Goal: Task Accomplishment & Management: Manage account settings

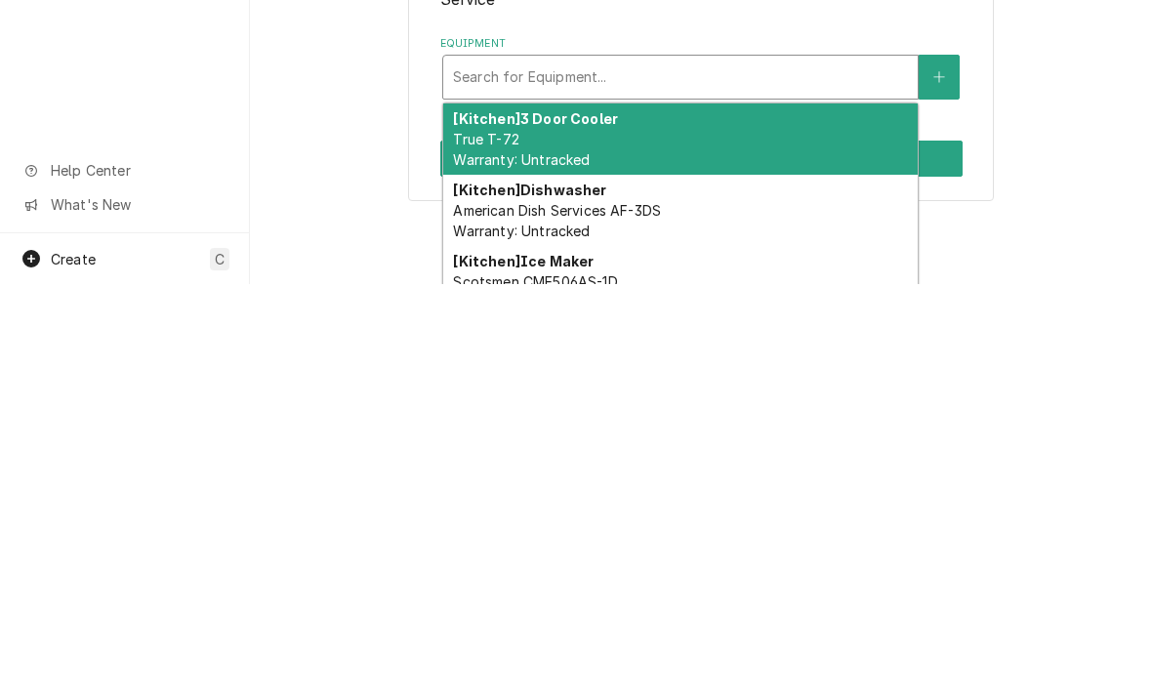
click at [593, 516] on div "[Kitchen] 3 Door Cooler True T-72 Warranty: Untracked" at bounding box center [680, 551] width 475 height 71
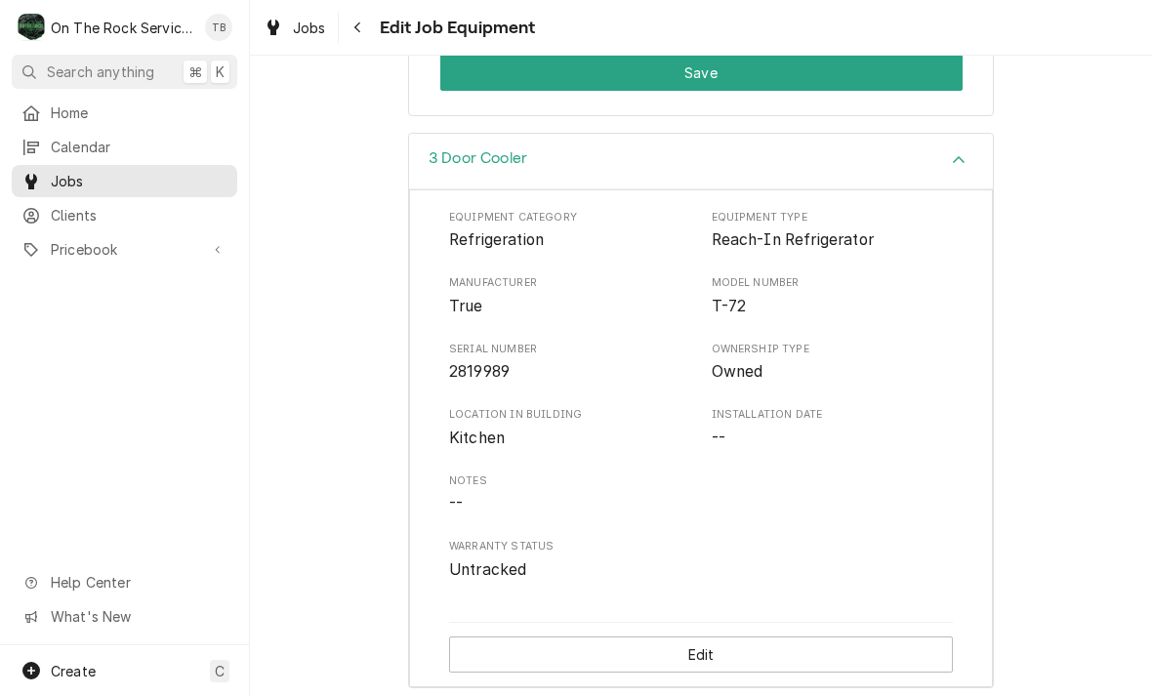
scroll to position [521, 0]
click at [671, 646] on button "Edit" at bounding box center [701, 656] width 504 height 36
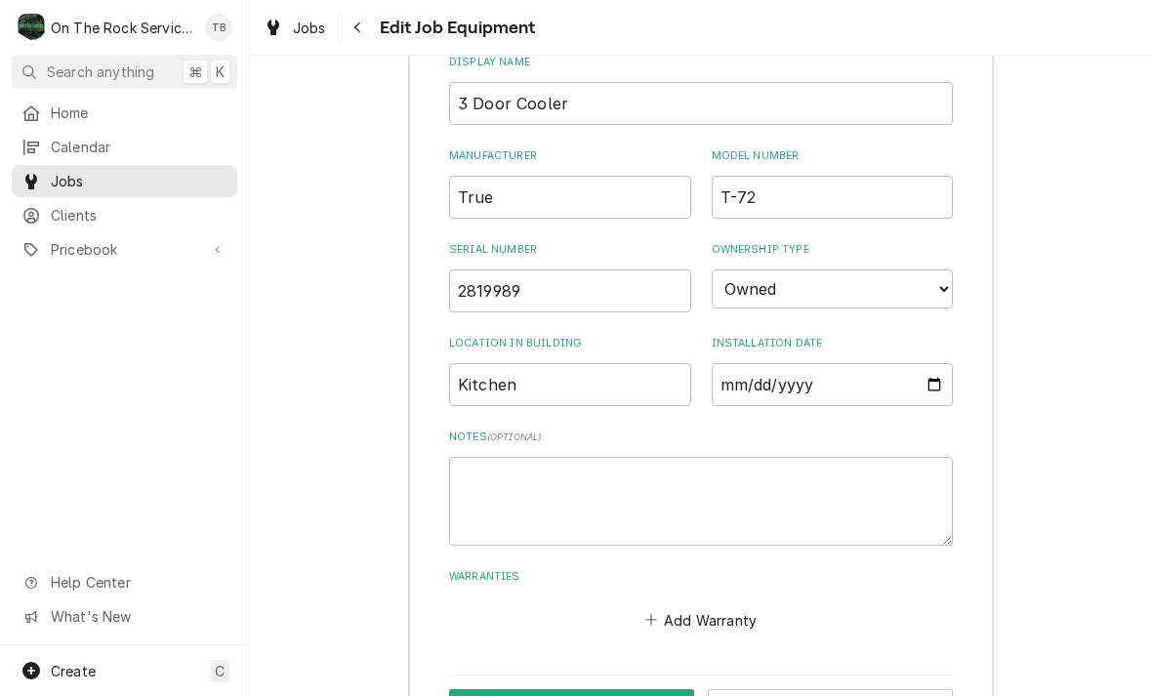
scroll to position [892, 0]
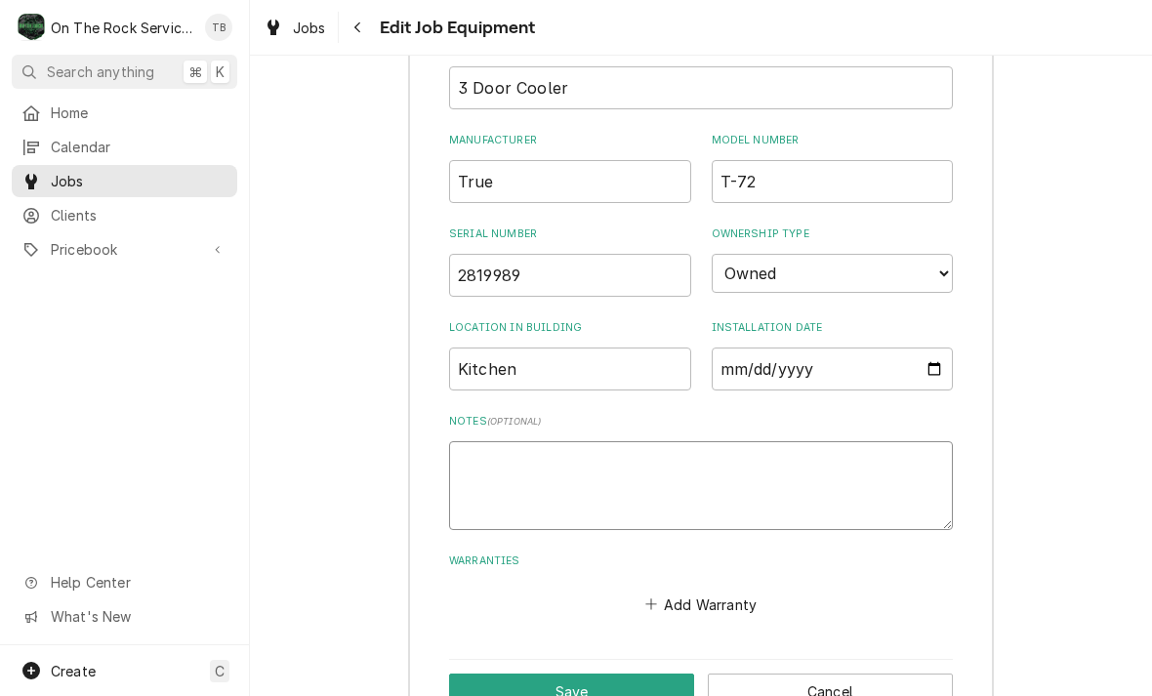
click at [518, 445] on textarea "Notes ( optional )" at bounding box center [701, 485] width 504 height 89
type textarea "x"
type textarea "11"
type textarea "x"
type textarea "115"
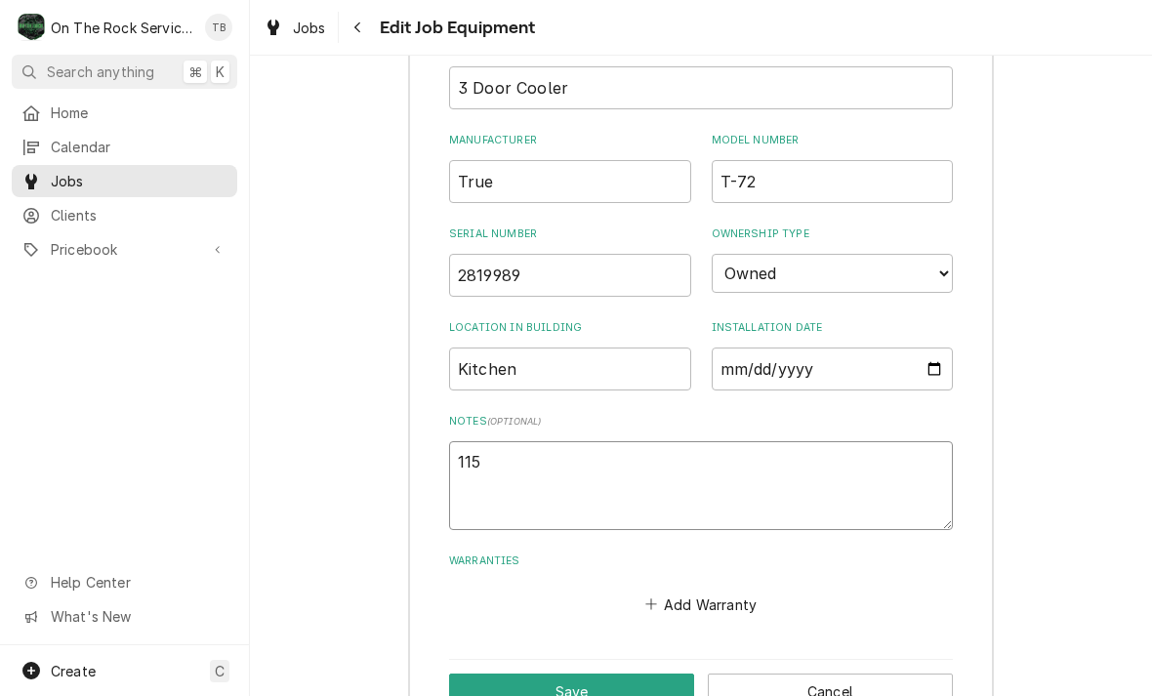
type textarea "x"
type textarea "115v"
type textarea "x"
type textarea "115va"
type textarea "x"
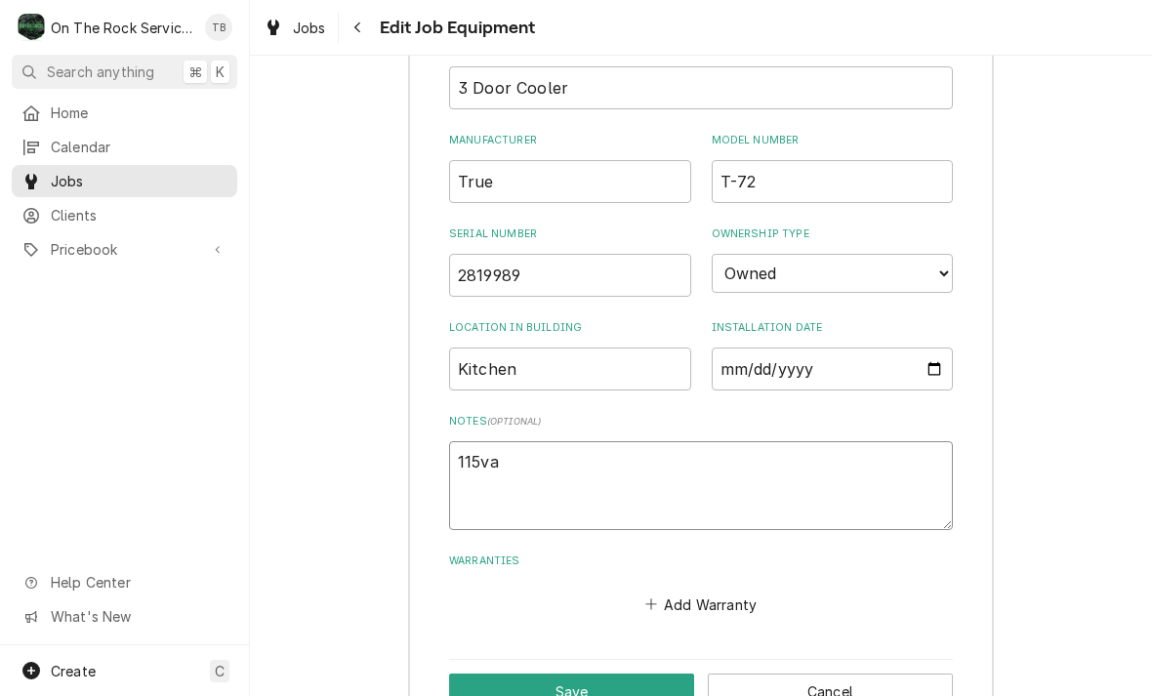
type textarea "115vac"
type textarea "x"
type textarea "115vac"
type textarea "x"
type textarea "115vac 1"
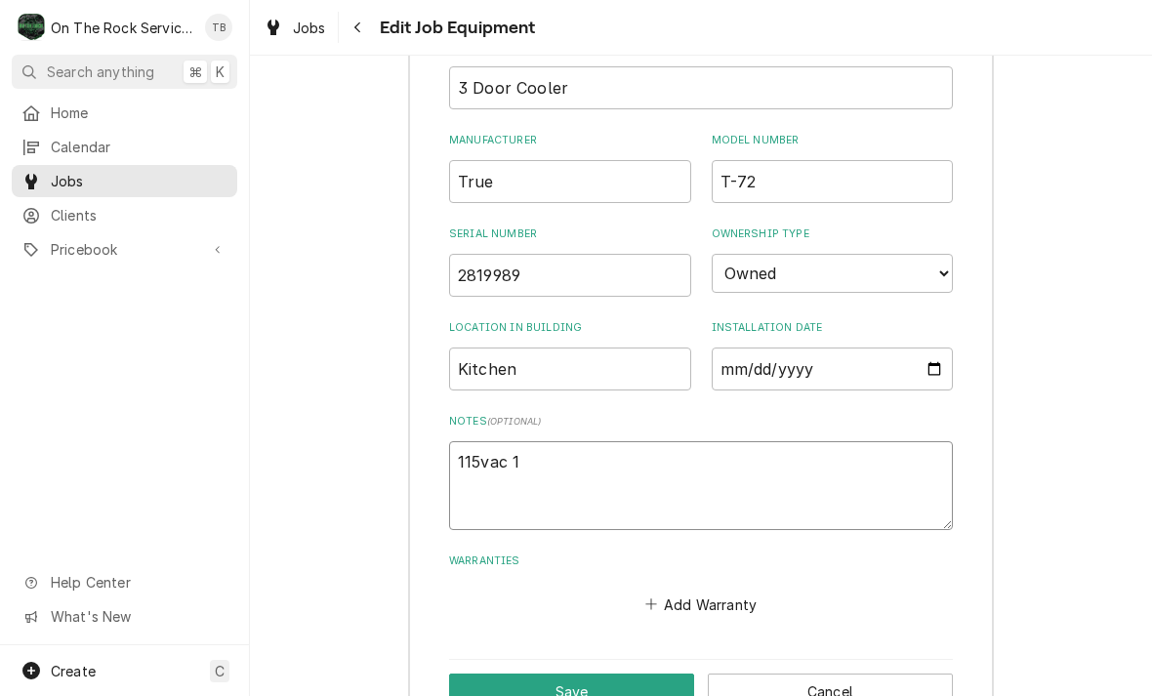
type textarea "x"
type textarea "115vac 1"
type textarea "x"
type textarea "115vac 1 ph"
type textarea "x"
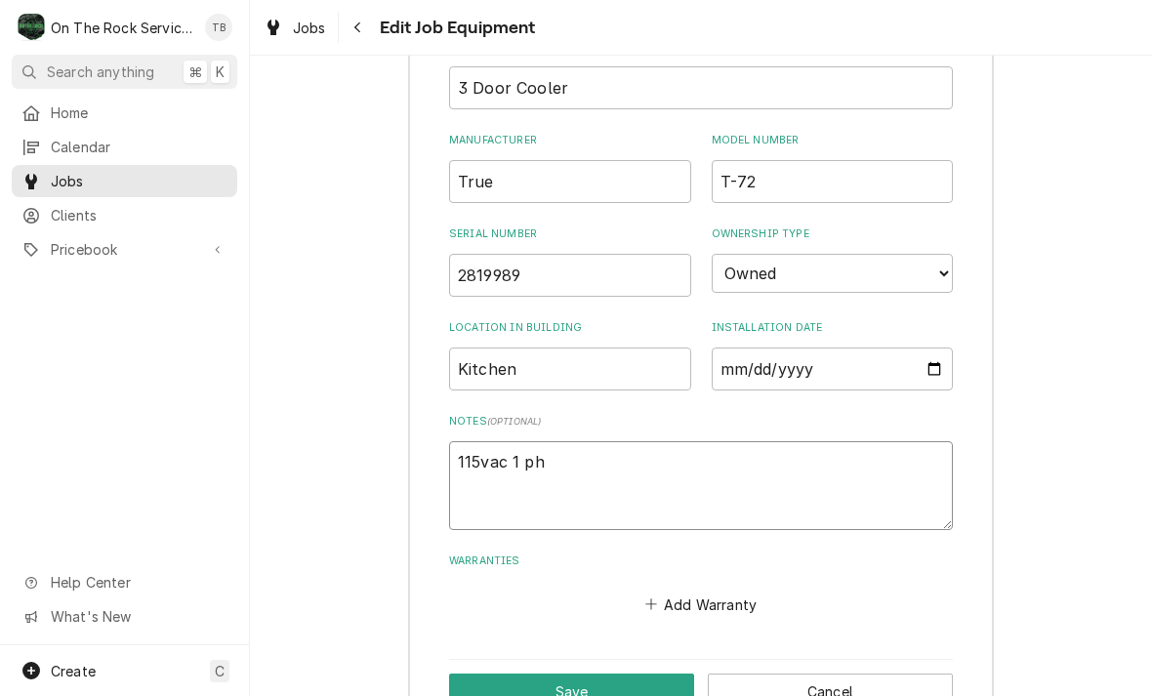
type textarea "115vac 1 pha"
type textarea "x"
type textarea "115vac 1 phas"
type textarea "x"
type textarea "115vac 1 phase"
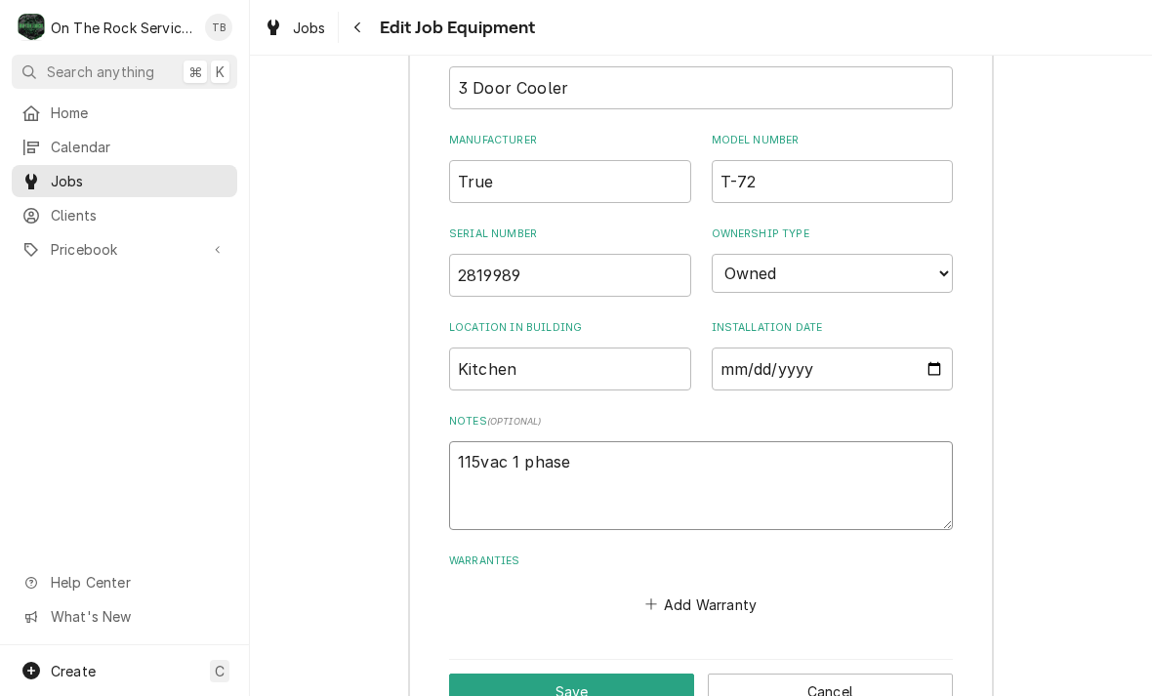
type textarea "x"
type textarea "115vac 1 phase"
type textarea "x"
type textarea "115vac 1 phase r"
type textarea "x"
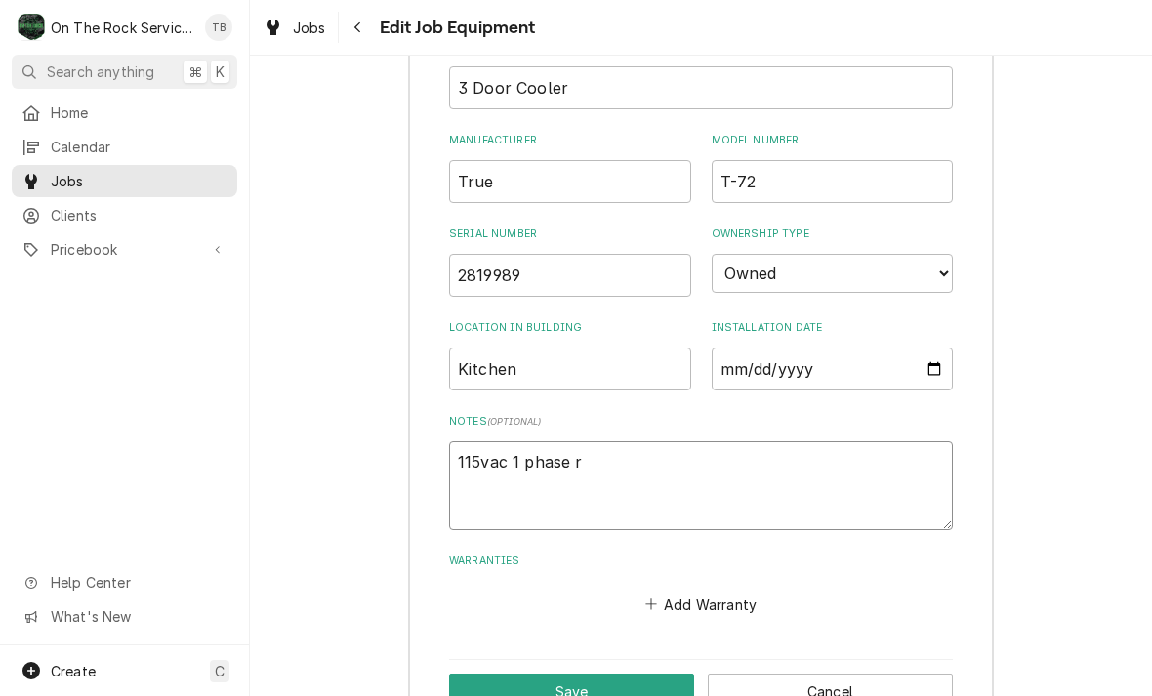
type textarea "115vac 1 phase r1"
type textarea "x"
type textarea "115vac 1 phase r13"
type textarea "x"
type textarea "115vac 1 phase r134"
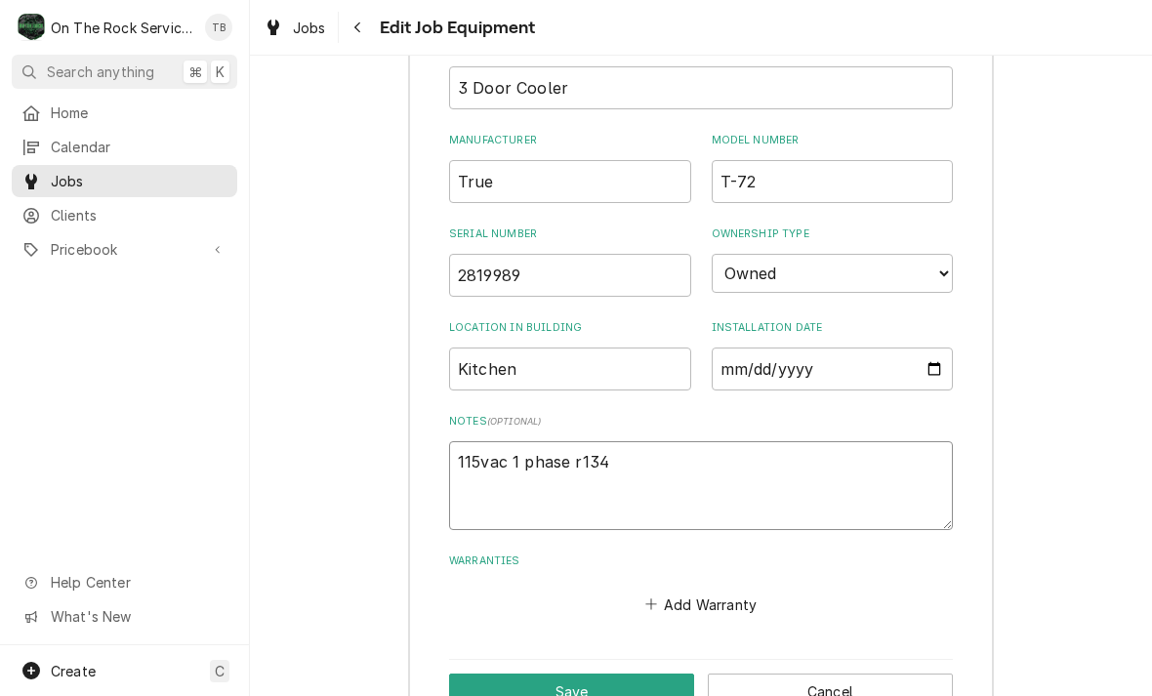
type textarea "x"
type textarea "115vac 1 phase r134a"
type textarea "x"
type textarea "115vac 1 phase r134a"
type textarea "x"
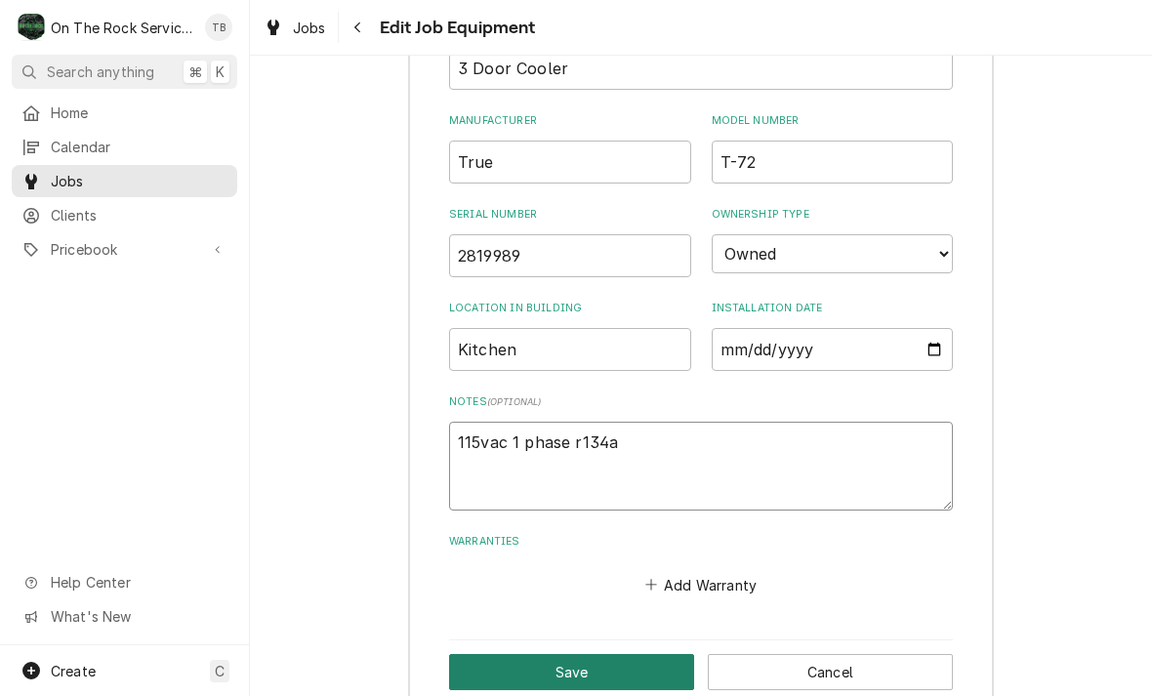
type textarea "115vac 1 phase r134a"
click at [595, 654] on button "Save" at bounding box center [571, 672] width 245 height 36
type textarea "x"
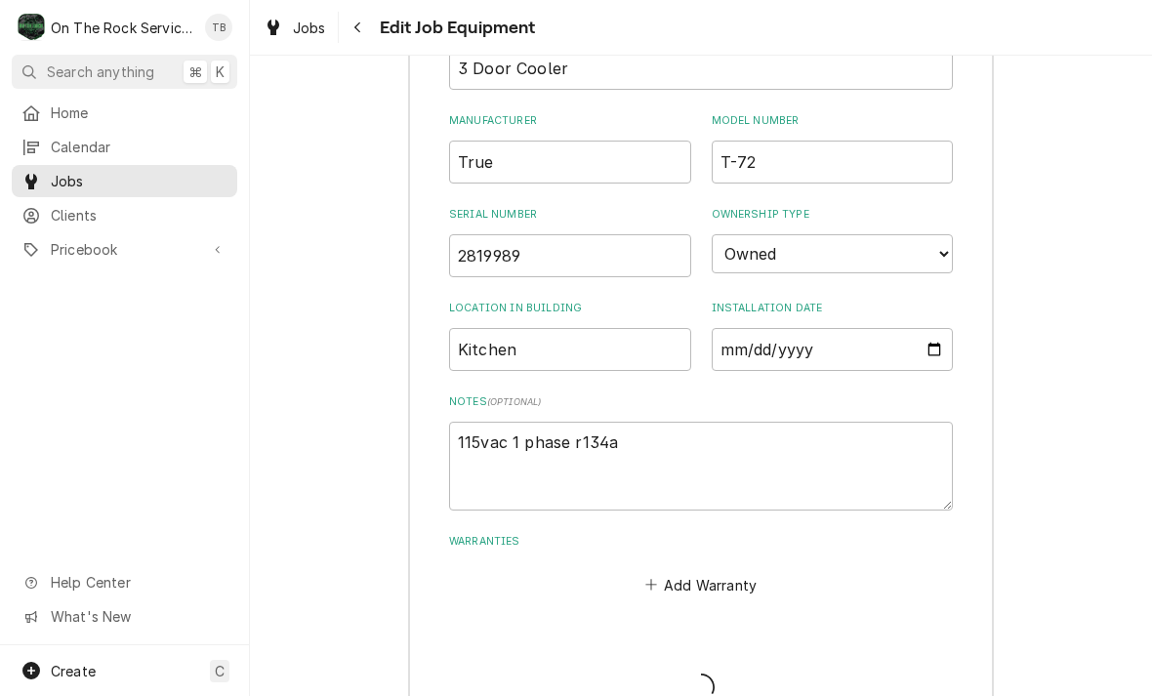
scroll to position [521, 0]
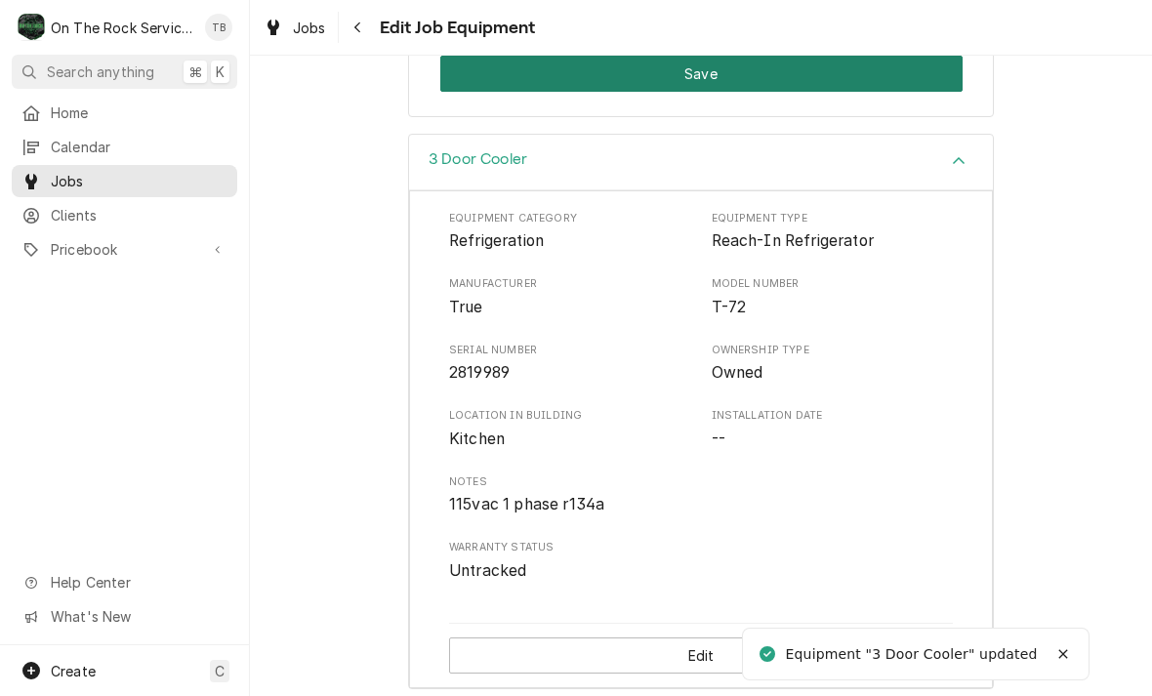
click at [699, 70] on button "Save" at bounding box center [701, 74] width 522 height 36
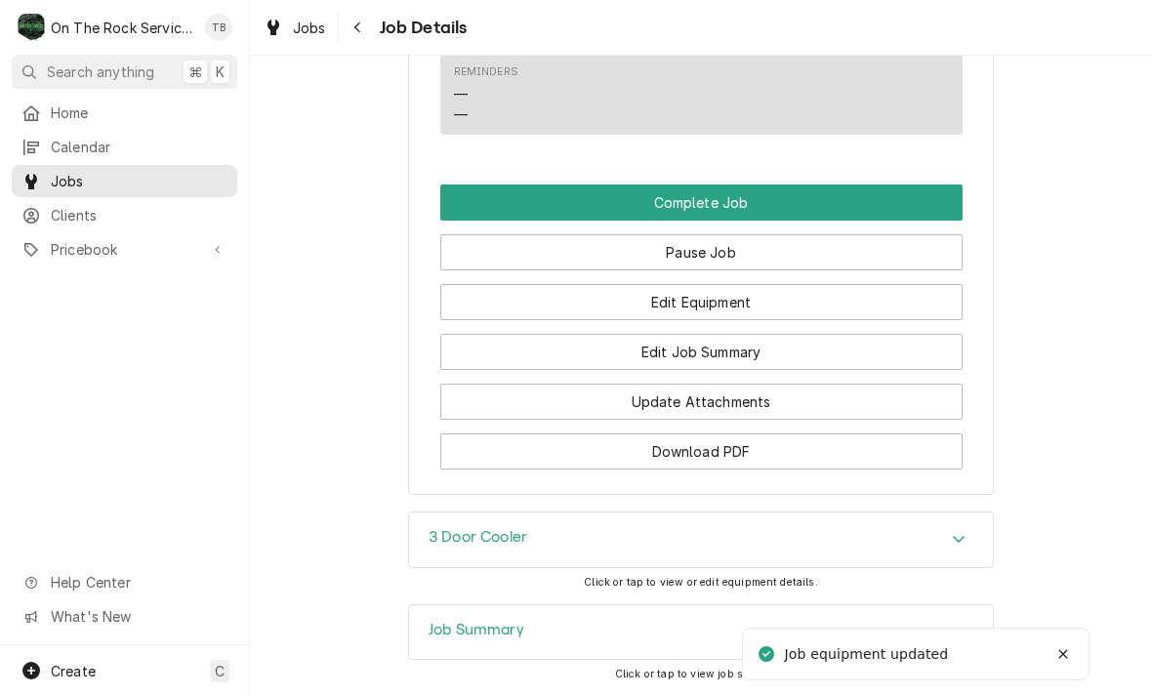
scroll to position [1641, 0]
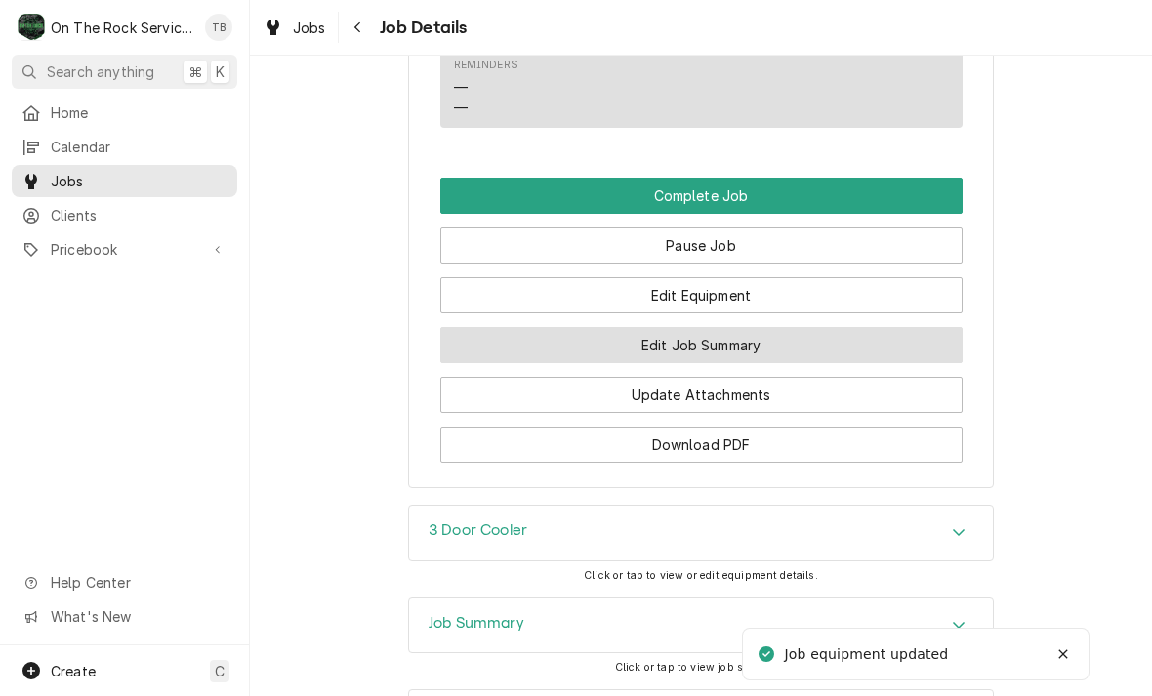
click at [730, 355] on button "Edit Job Summary" at bounding box center [701, 345] width 522 height 36
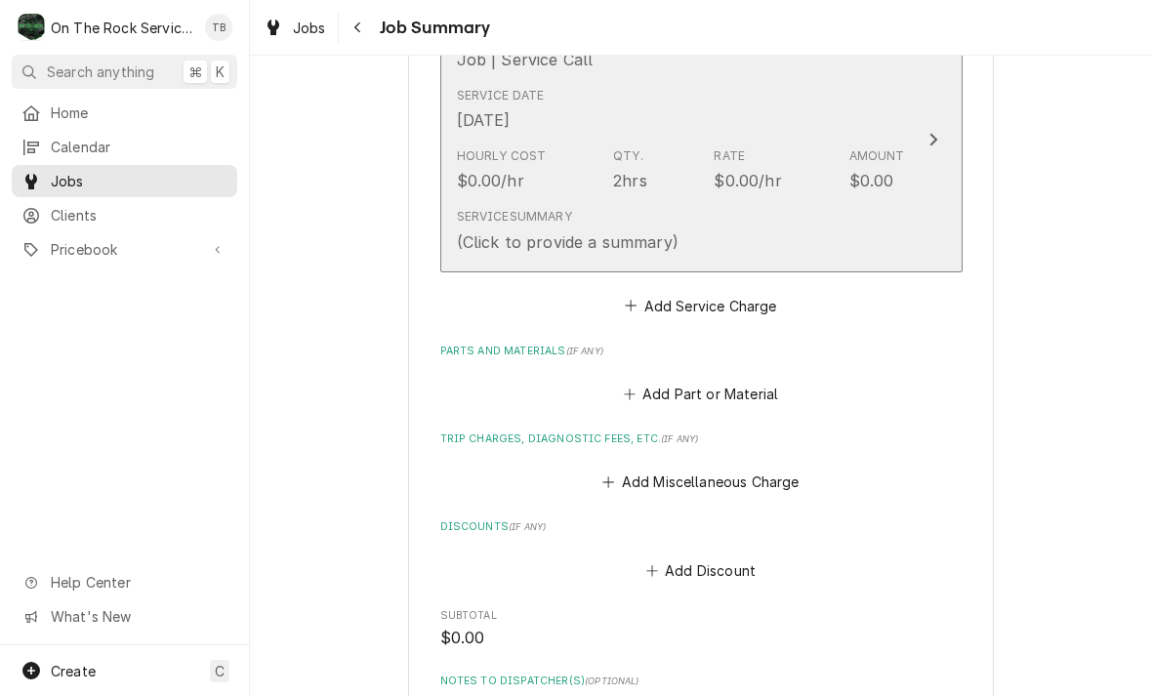
click at [734, 234] on div "Service Summary (Click to provide a summary)" at bounding box center [681, 230] width 448 height 61
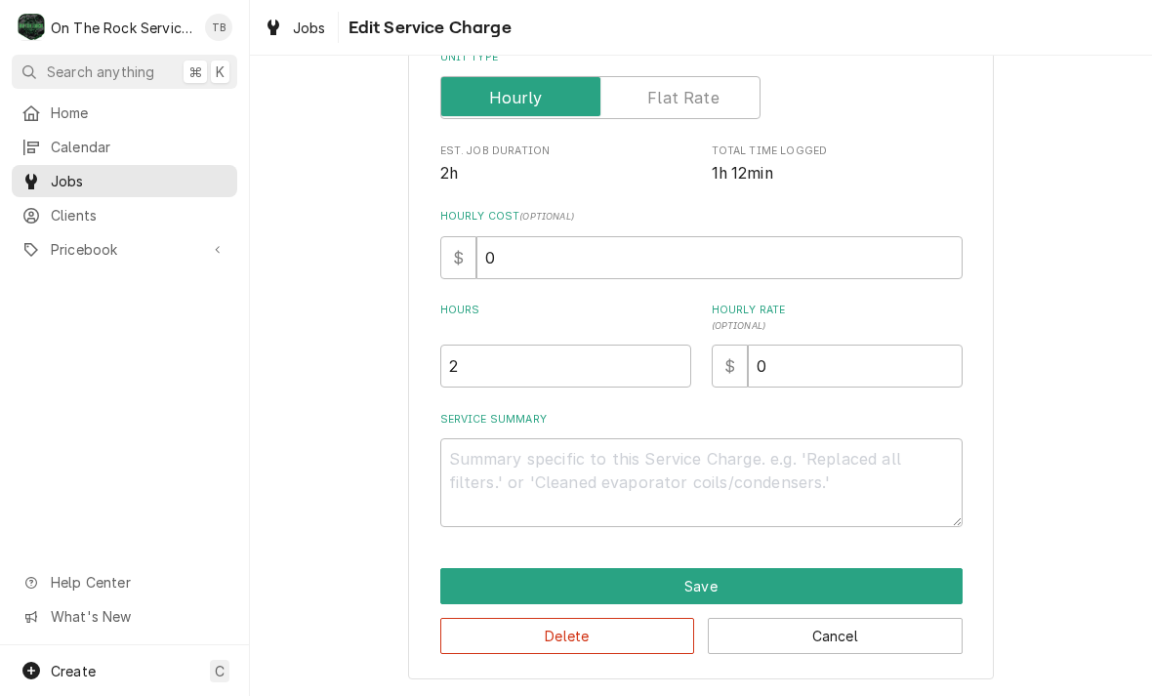
scroll to position [297, 0]
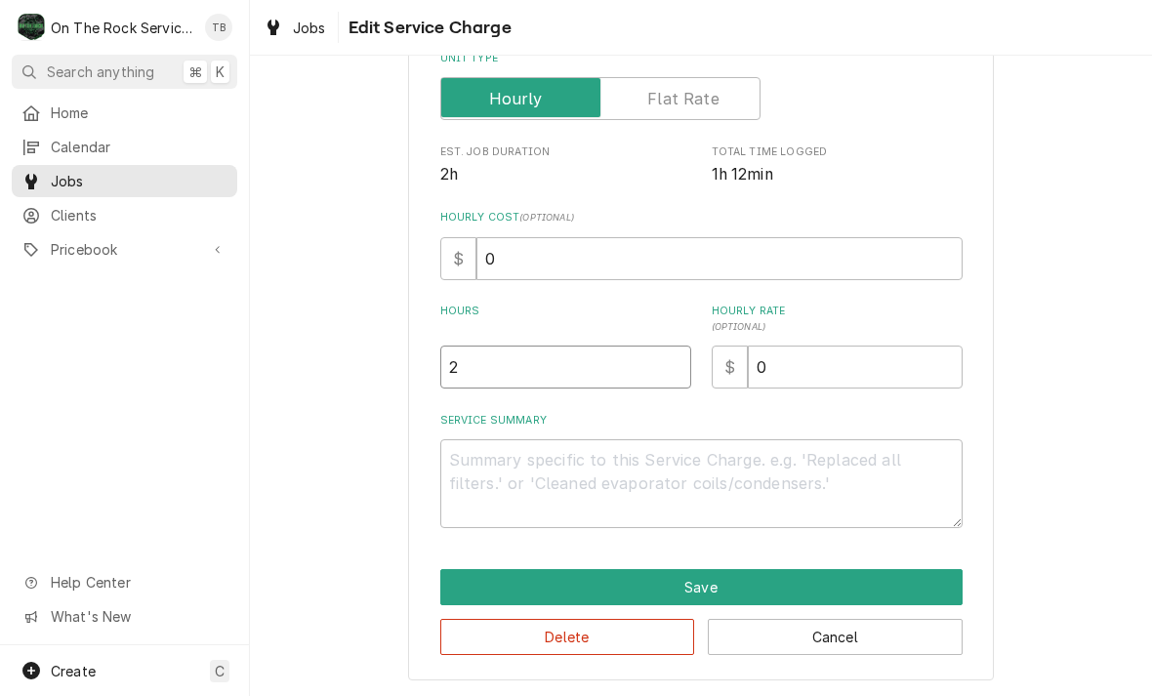
click at [512, 386] on input "2" at bounding box center [565, 367] width 251 height 43
type textarea "x"
type input "1"
click at [496, 476] on textarea "Service Summary" at bounding box center [701, 483] width 522 height 89
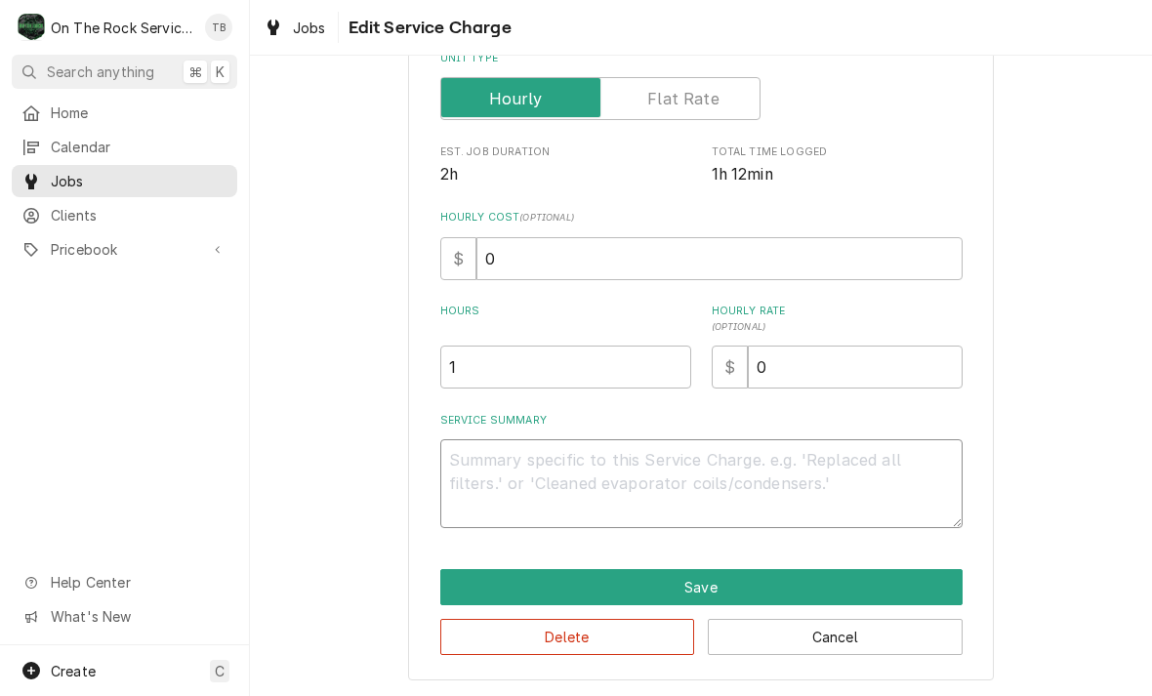
type textarea "x"
type textarea "9"
type textarea "x"
type textarea "9/"
type textarea "x"
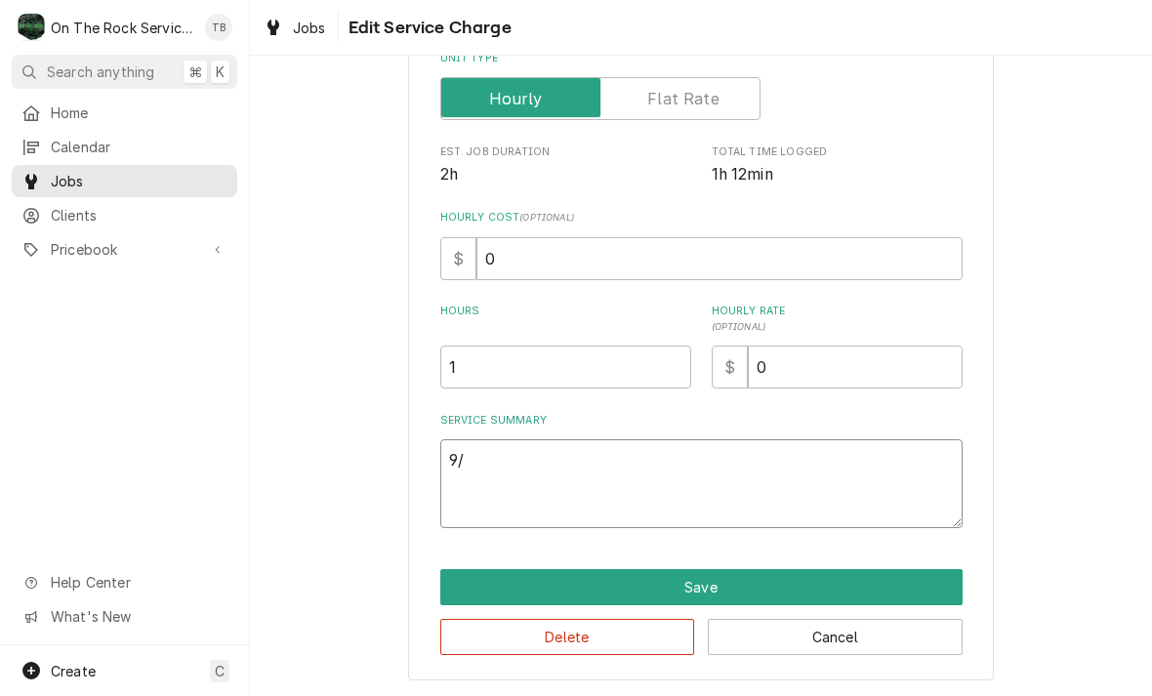
type textarea "9/1"
type textarea "x"
type textarea "9/11"
type textarea "x"
type textarea "9/11/"
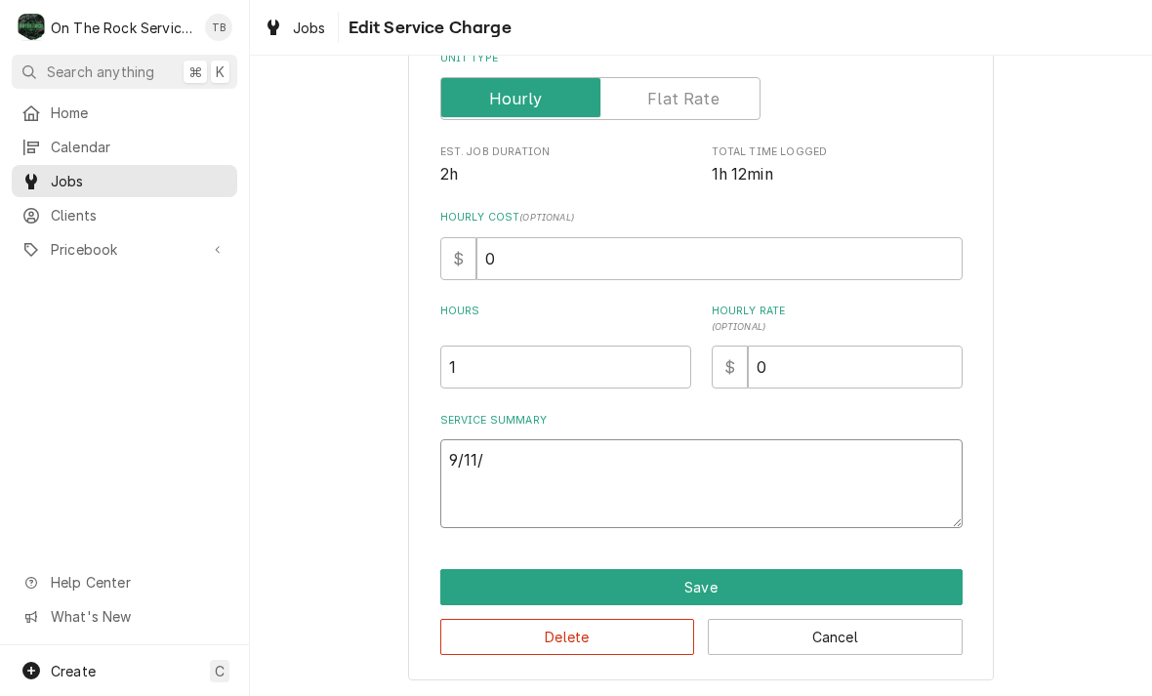
type textarea "x"
type textarea "9/11/2"
type textarea "x"
type textarea "9/11/25"
type textarea "x"
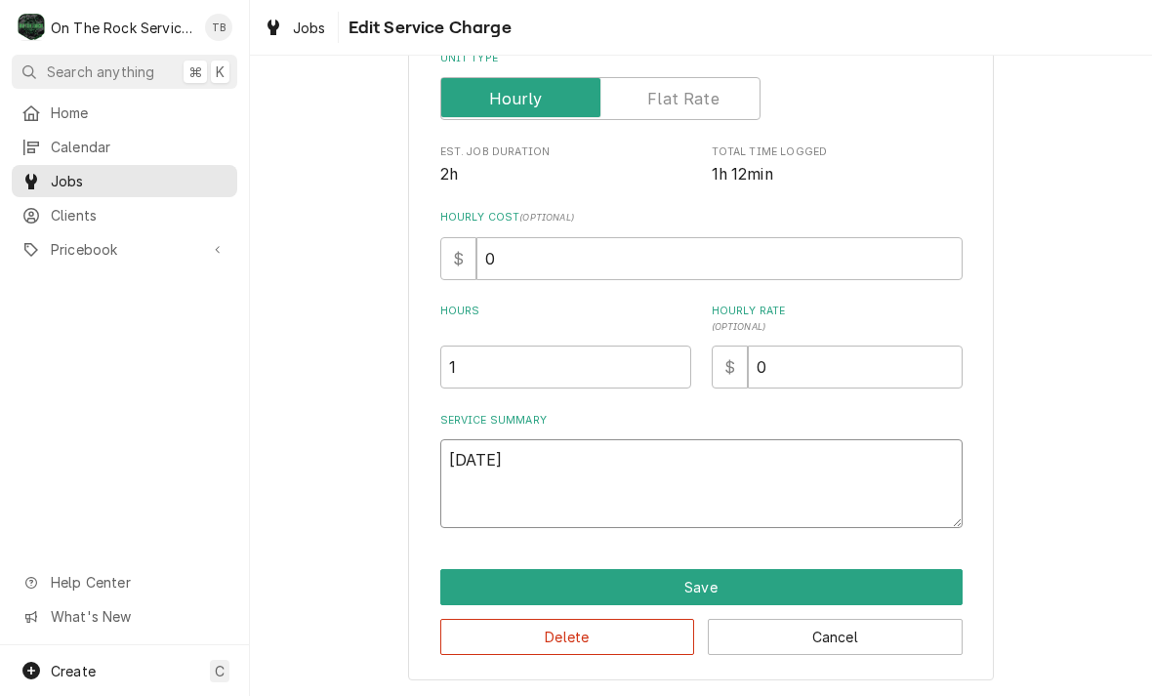
type textarea "9/11/25"
type textarea "x"
type textarea "9/11/25 T"
type textarea "x"
type textarea "9/11/25 TM"
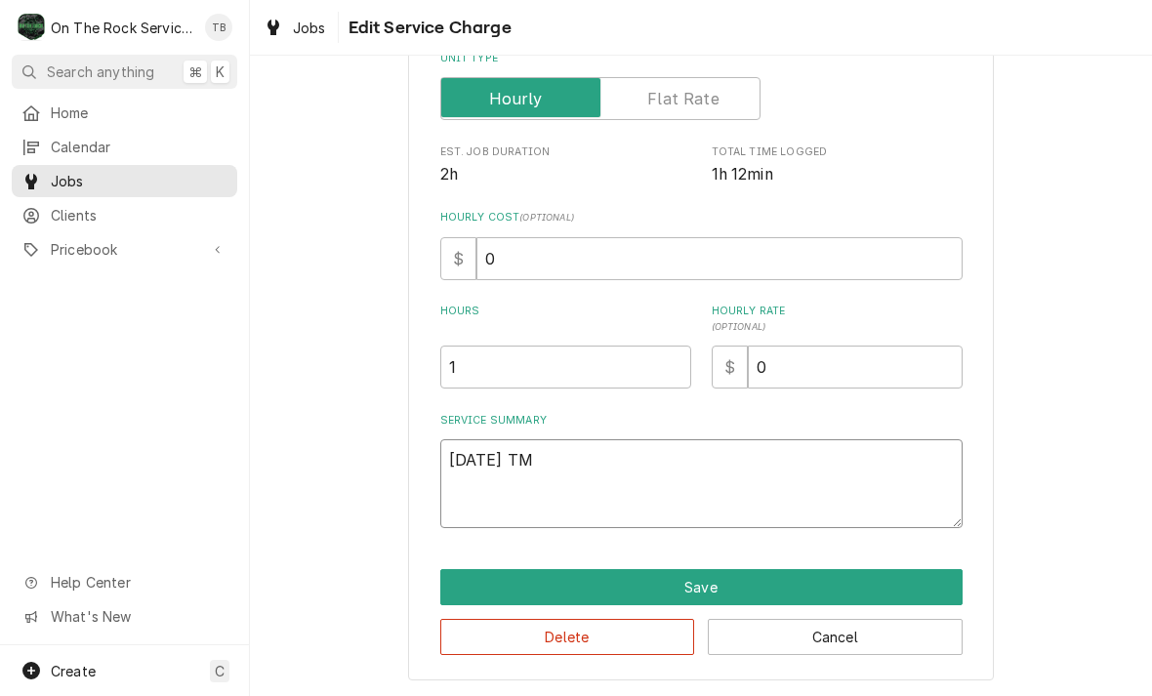
type textarea "x"
type textarea "9/11/25 TMB"
type textarea "x"
type textarea "9/11/25 TMB"
type textarea "x"
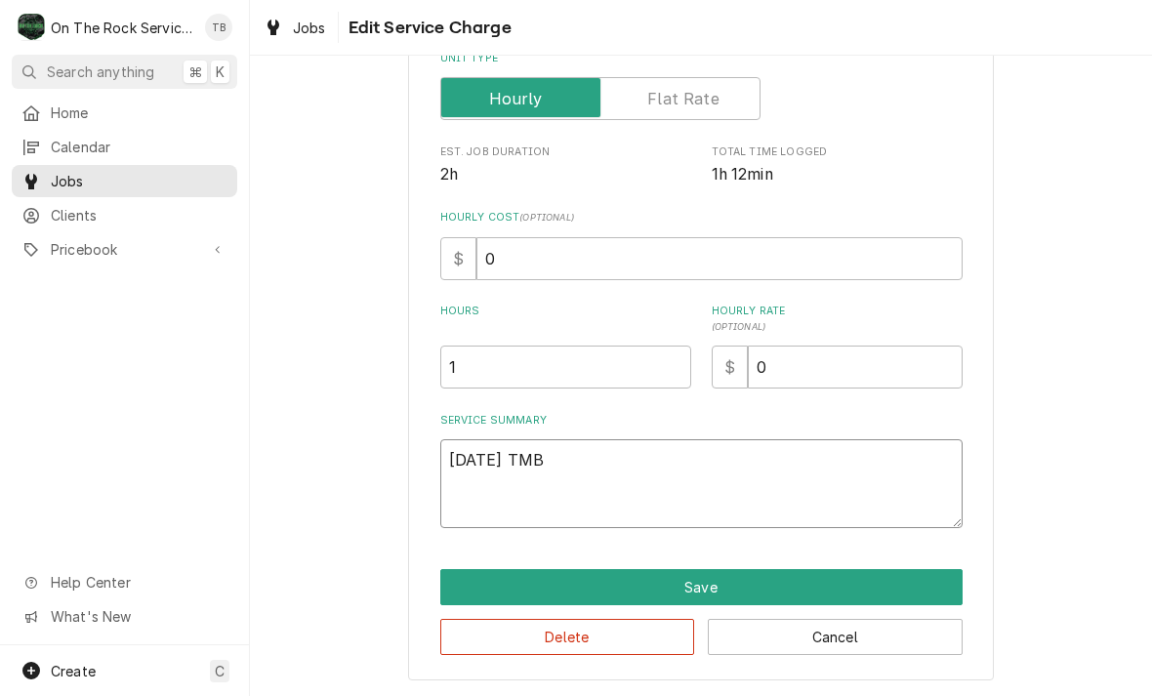
type textarea "9/11/25 TMB P"
type textarea "x"
type textarea "9/11/25 TMB PR"
type textarea "x"
type textarea "9/11/25 TMB PRO"
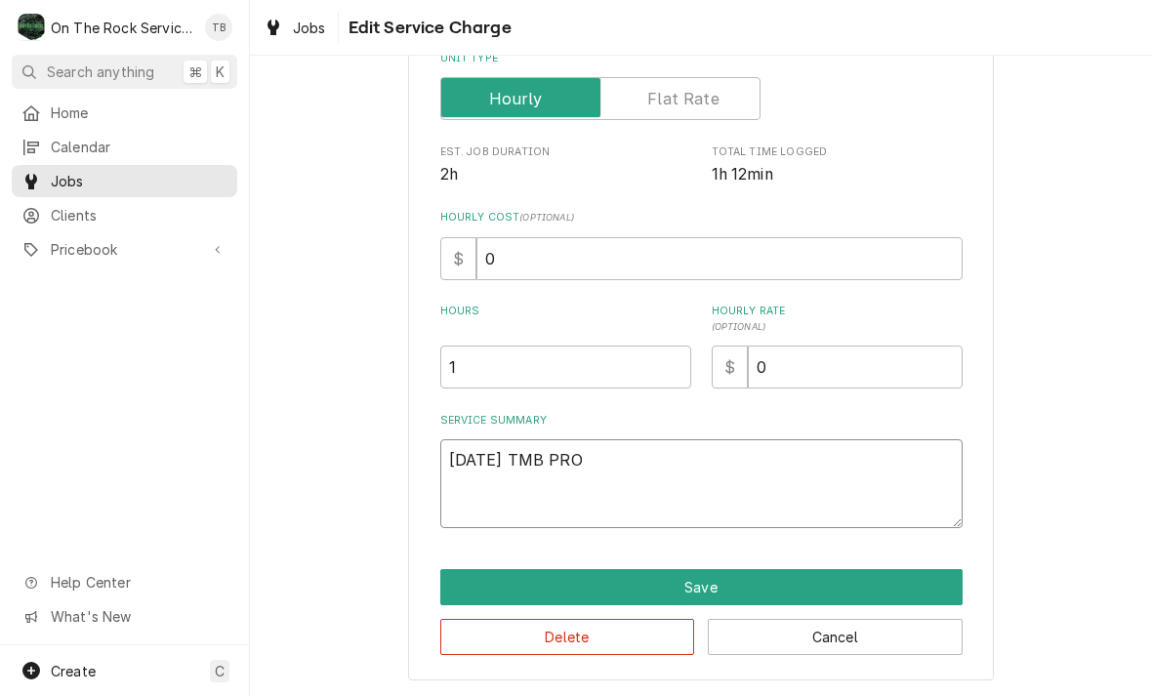
type textarea "x"
type textarea "9/11/25 TMB PROV"
type textarea "x"
type textarea "9/11/25 TMB PROVI"
type textarea "x"
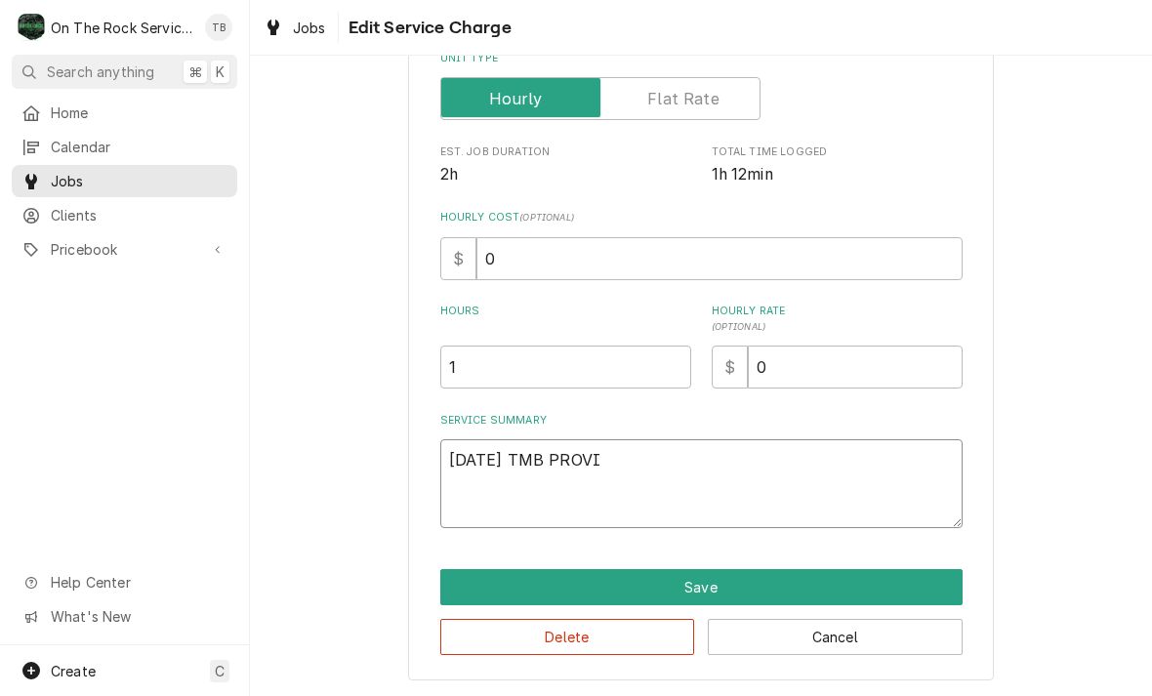
type textarea "9/11/25 TMB PROVID"
type textarea "x"
type textarea "9/11/25 TMB PROVIDE"
type textarea "x"
type textarea "9/11/25 TMB PROVIDE"
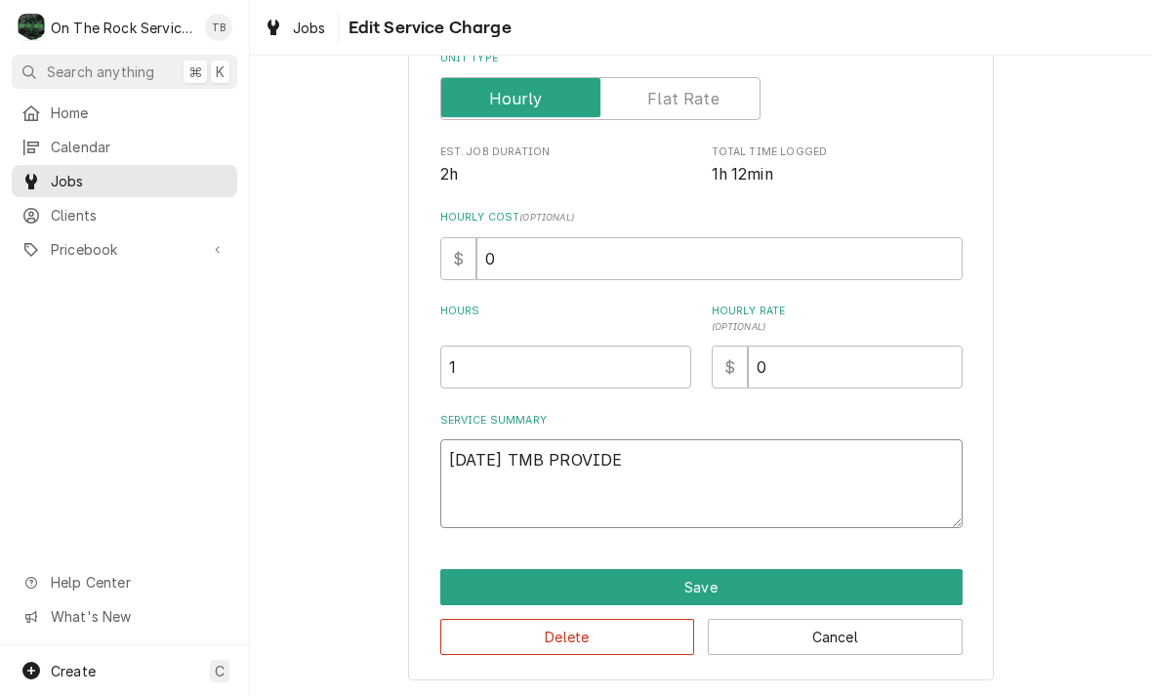
type textarea "x"
type textarea "9/11/25 TMB PROVIDE S"
type textarea "x"
type textarea "9/11/25 TMB PROVIDE SE"
type textarea "x"
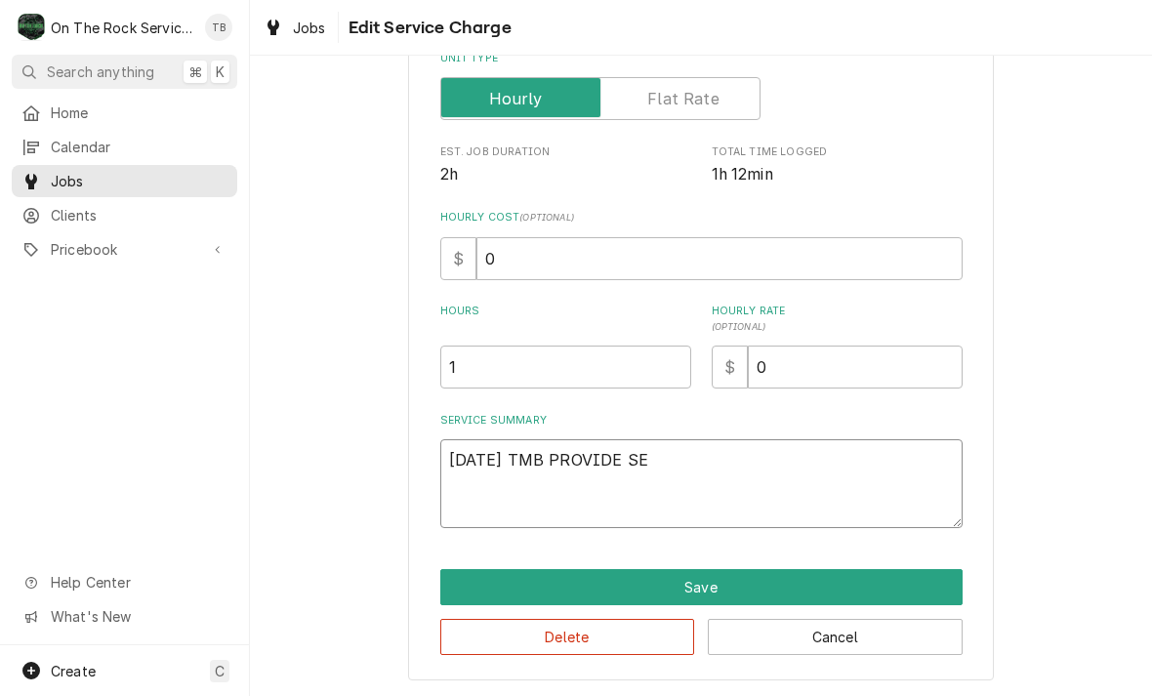
type textarea "9/11/25 TMB PROVIDE SER"
type textarea "x"
type textarea "9/11/25 TMB PROVIDE SERV"
type textarea "x"
type textarea "9/11/25 TMB PROVIDE SERVI"
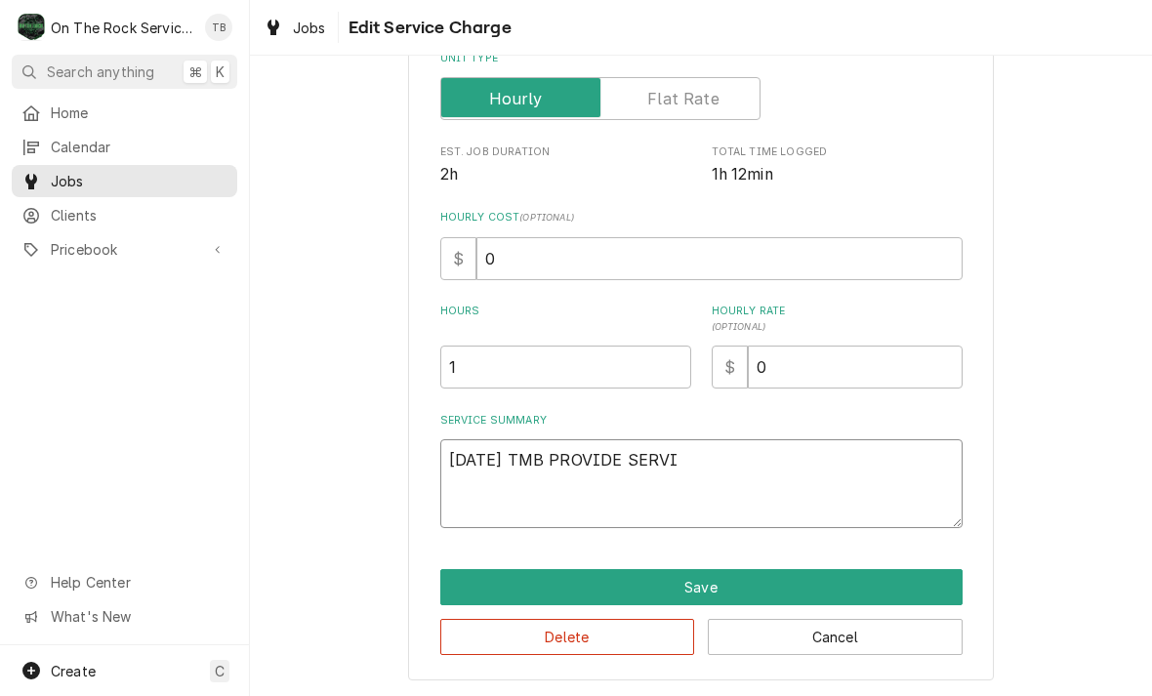
type textarea "x"
type textarea "9/11/25 TMB PROVIDE SERVIC"
type textarea "x"
type textarea "9/11/25 TMB PROVIDE SERVICE"
type textarea "x"
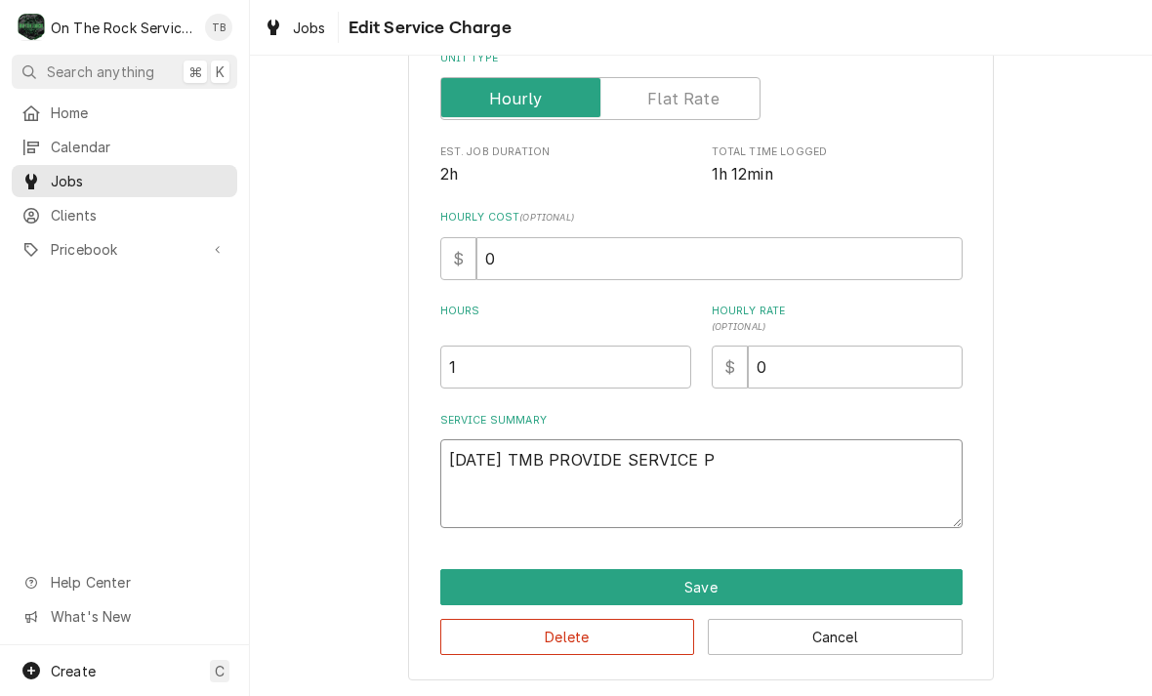
type textarea "9/11/25 TMB PROVIDE SERVICE PA"
type textarea "x"
type textarea "9/11/25 TMB PROVIDE SERVICE PAR"
type textarea "x"
type textarea "9/11/25 TMB PROVIDE SERVICE PART"
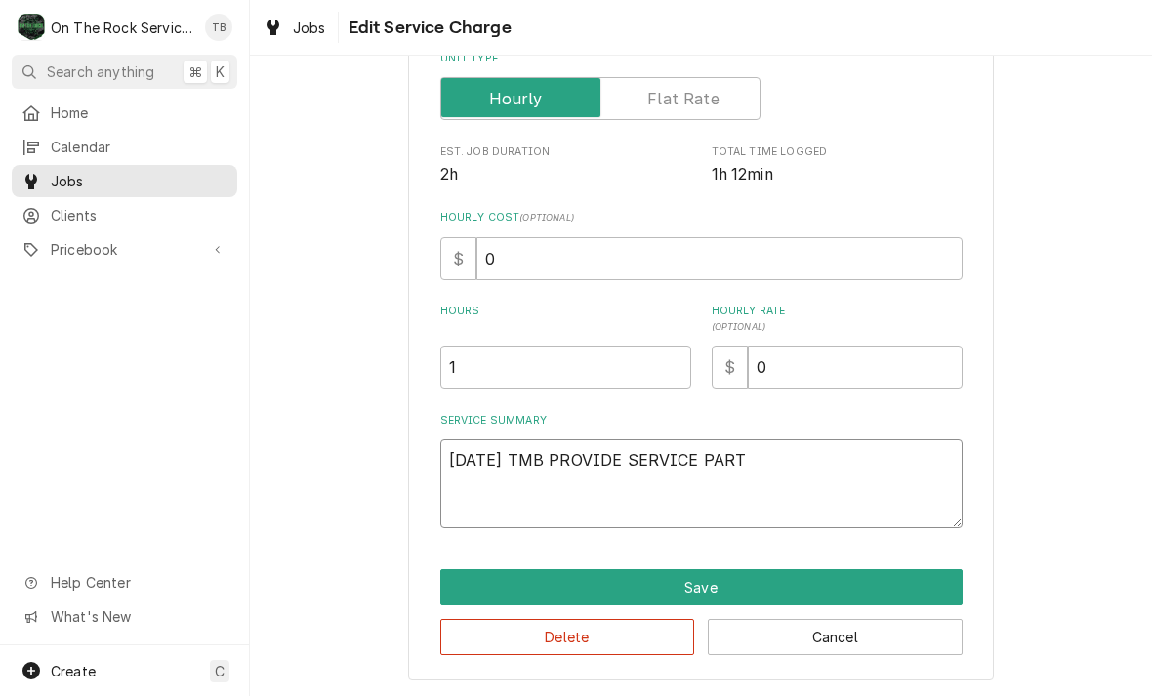
type textarea "x"
type textarea "9/11/25 TMB PROVIDE SERVICE PARTS"
type textarea "x"
type textarea "9/11/25 TMB PROVIDE SERVICE PARTS"
type textarea "x"
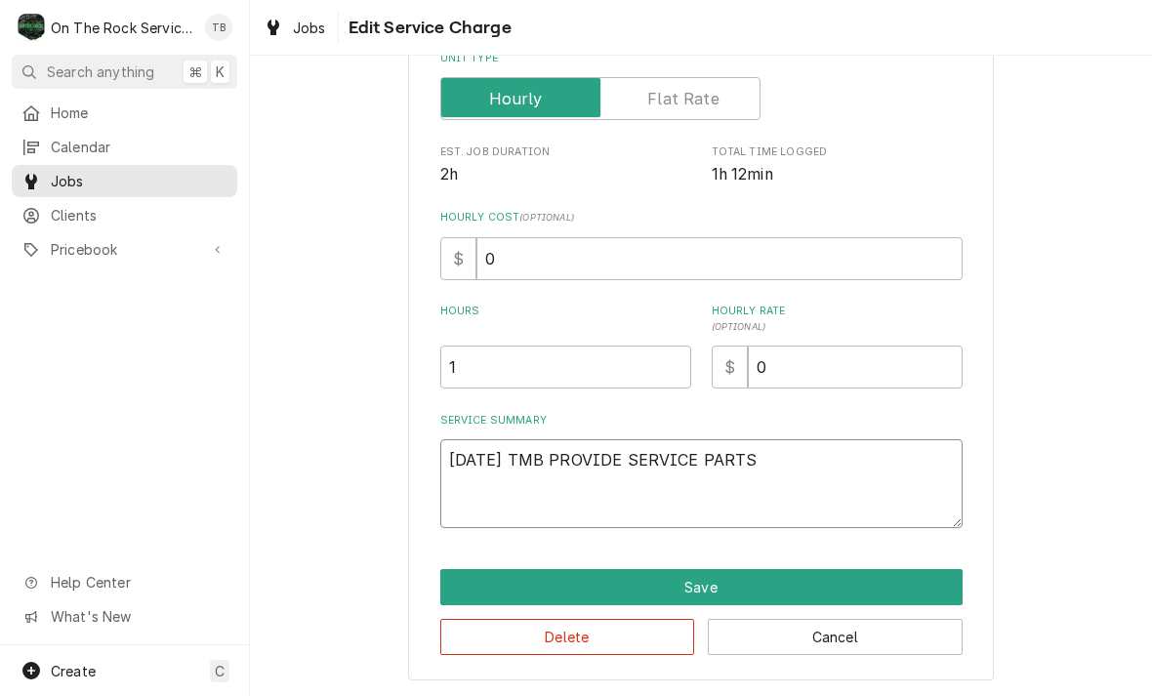
type textarea "9/11/25 TMB PROVIDE SERVICE PARTS A"
type textarea "x"
type textarea "9/11/25 TMB PROVIDE SERVICE PARTS AN"
type textarea "x"
type textarea "9/11/25 TMB PROVIDE SERVICE PARTS AND"
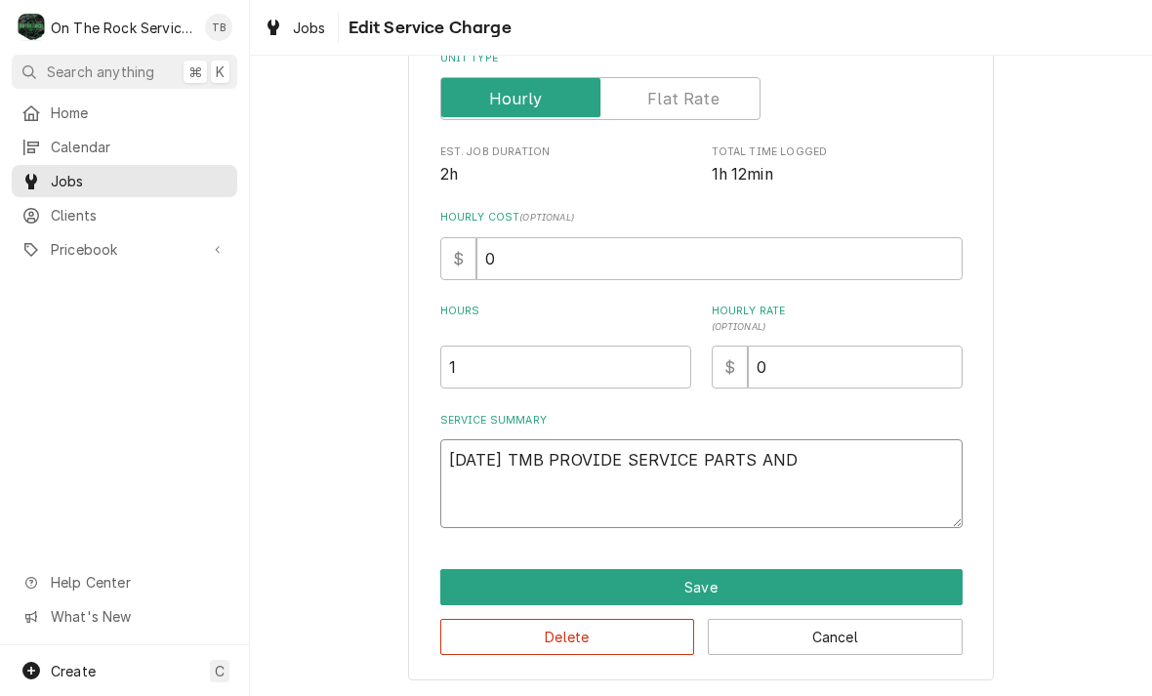
type textarea "x"
type textarea "9/11/25 TMB PROVIDE SERVICE PARTS AND"
type textarea "x"
type textarea "9/11/25 TMB PROVIDE SERVICE PARTS AND L"
type textarea "x"
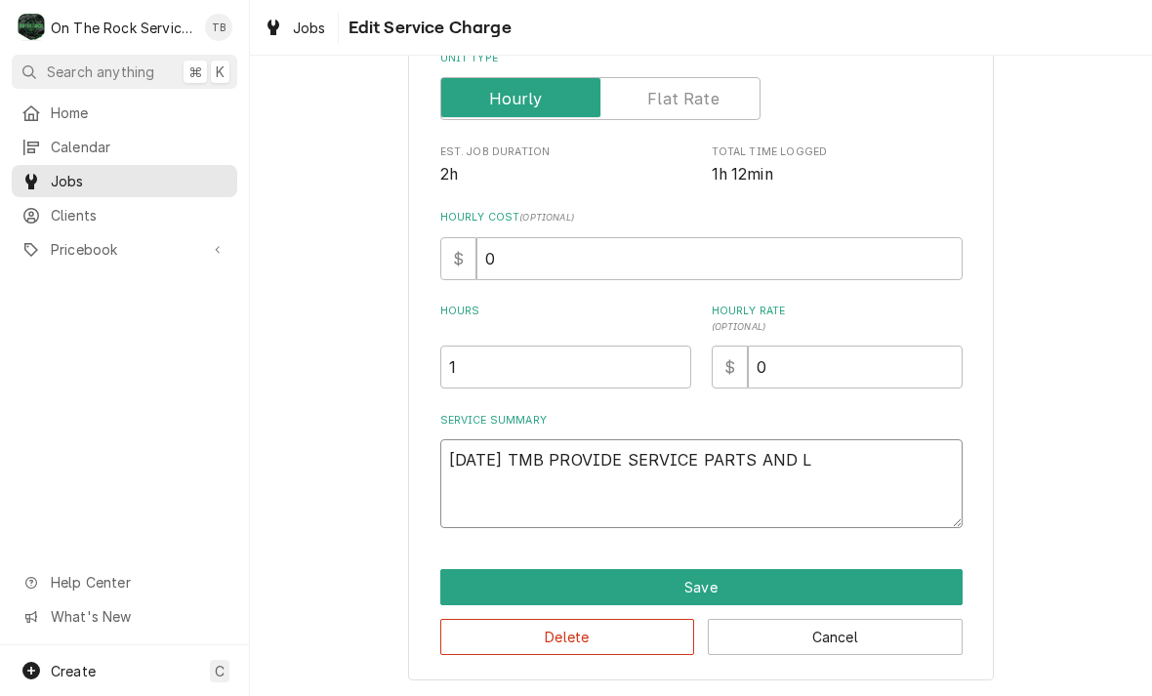
type textarea "9/11/25 TMB PROVIDE SERVICE PARTS AND LB"
type textarea "x"
type textarea "9/11/25 TMB PROVIDE SERVICE PARTS AND LBO"
type textarea "x"
type textarea "9/11/25 TMB PROVIDE SERVICE PARTS AND LBOR"
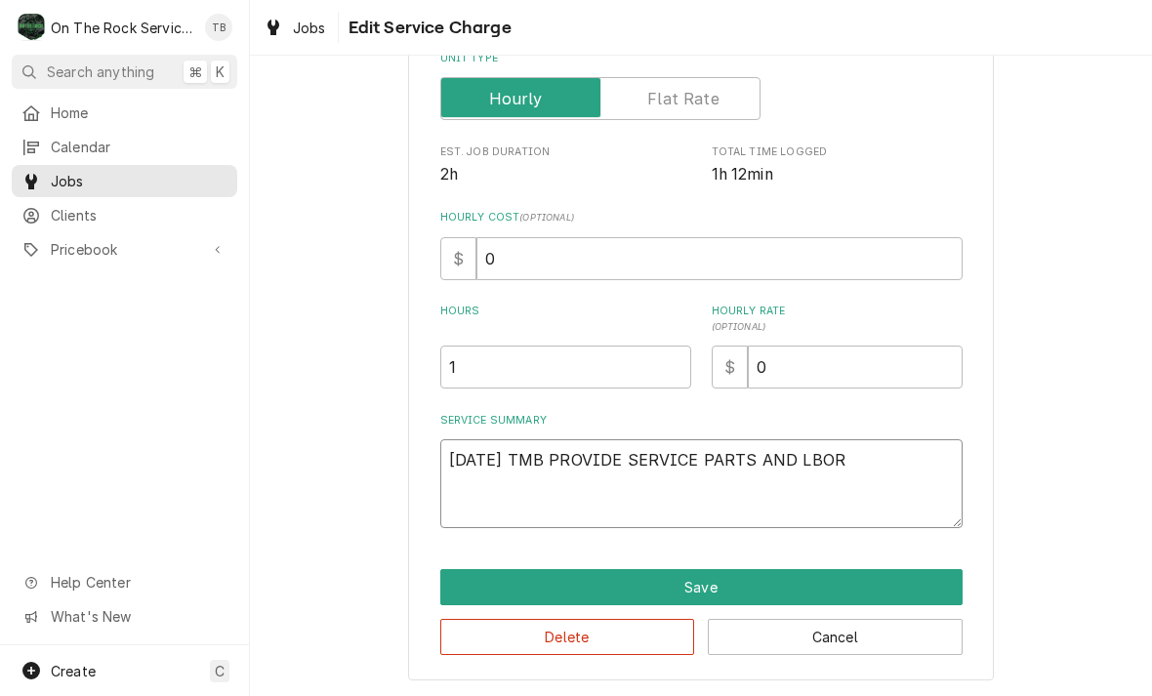
type textarea "x"
type textarea "9/11/25 TMB PROVIDE SERVICE PARTS AND LBOR"
type textarea "x"
type textarea "9/11/25 TMB PROVIDE SERVICE PARTS AND LBOR"
type textarea "x"
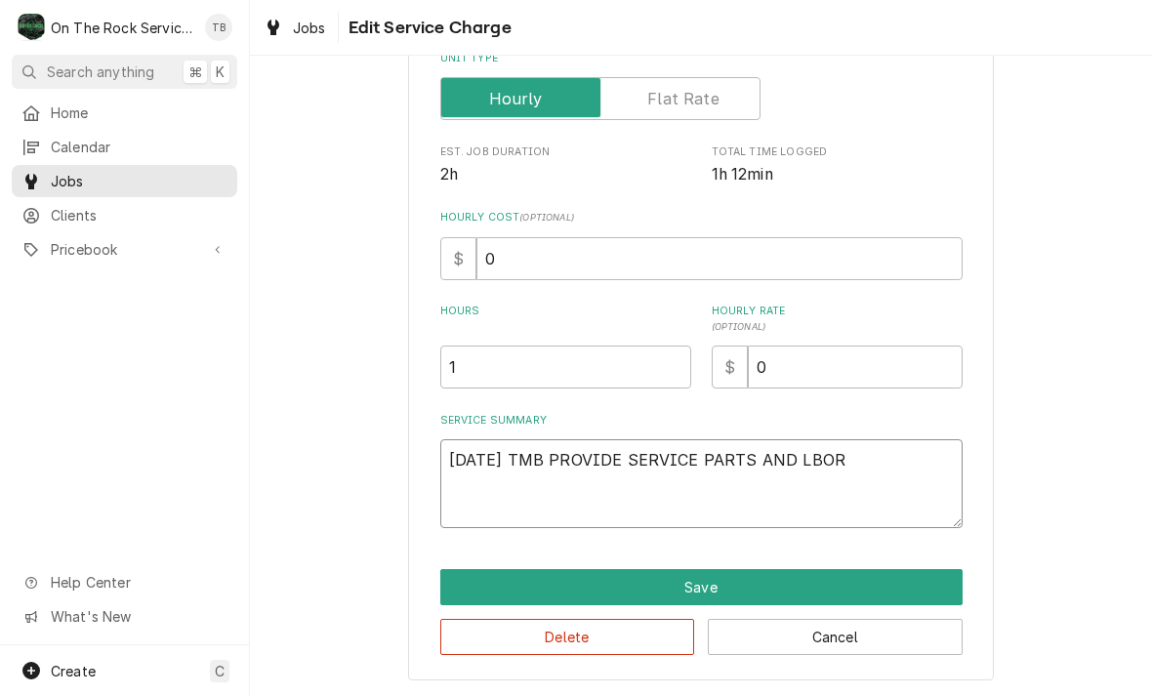
type textarea "9/11/25 TMB PROVIDE SERVICE PARTS AND LBO"
type textarea "x"
type textarea "9/11/25 TMB PROVIDE SERVICE PARTS AND LB"
type textarea "x"
type textarea "9/11/25 TMB PROVIDE SERVICE PARTS AND L"
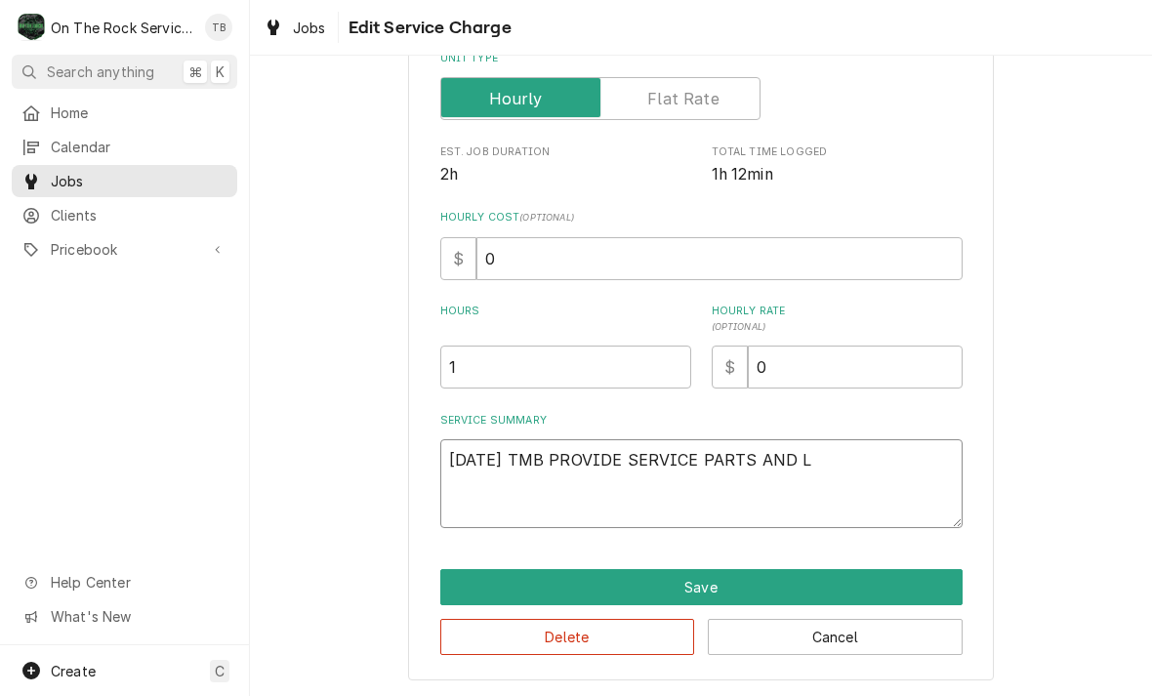
type textarea "x"
type textarea "9/11/25 TMB PROVIDE SERVICE PARTS AND LA"
type textarea "x"
type textarea "9/11/25 TMB PROVIDE SERVICE PARTS AND LABO"
type textarea "x"
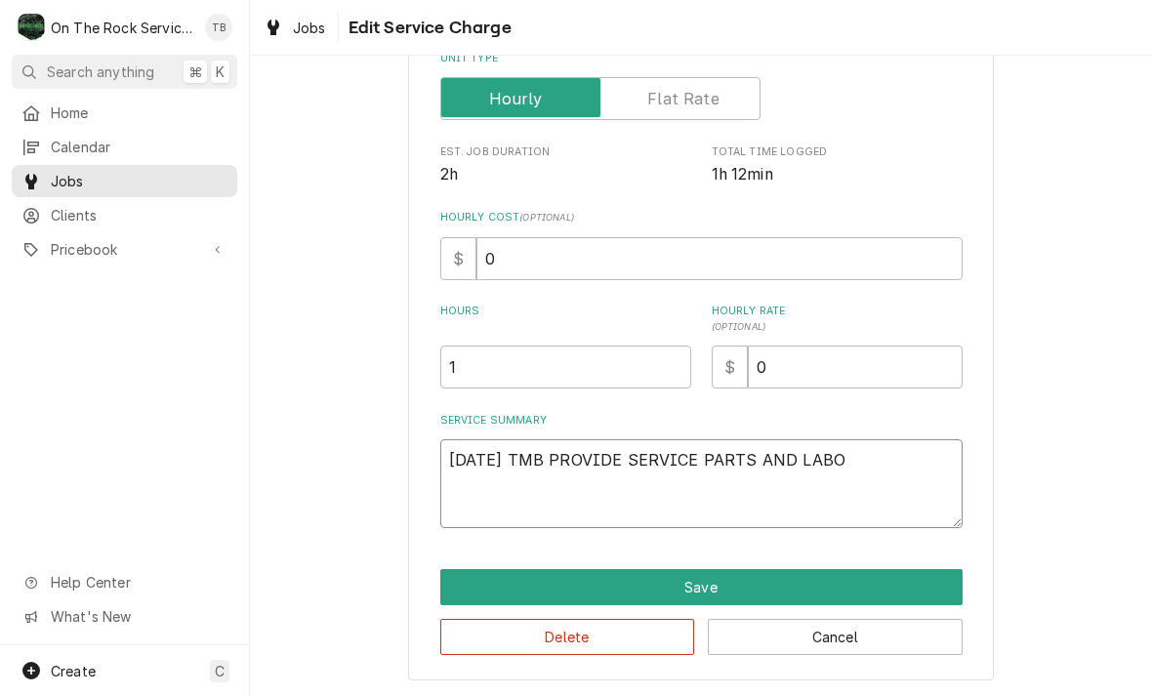
type textarea "9/11/25 TMB PROVIDE SERVICE PARTS AND LABOR"
type textarea "x"
type textarea "9/11/25 TMB PROVIDE SERVICE PARTS AND LABOR T"
type textarea "x"
type textarea "9/11/25 TMB PROVIDE SERVICE PARTS AND LABOR TO"
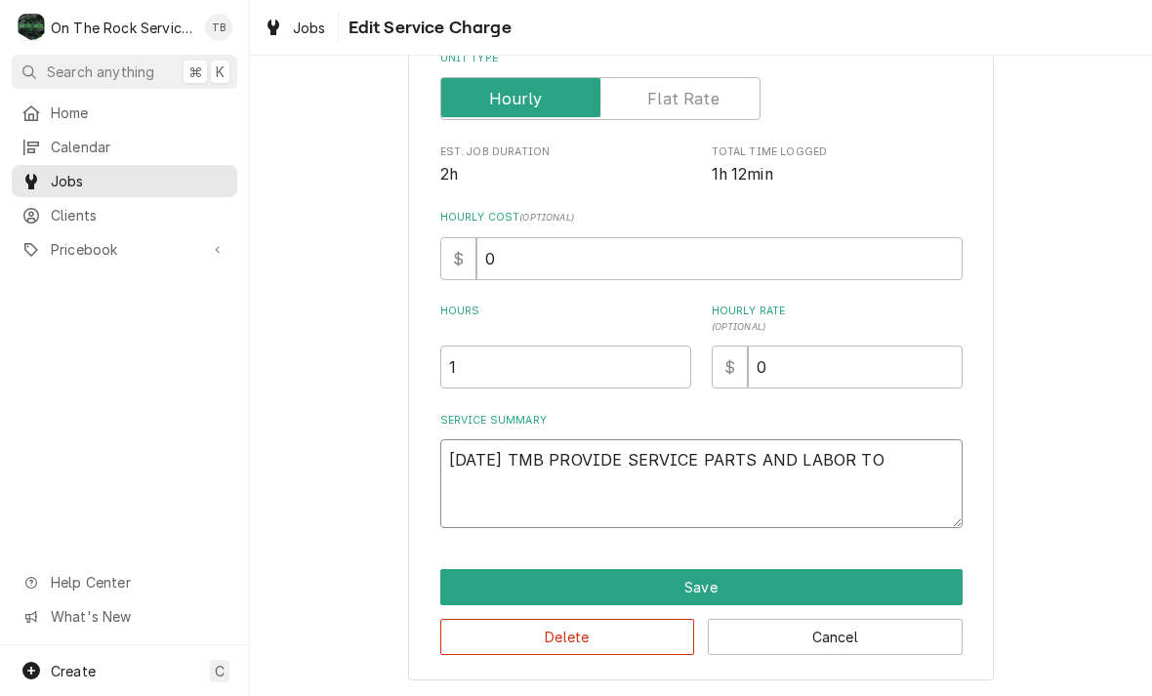
type textarea "x"
type textarea "9/11/25 TMB PROVIDE SERVICE PARTS AND LABOR TO D"
type textarea "x"
type textarea "9/11/25 TMB PROVIDE SERVICE PARTS AND LABOR TO DE"
type textarea "x"
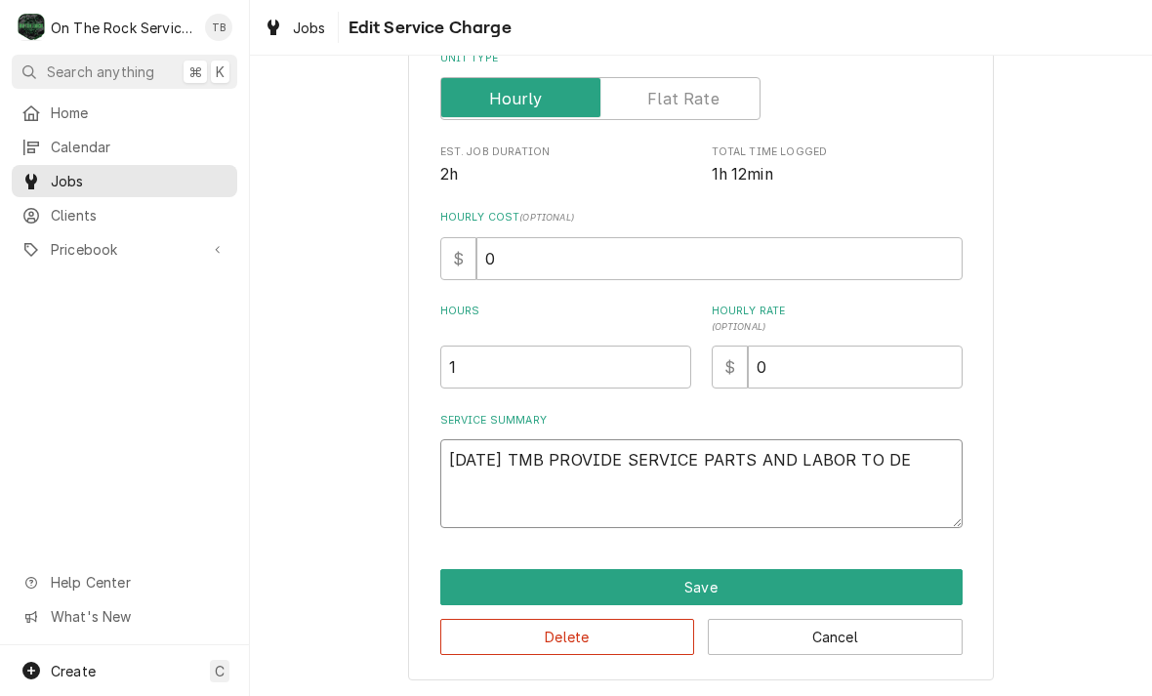
type textarea "9/11/25 TMB PROVIDE SERVICE PARTS AND LABOR TO DET"
type textarea "x"
type textarea "9/11/25 TMB PROVIDE SERVICE PARTS AND LABOR TO DETE"
type textarea "x"
type textarea "9/11/25 TMB PROVIDE SERVICE PARTS AND LABOR TO DETERM"
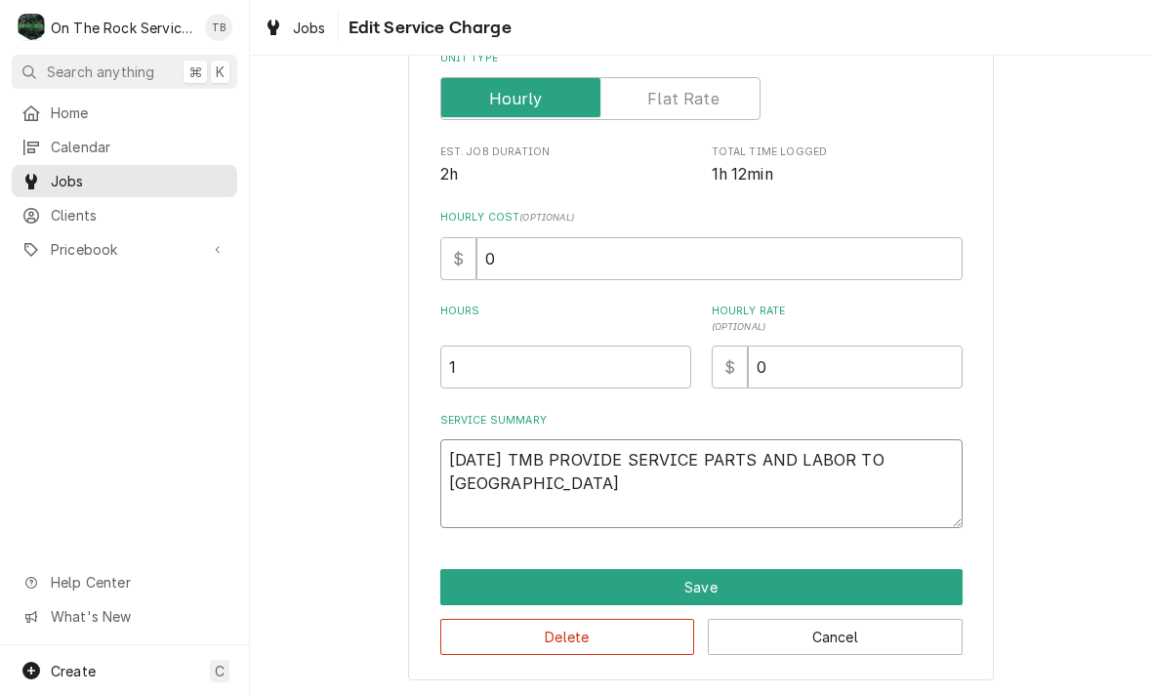
type textarea "x"
type textarea "9/11/25 TMB PROVIDE SERVICE PARTS AND LABOR TO DETERMIN"
type textarea "x"
type textarea "9/11/25 TMB PROVIDE SERVICE PARTS AND LABOR TO DETERMINE"
type textarea "x"
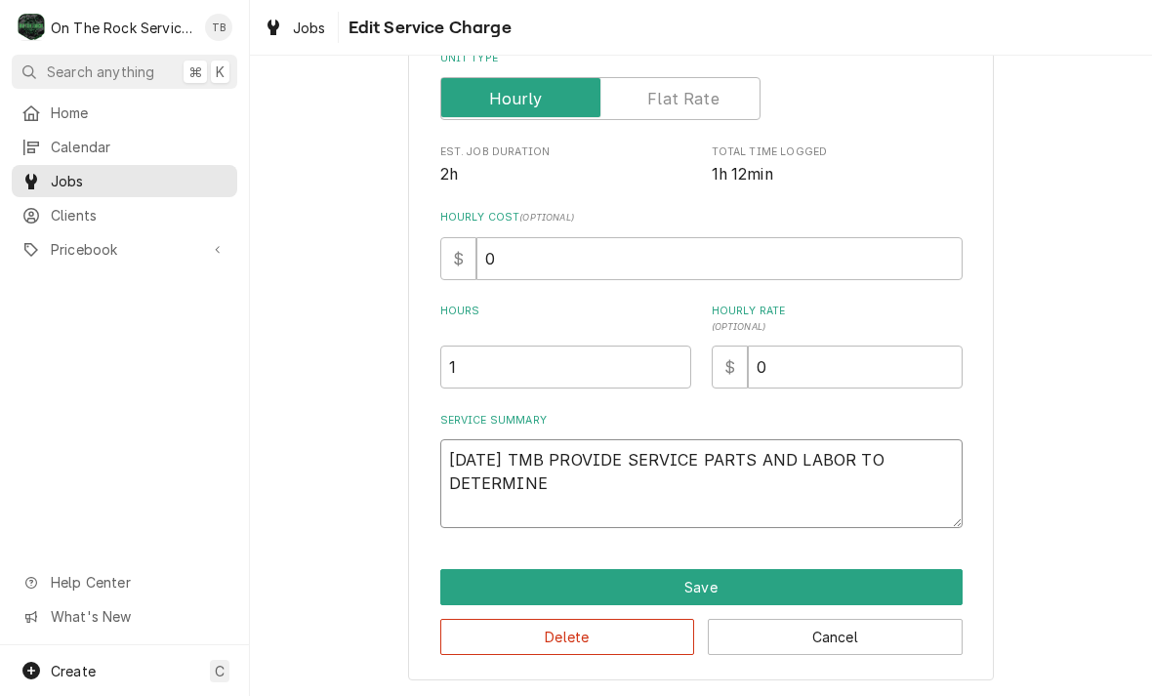
type textarea "9/11/25 TMB PROVIDE SERVICE PARTS AND LABOR TO DETERMINE T"
type textarea "x"
type textarea "9/11/25 TMB PROVIDE SERVICE PARTS AND LABOR TO DETERMINE TH"
type textarea "x"
type textarea "9/11/25 TMB PROVIDE SERVICE PARTS AND LABOR TO DETERMINE THA"
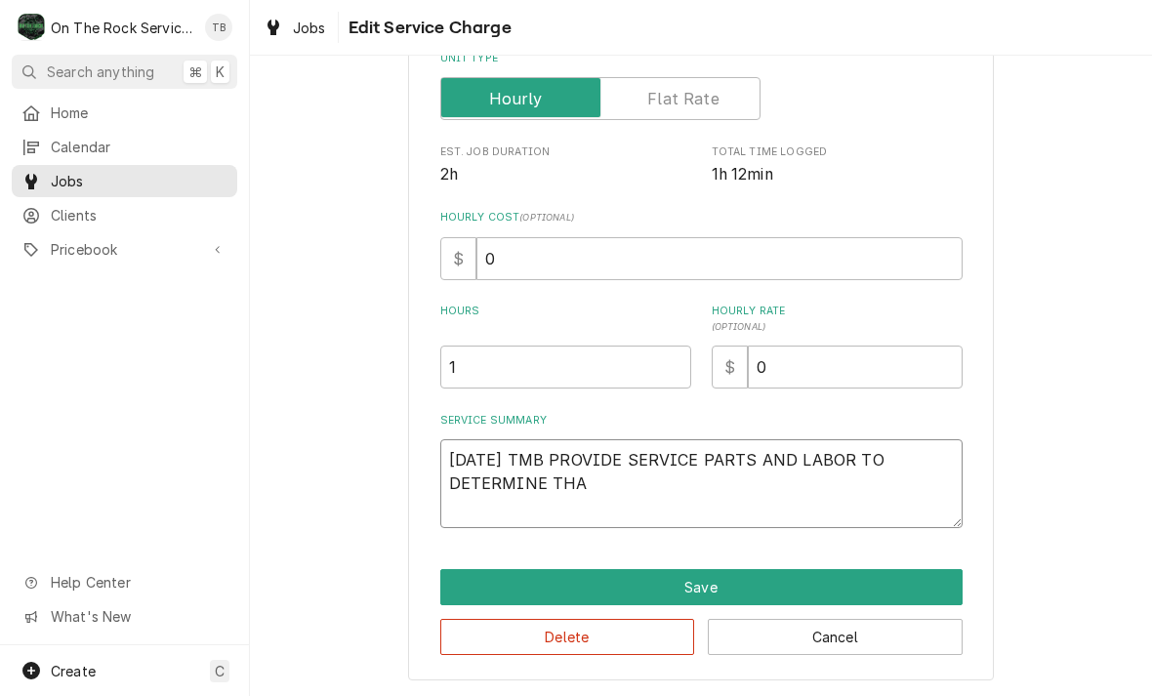
type textarea "x"
type textarea "9/11/25 TMB PROVIDE SERVICE PARTS AND LABOR TO DETERMINE THAT"
type textarea "x"
type textarea "9/11/25 TMB PROVIDE SERVICE PARTS AND LABOR TO DETERMINE THAT"
type textarea "x"
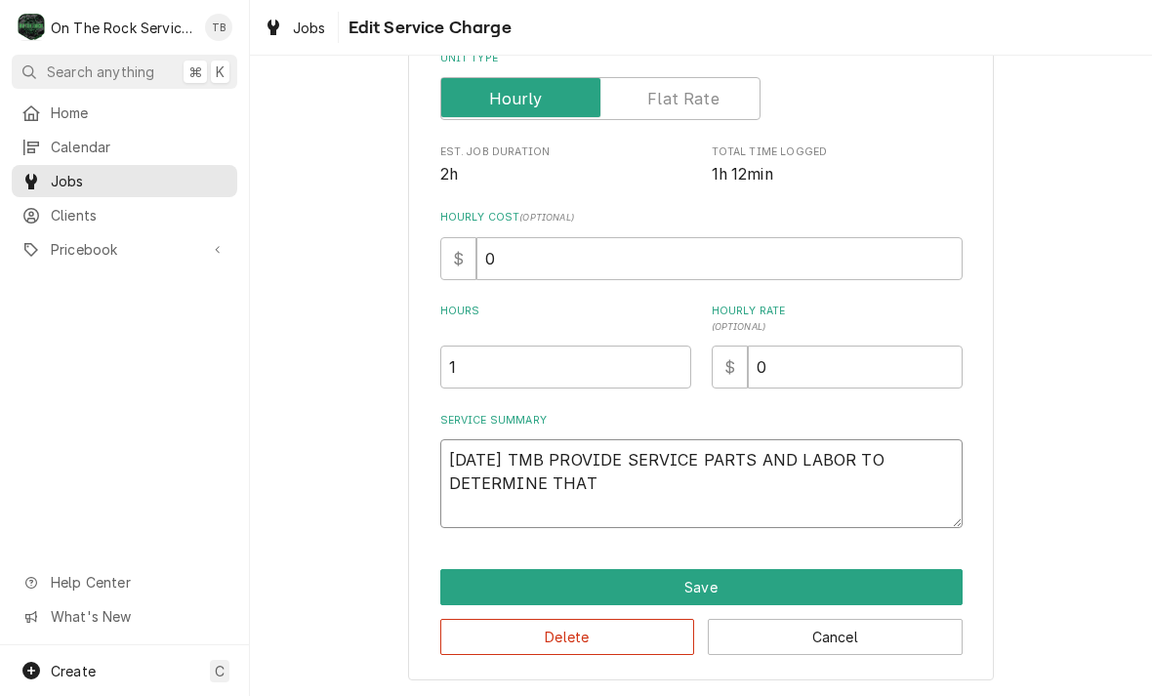
type textarea "9/11/25 TMB PROVIDE SERVICE PARTS AND LABOR TO DETERMINE THAT O"
type textarea "x"
type textarea "9/11/25 TMB PROVIDE SERVICE PARTS AND LABOR TO DETERMINE THAT ON"
type textarea "x"
type textarea "9/11/25 TMB PROVIDE SERVICE PARTS AND LABOR TO DETERMINE THAT ON"
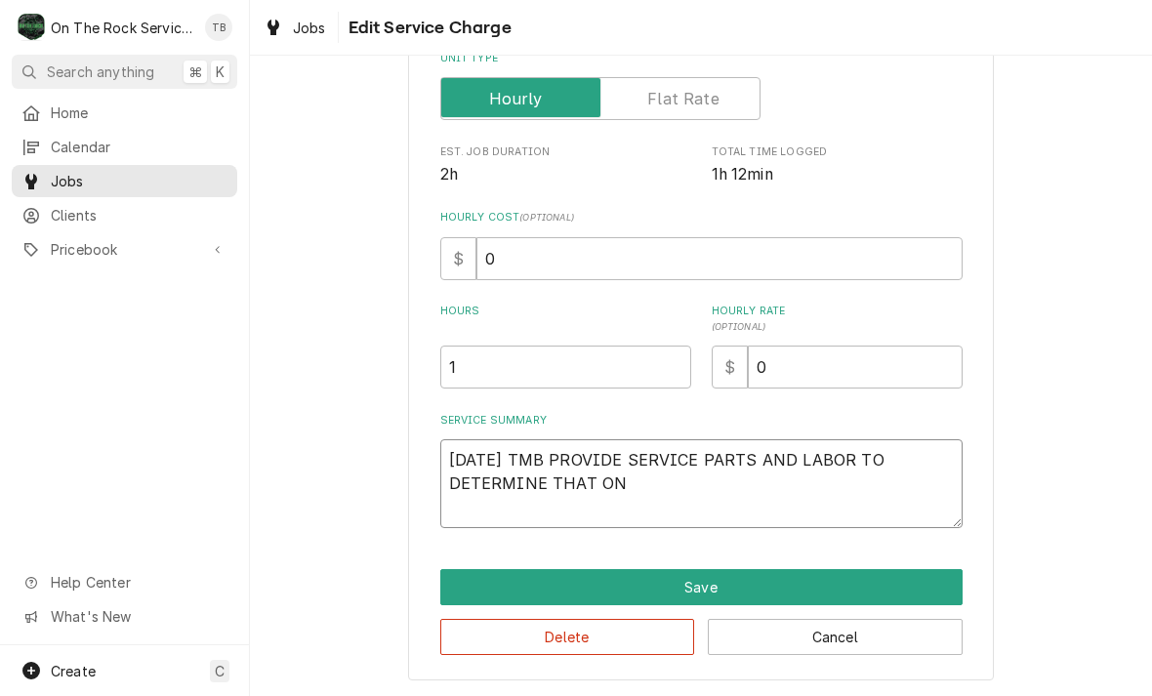
type textarea "x"
type textarea "9/11/25 TMB PROVIDE SERVICE PARTS AND LABOR TO DETERMINE THAT ON 3"
type textarea "x"
type textarea "9/11/25 TMB PROVIDE SERVICE PARTS AND LABOR TO DETERMINE THAT ON 3"
type textarea "x"
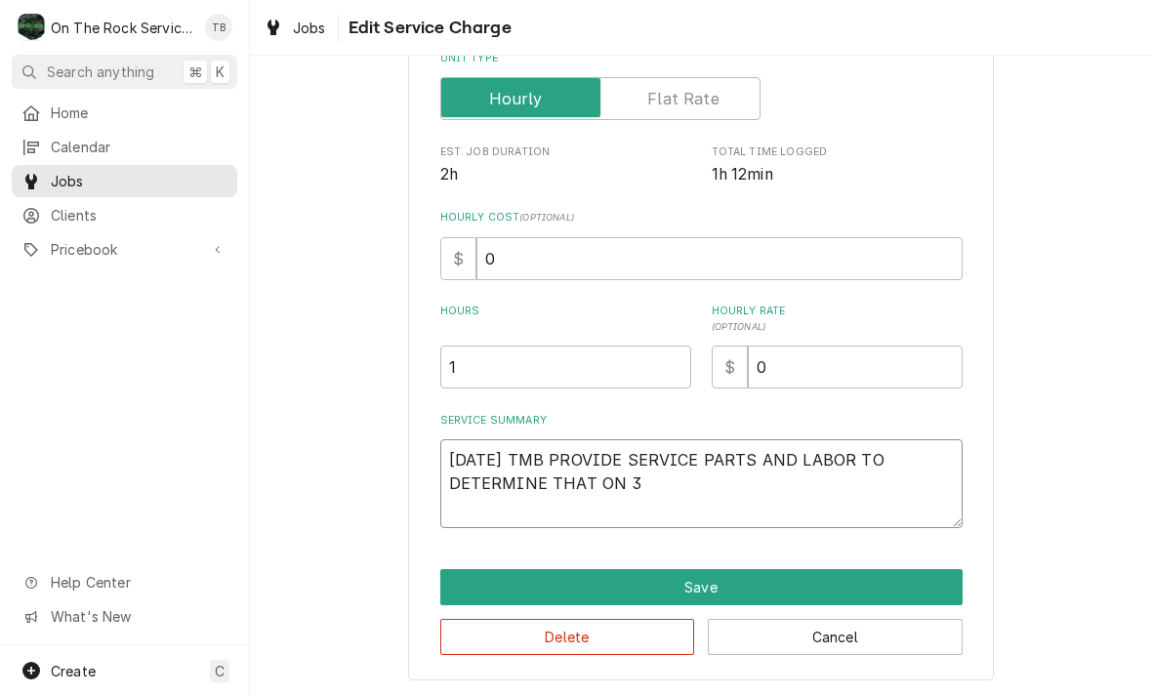
type textarea "9/11/25 TMB PROVIDE SERVICE PARTS AND LABOR TO DETERMINE THAT ON 3 D"
type textarea "x"
type textarea "9/11/25 TMB PROVIDE SERVICE PARTS AND LABOR TO DETERMINE THAT ON 3 DO"
type textarea "x"
type textarea "9/11/25 TMB PROVIDE SERVICE PARTS AND LABOR TO DETERMINE THAT ON 3 DOO"
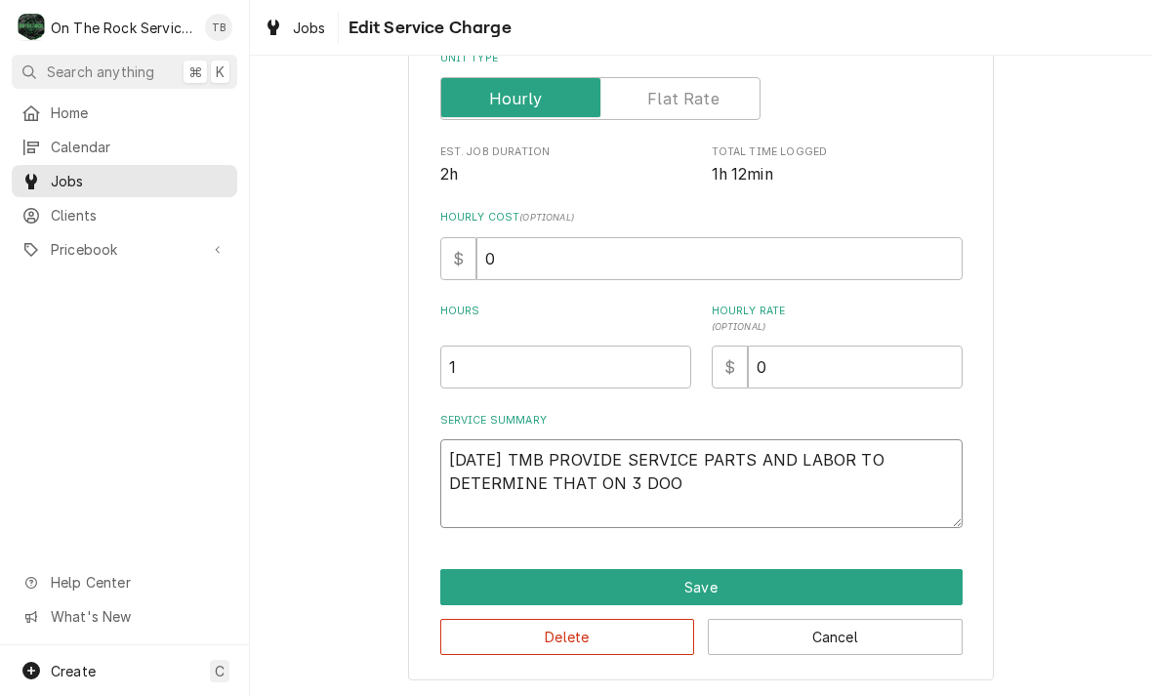
type textarea "x"
type textarea "9/11/25 TMB PROVIDE SERVICE PARTS AND LABOR TO DETERMINE THAT ON 3 DOOR"
type textarea "x"
type textarea "9/11/25 TMB PROVIDE SERVICE PARTS AND LABOR TO DETERMINE THAT ON 3 DOOR"
type textarea "x"
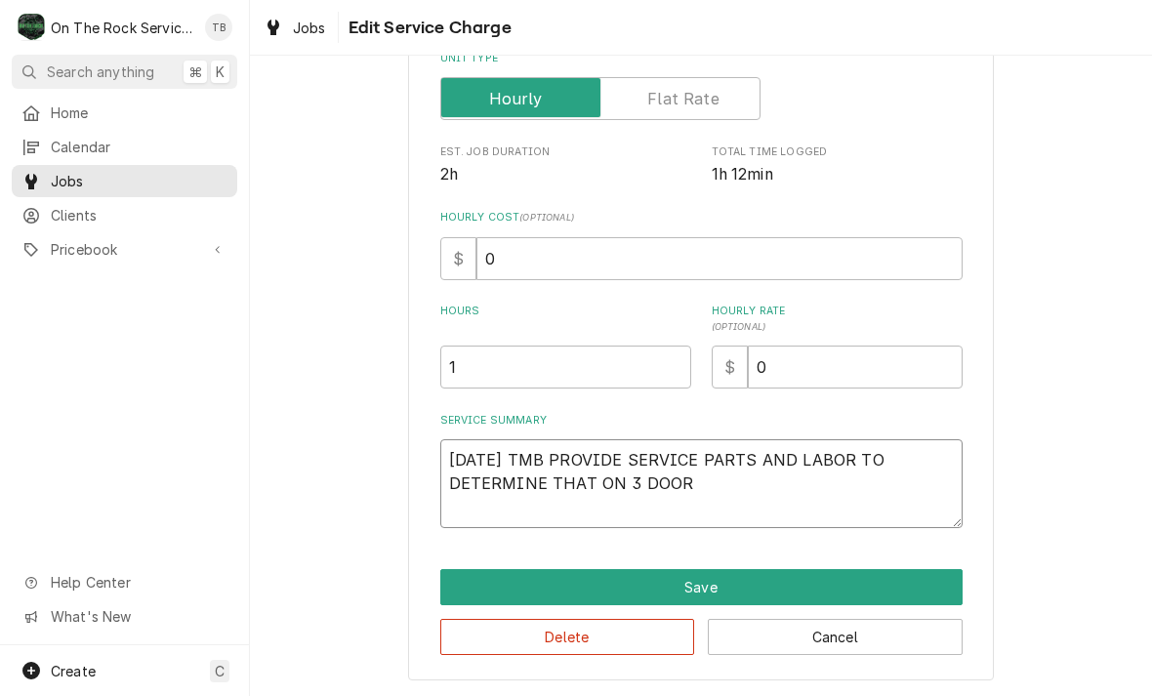
type textarea "9/11/25 TMB PROVIDE SERVICE PARTS AND LABOR TO DETERMINE THAT ON 3 DOOR R"
type textarea "x"
type textarea "9/11/25 TMB PROVIDE SERVICE PARTS AND LABOR TO DETERMINE THAT ON 3 DOOR REA"
type textarea "x"
type textarea "9/11/25 TMB PROVIDE SERVICE PARTS AND LABOR TO DETERMINE THAT ON 3 DOOR REACH"
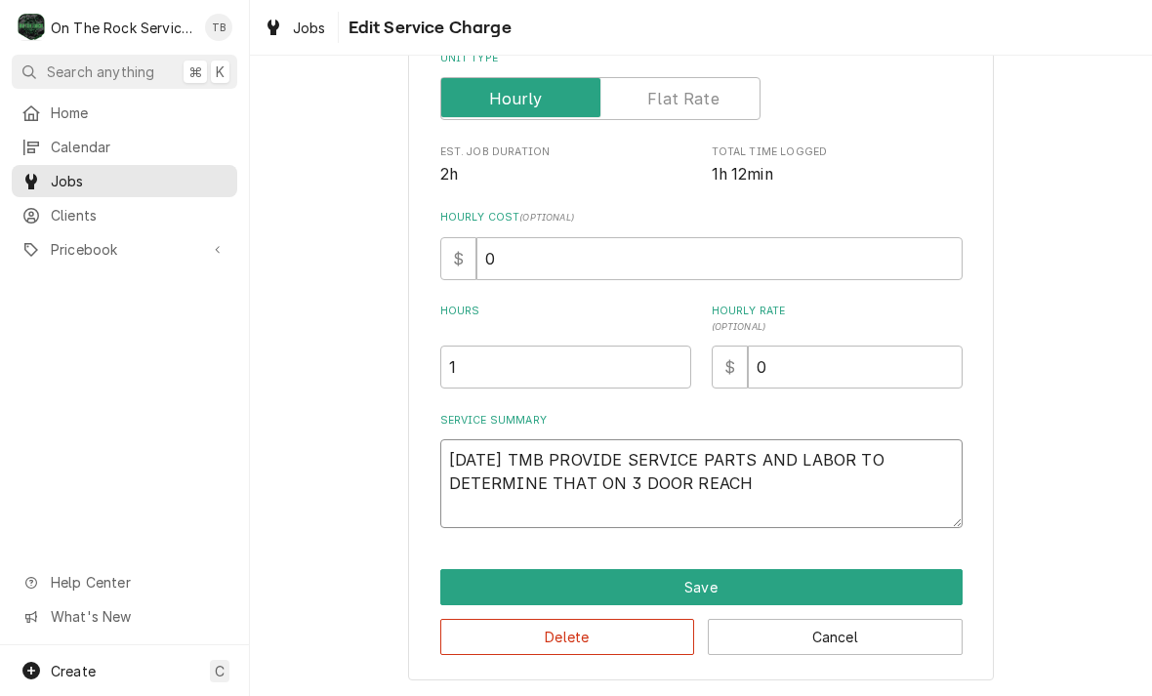
type textarea "x"
type textarea "9/11/25 TMB PROVIDE SERVICE PARTS AND LABOR TO DETERMINE THAT ON 3 DOOR REACH"
type textarea "x"
type textarea "9/11/25 TMB PROVIDE SERVICE PARTS AND LABOR TO DETERMINE THAT ON 3 DOOR REACH I"
type textarea "x"
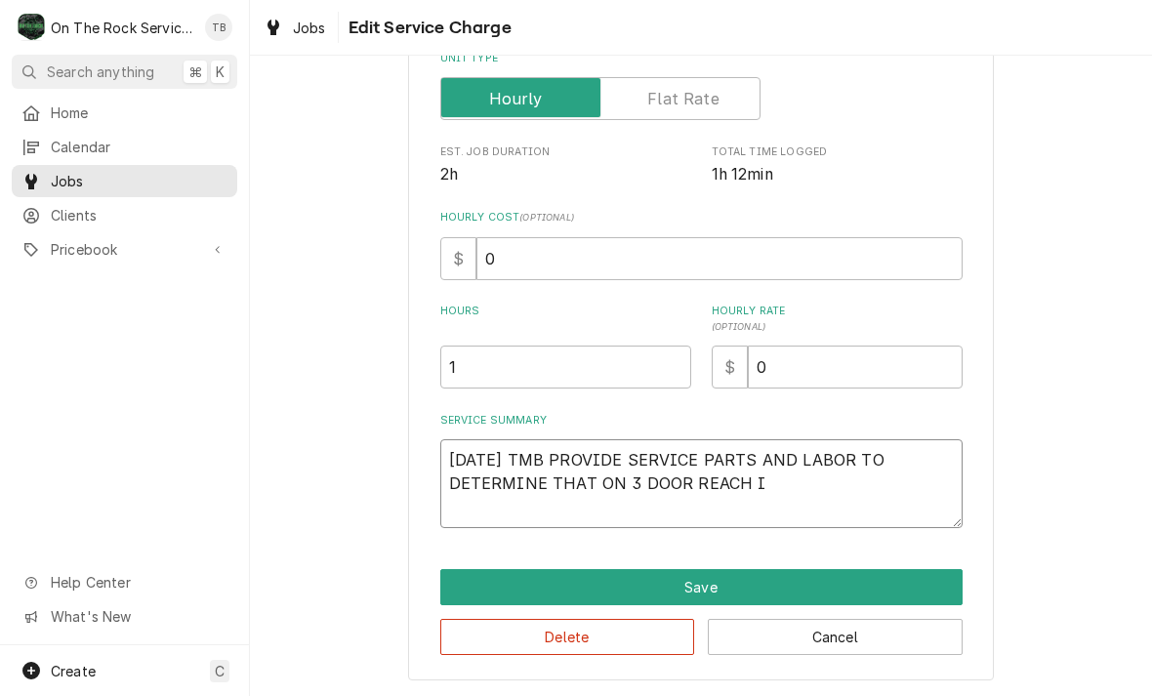
type textarea "9/11/25 TMB PROVIDE SERVICE PARTS AND LABOR TO DETERMINE THAT ON 3 DOOR REACH IN"
type textarea "x"
type textarea "9/11/25 TMB PROVIDE SERVICE PARTS AND LABOR TO DETERMINE THAT ON 3 DOOR REACH IN"
type textarea "x"
type textarea "9/11/25 TMB PROVIDE SERVICE PARTS AND LABOR TO DETERMINE THAT ON 3 DOOR REACH I…"
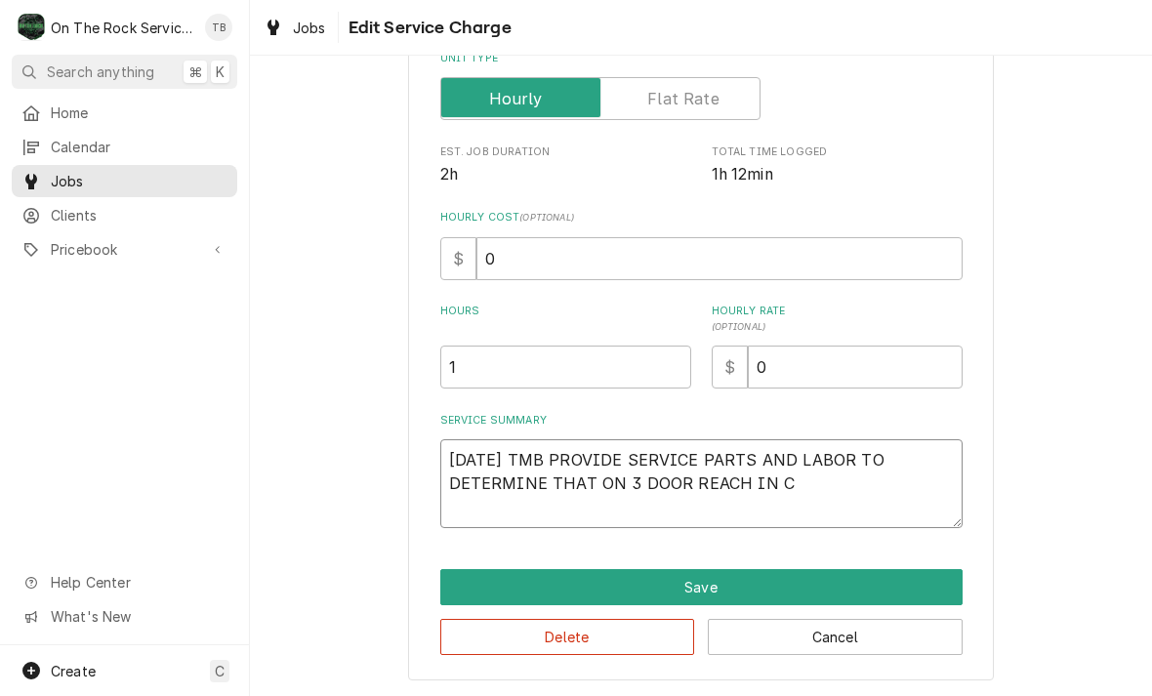
type textarea "x"
type textarea "9/11/25 TMB PROVIDE SERVICE PARTS AND LABOR TO DETERMINE THAT ON 3 DOOR REACH I…"
type textarea "x"
type textarea "9/11/25 TMB PROVIDE SERVICE PARTS AND LABOR TO DETERMINE THAT ON 3 DOOR REACH I…"
type textarea "x"
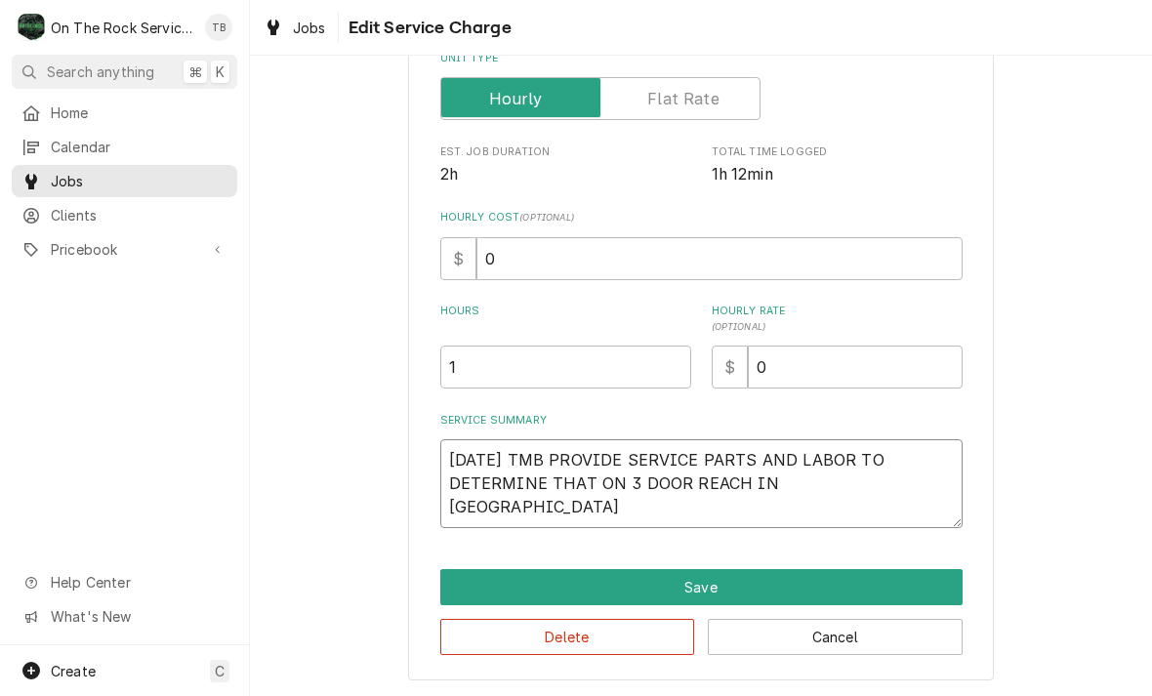
type textarea "9/11/25 TMB PROVIDE SERVICE PARTS AND LABOR TO DETERMINE THAT ON 3 DOOR REACH I…"
type textarea "x"
type textarea "9/11/25 TMB PROVIDE SERVICE PARTS AND LABOR TO DETERMINE THAT ON 3 DOOR REACH I…"
type textarea "x"
type textarea "9/11/25 TMB PROVIDE SERVICE PARTS AND LABOR TO DETERMINE THAT ON 3 DOOR REACH I…"
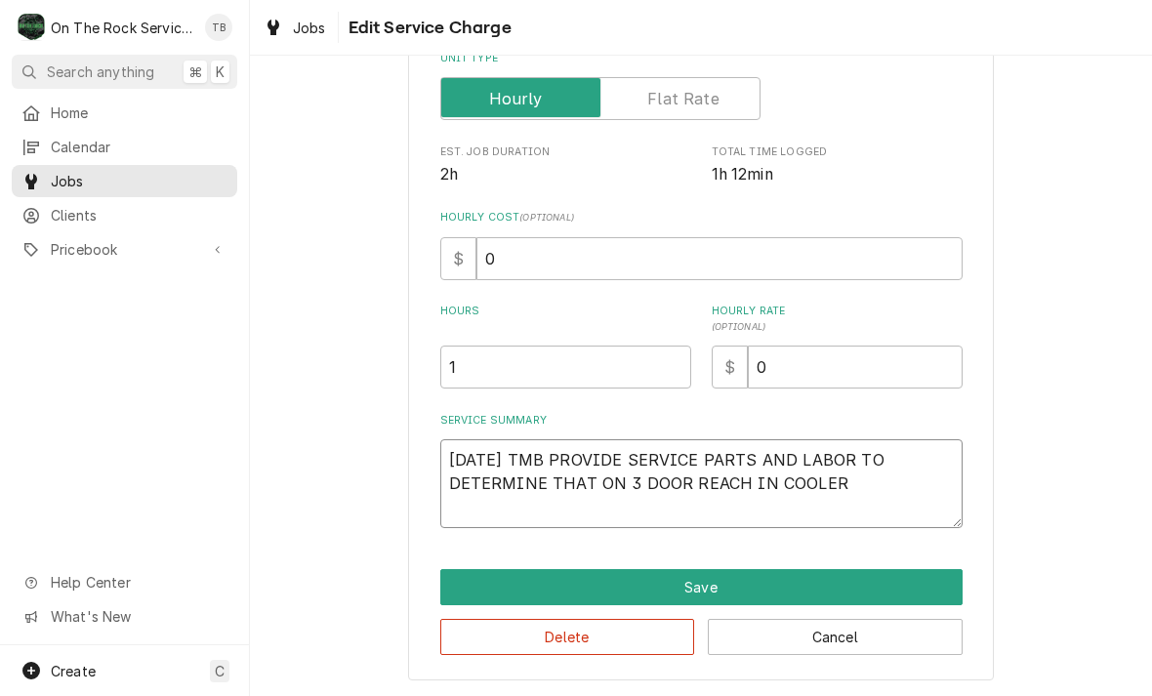
type textarea "x"
type textarea "9/11/25 TMB PROVIDE SERVICE PARTS AND LABOR TO DETERMINE THAT ON 3 DOOR REACH I…"
type textarea "x"
type textarea "9/11/25 TMB PROVIDE SERVICE PARTS AND LABOR TO DETERMINE THAT ON 3 DOOR REACH I…"
type textarea "x"
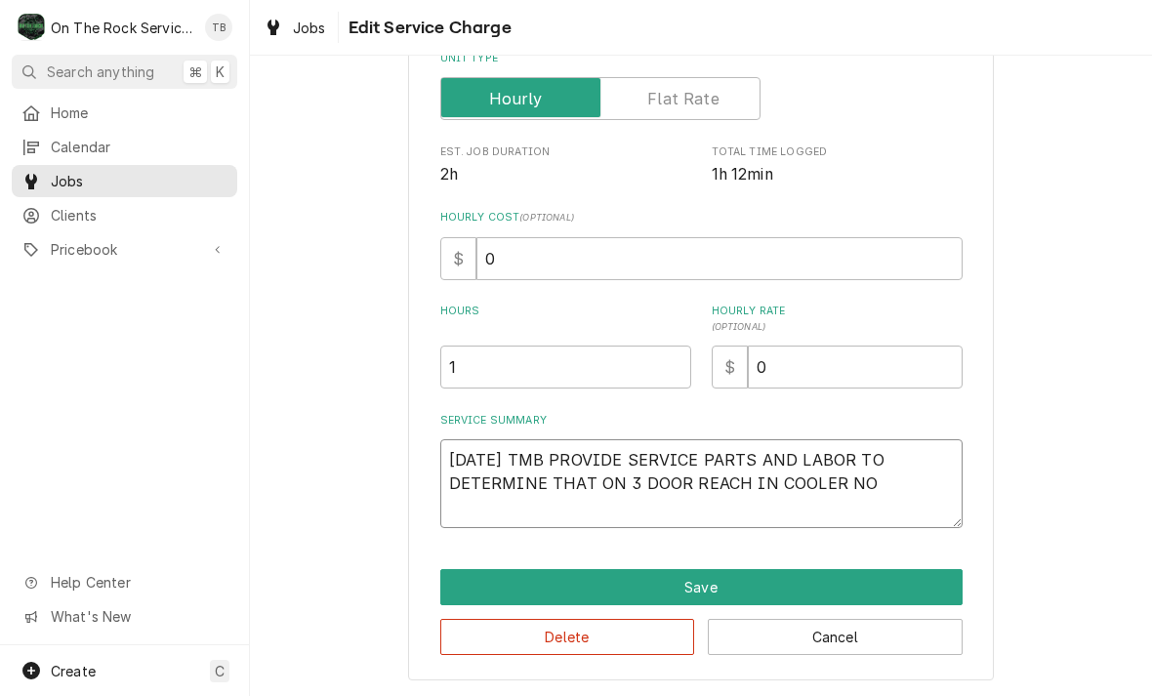
type textarea "9/11/25 TMB PROVIDE SERVICE PARTS AND LABOR TO DETERMINE THAT ON 3 DOOR REACH I…"
type textarea "x"
type textarea "9/11/25 TMB PROVIDE SERVICE PARTS AND LABOR TO DETERMINE THAT ON 3 DOOR REACH I…"
type textarea "x"
type textarea "9/11/25 TMB PROVIDE SERVICE PARTS AND LABOR TO DETERMINE THAT ON 3 DOOR REACH I…"
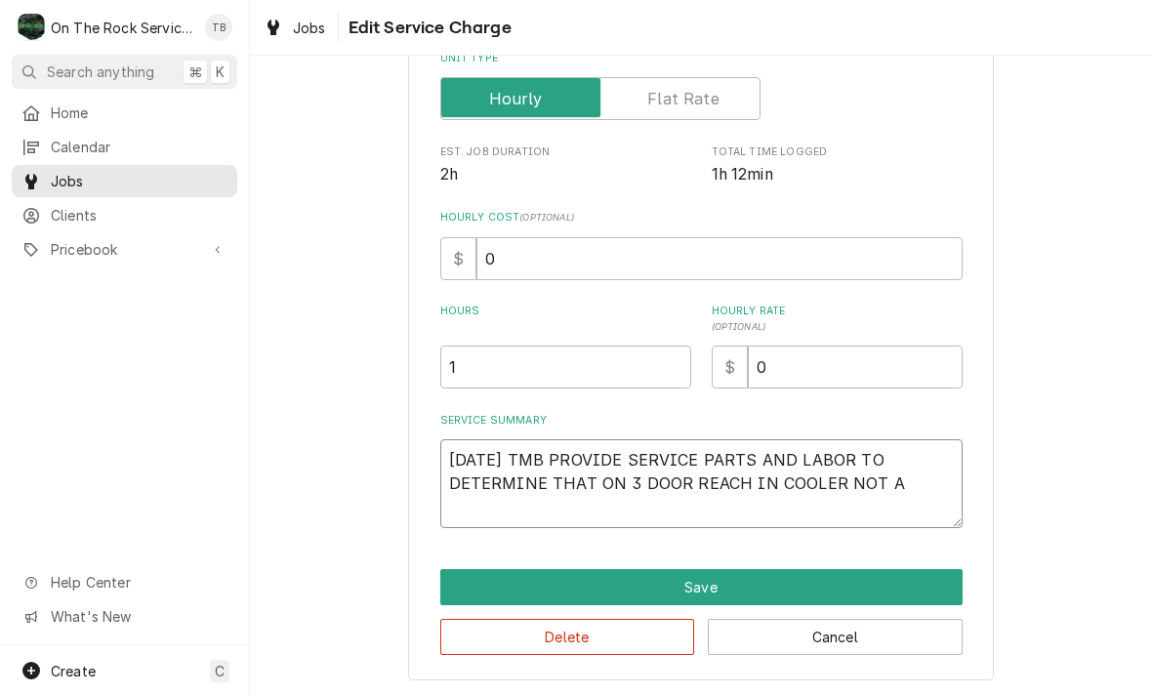
type textarea "x"
type textarea "9/11/25 TMB PROVIDE SERVICE PARTS AND LABOR TO DETERMINE THAT ON 3 DOOR REACH I…"
type textarea "x"
type textarea "9/11/25 TMB PROVIDE SERVICE PARTS AND LABOR TO DETERMINE THAT ON 3 DOOR REACH I…"
type textarea "x"
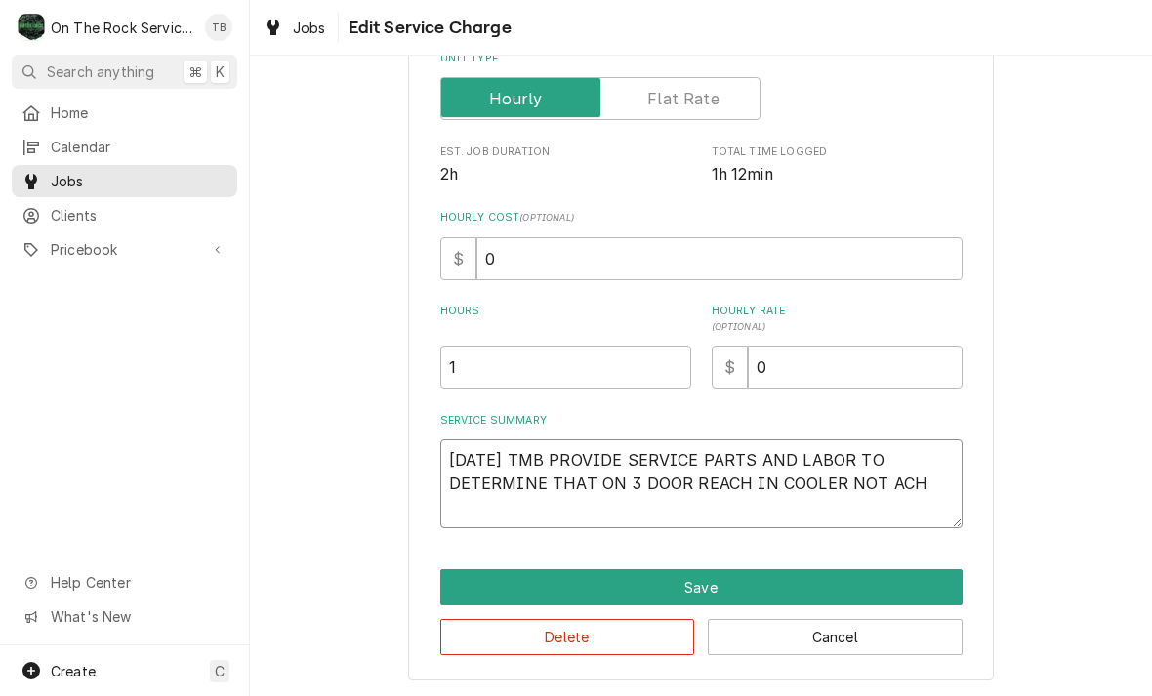
type textarea "9/11/25 TMB PROVIDE SERVICE PARTS AND LABOR TO DETERMINE THAT ON 3 DOOR REACH I…"
type textarea "x"
type textarea "9/11/25 TMB PROVIDE SERVICE PARTS AND LABOR TO DETERMINE THAT ON 3 DOOR REACH I…"
type textarea "x"
type textarea "9/11/25 TMB PROVIDE SERVICE PARTS AND LABOR TO DETERMINE THAT ON 3 DOOR REACH I…"
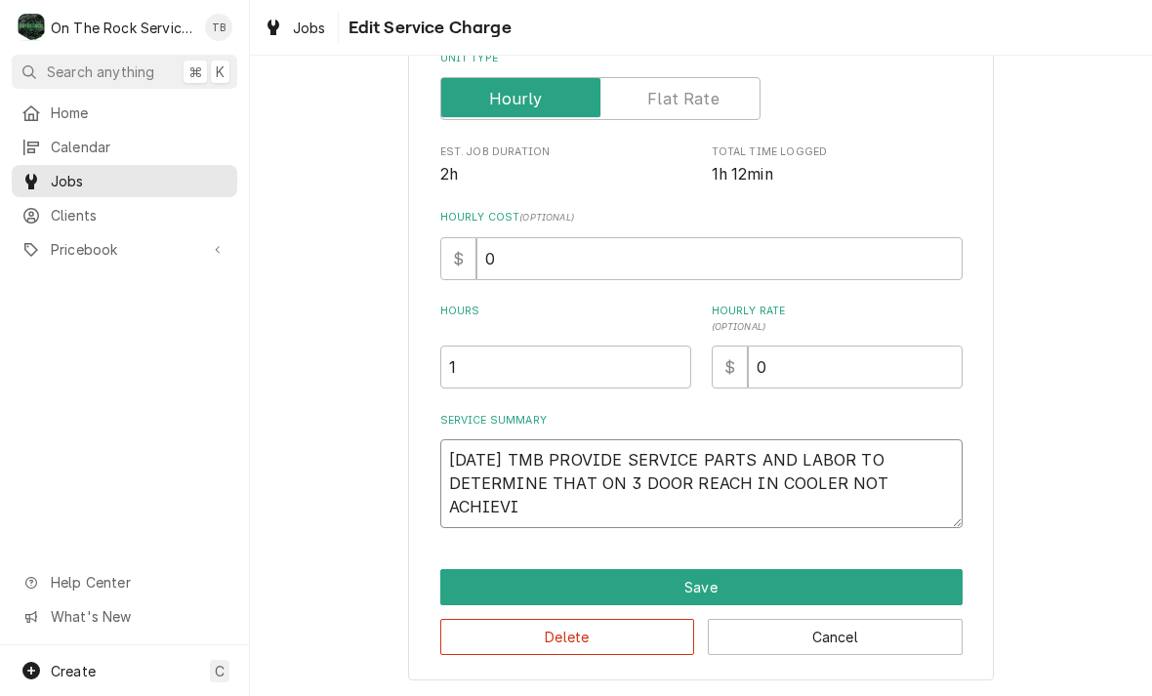
type textarea "x"
type textarea "9/11/25 TMB PROVIDE SERVICE PARTS AND LABOR TO DETERMINE THAT ON 3 DOOR REACH I…"
type textarea "x"
type textarea "9/11/25 TMB PROVIDE SERVICE PARTS AND LABOR TO DETERMINE THAT ON 3 DOOR REACH I…"
type textarea "x"
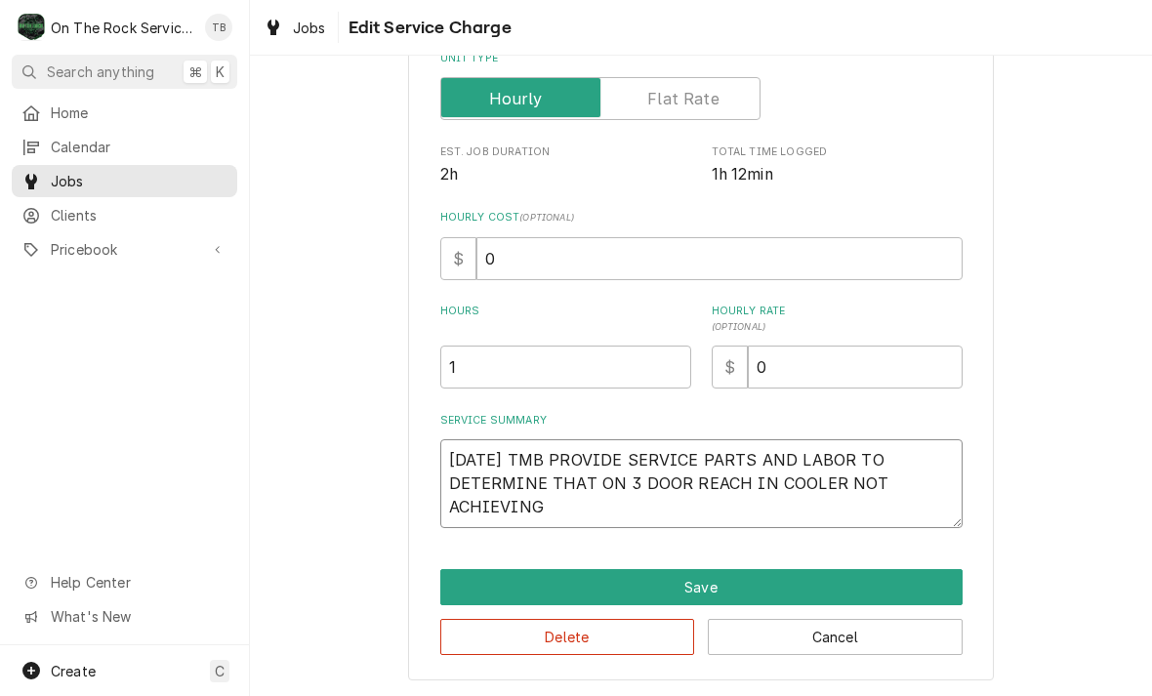
type textarea "9/11/25 TMB PROVIDE SERVICE PARTS AND LABOR TO DETERMINE THAT ON 3 DOOR REACH I…"
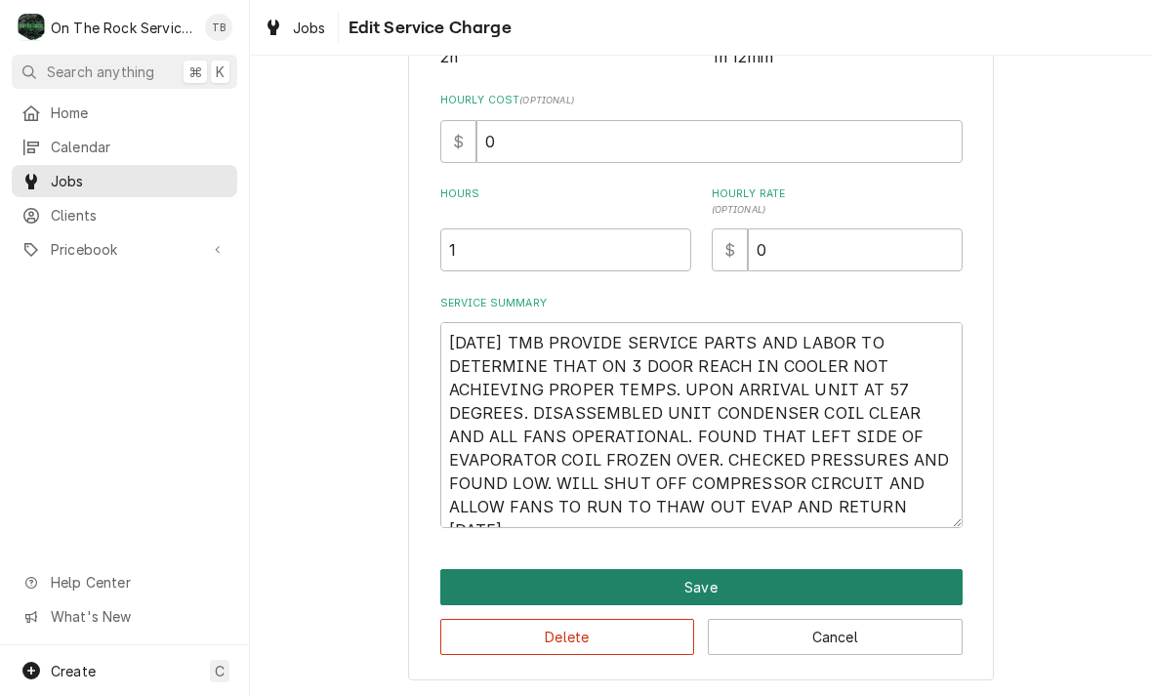
click at [716, 579] on button "Save" at bounding box center [701, 587] width 522 height 36
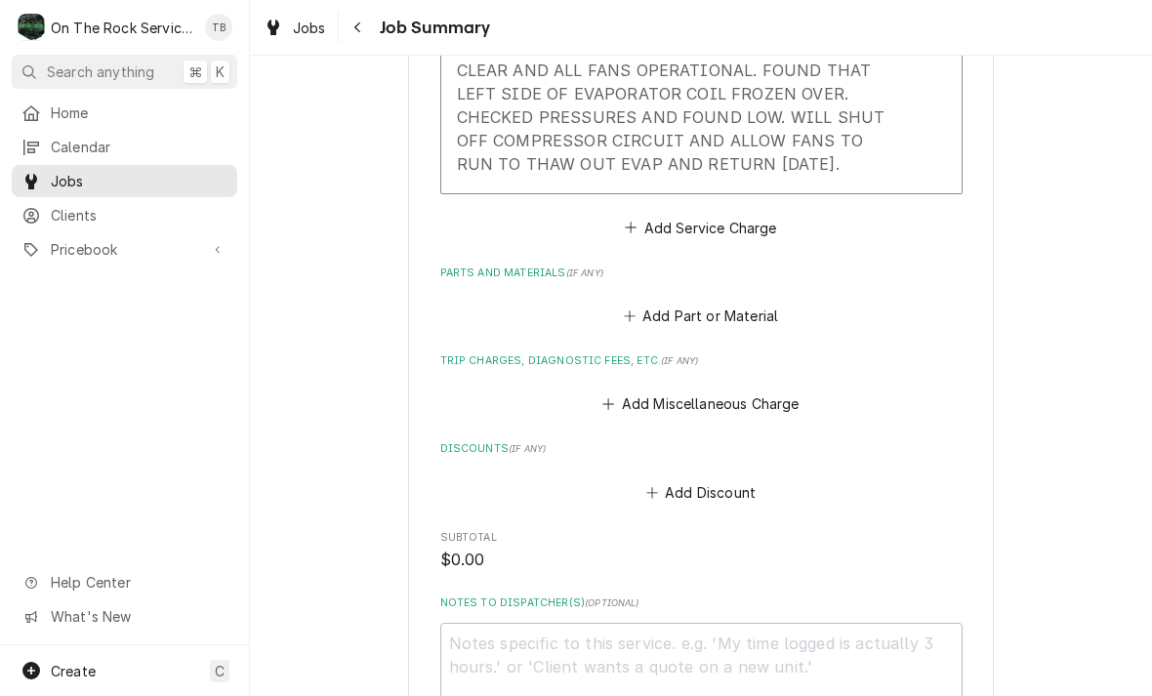
scroll to position [817, 0]
click at [754, 317] on button "Add Part or Material" at bounding box center [700, 315] width 161 height 27
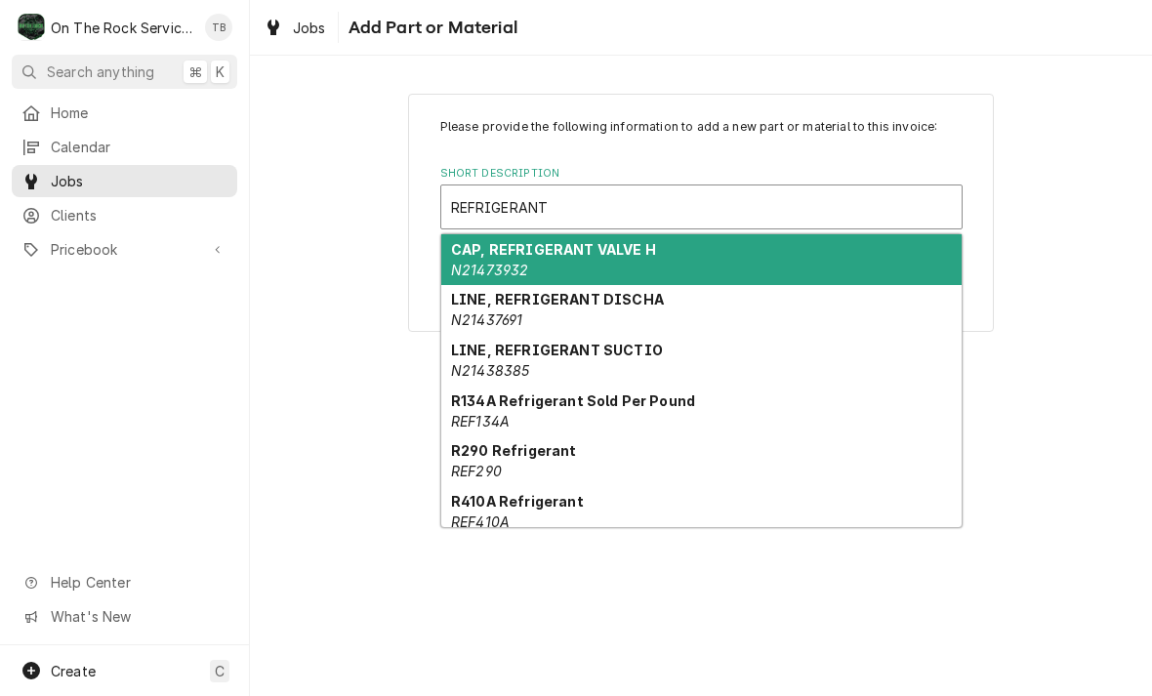
click at [541, 415] on div "R134A Refrigerant Sold Per Pound REF134A" at bounding box center [701, 411] width 520 height 51
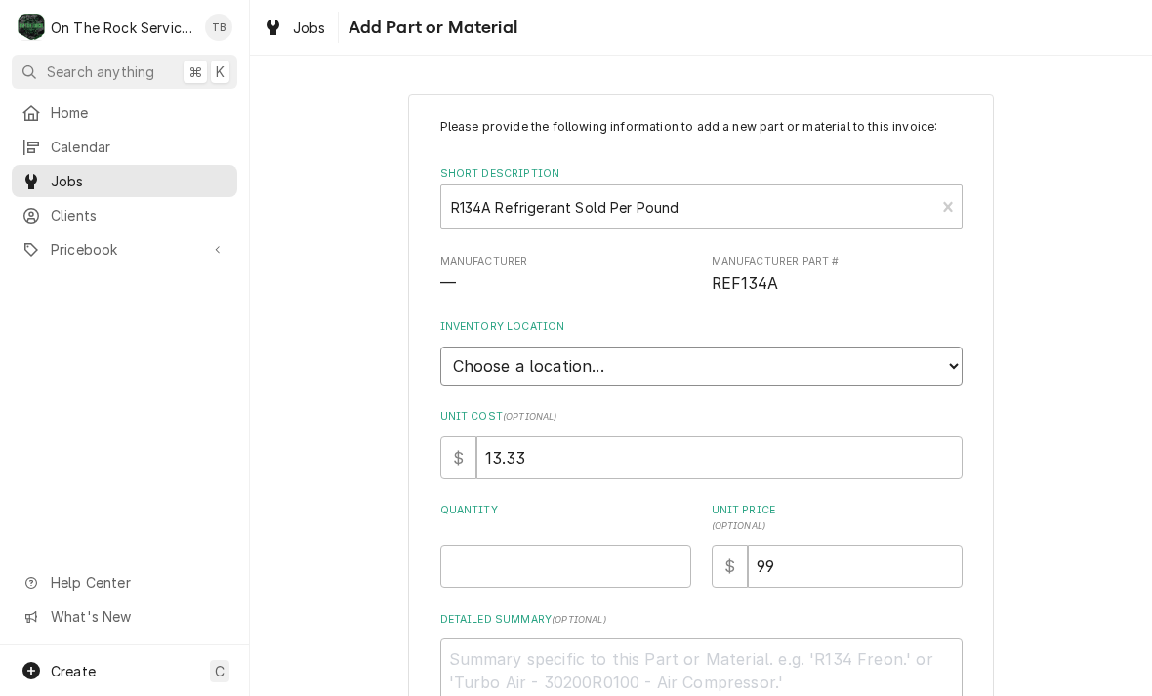
click at [953, 364] on select "Choose a location... Ray's Truck Rich's Truck Todd's Truck Warehouse" at bounding box center [701, 366] width 522 height 39
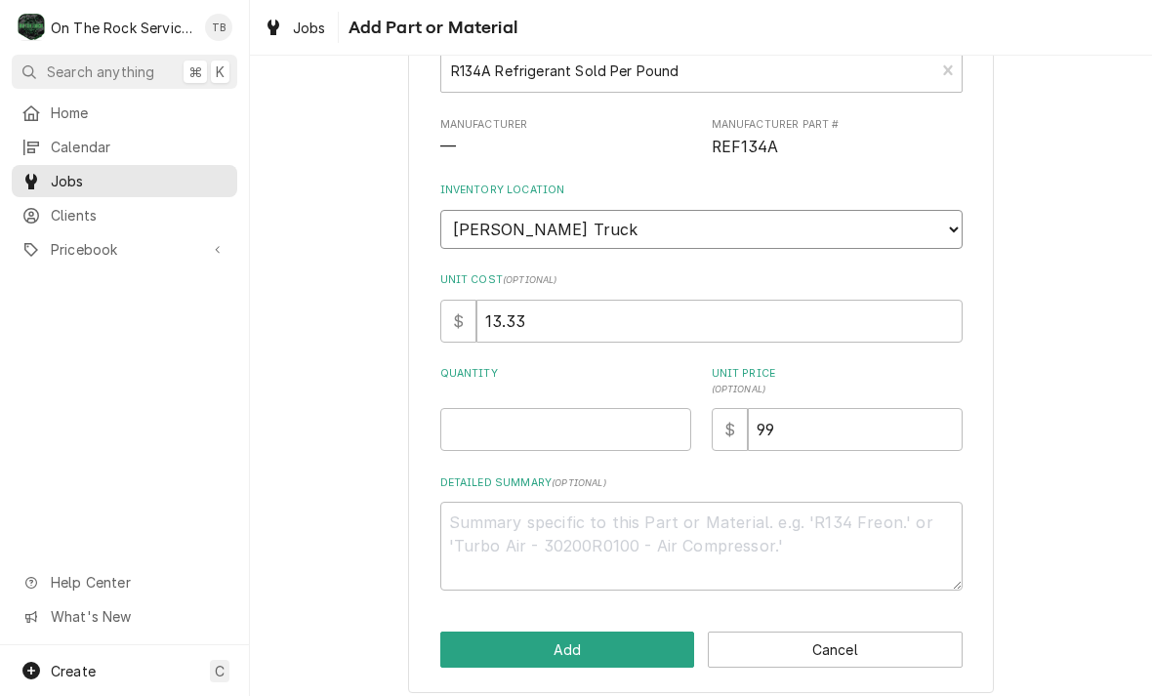
scroll to position [136, 0]
click at [481, 420] on input "Quantity" at bounding box center [565, 430] width 251 height 43
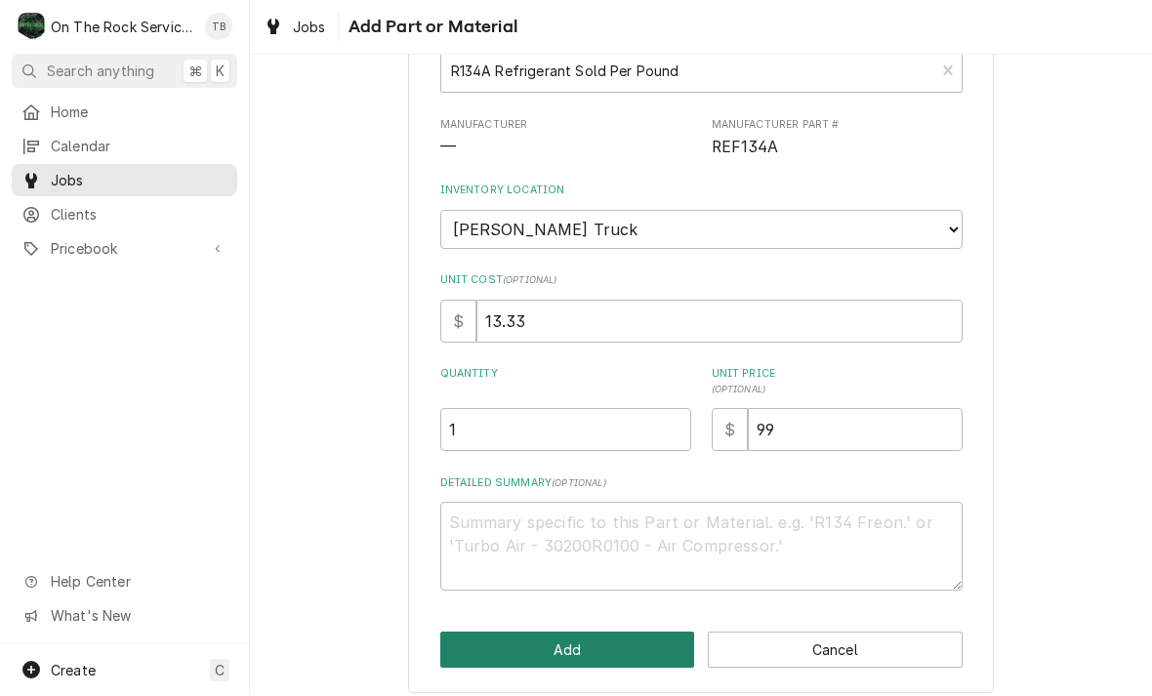
click at [588, 633] on button "Add" at bounding box center [567, 651] width 255 height 36
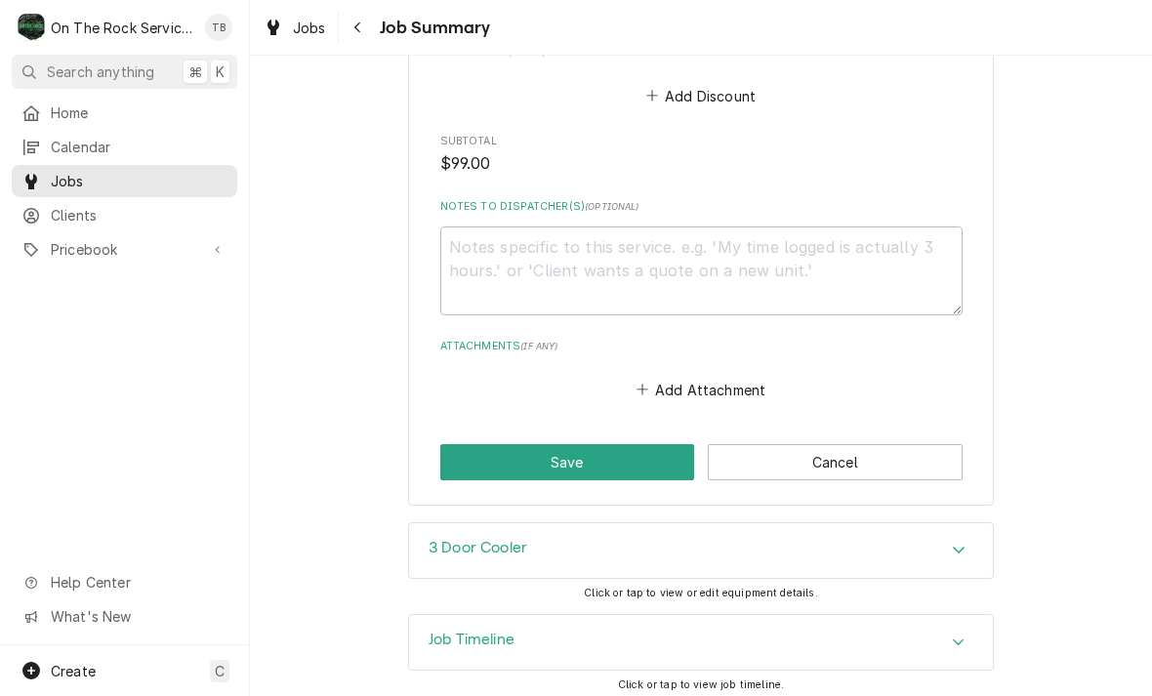
scroll to position [1486, 0]
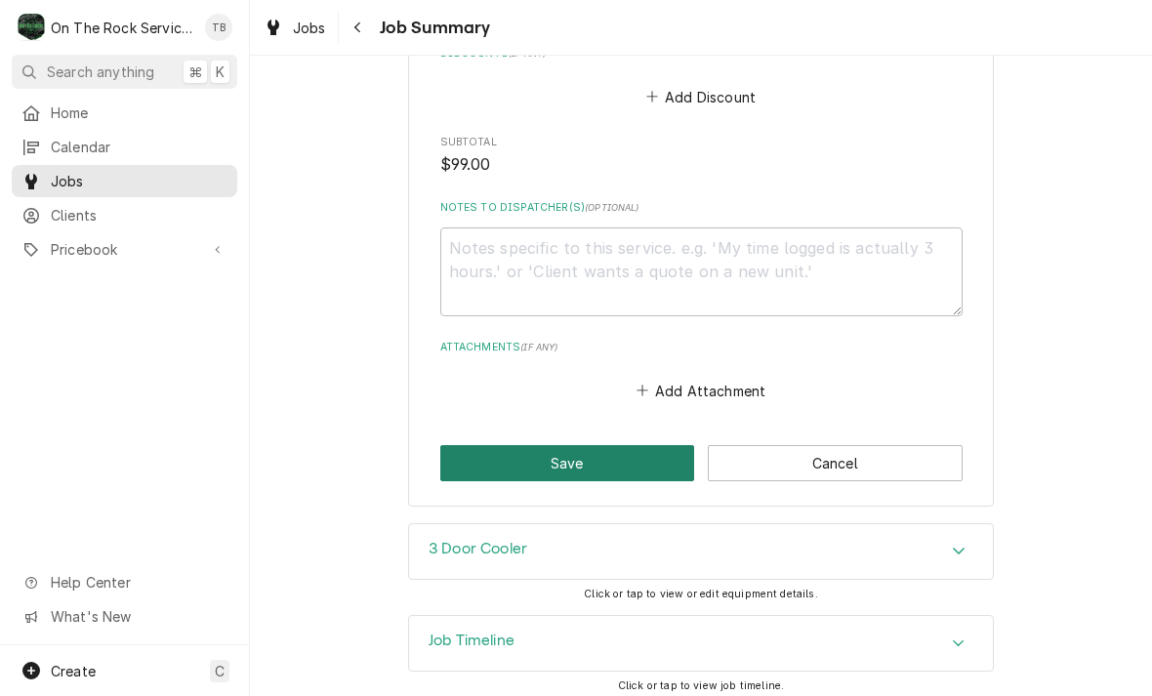
click at [574, 459] on button "Save" at bounding box center [567, 463] width 255 height 36
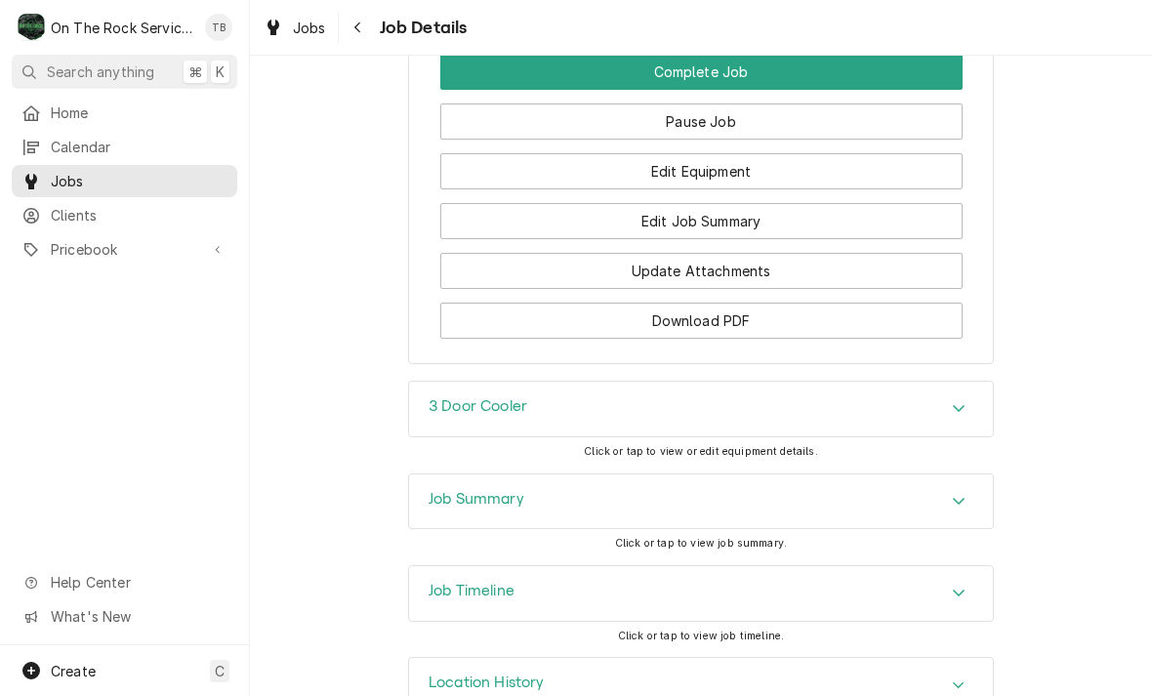
scroll to position [1969, 0]
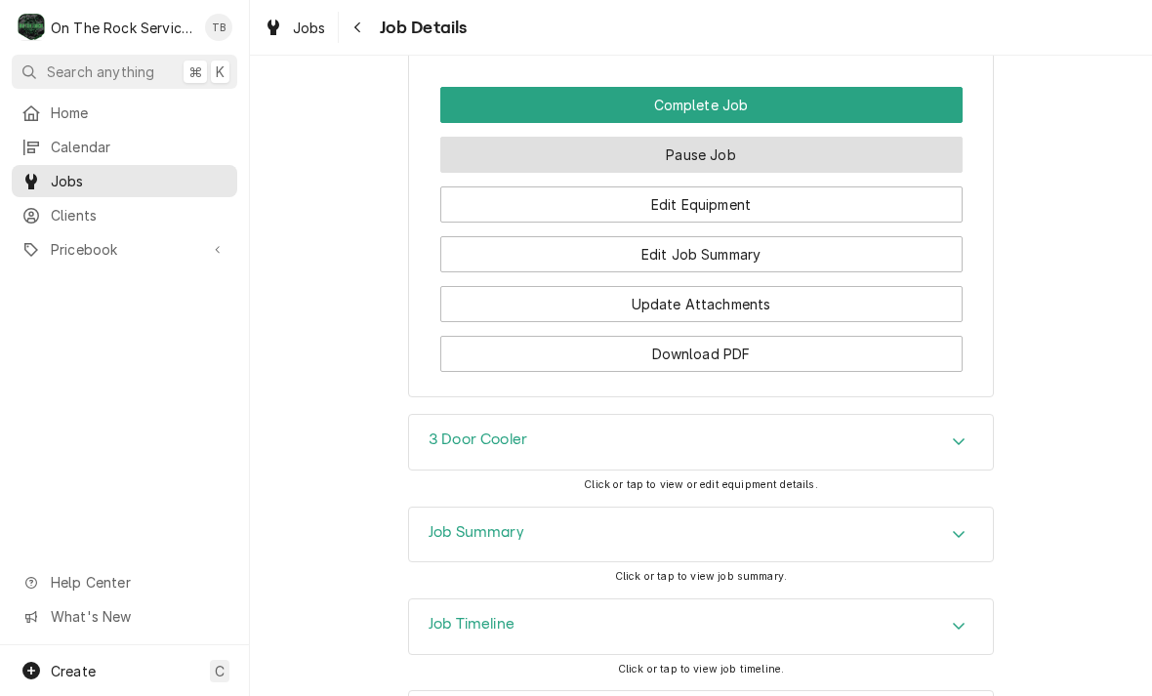
click at [724, 158] on button "Pause Job" at bounding box center [701, 155] width 522 height 36
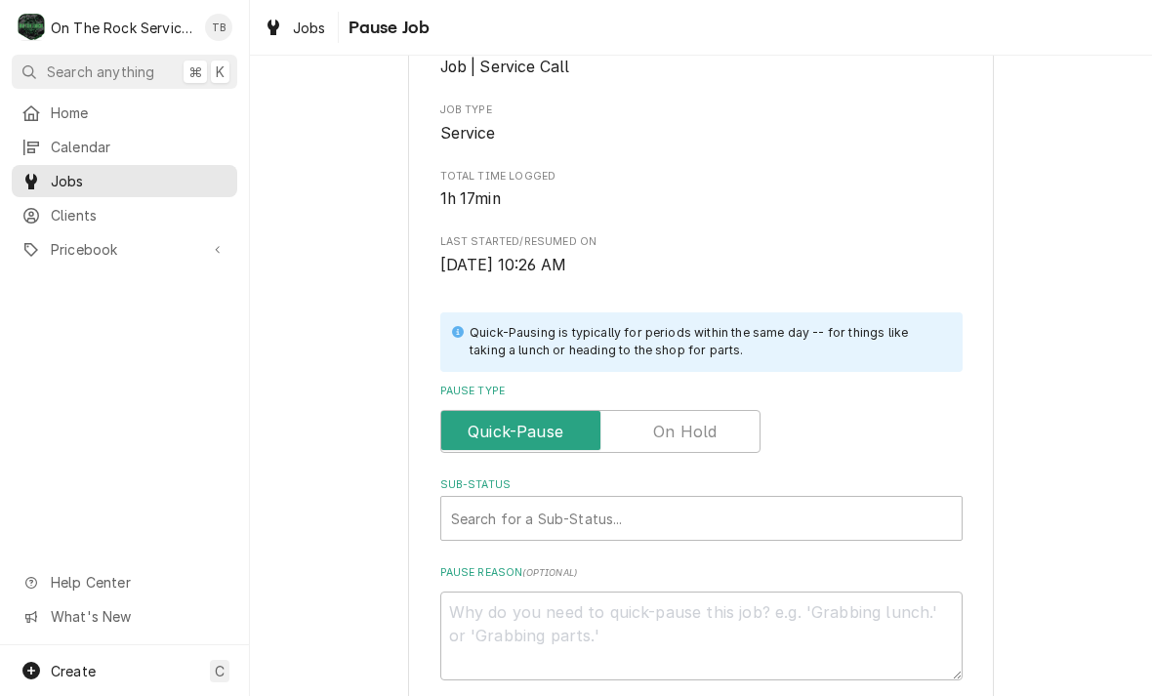
scroll to position [202, 0]
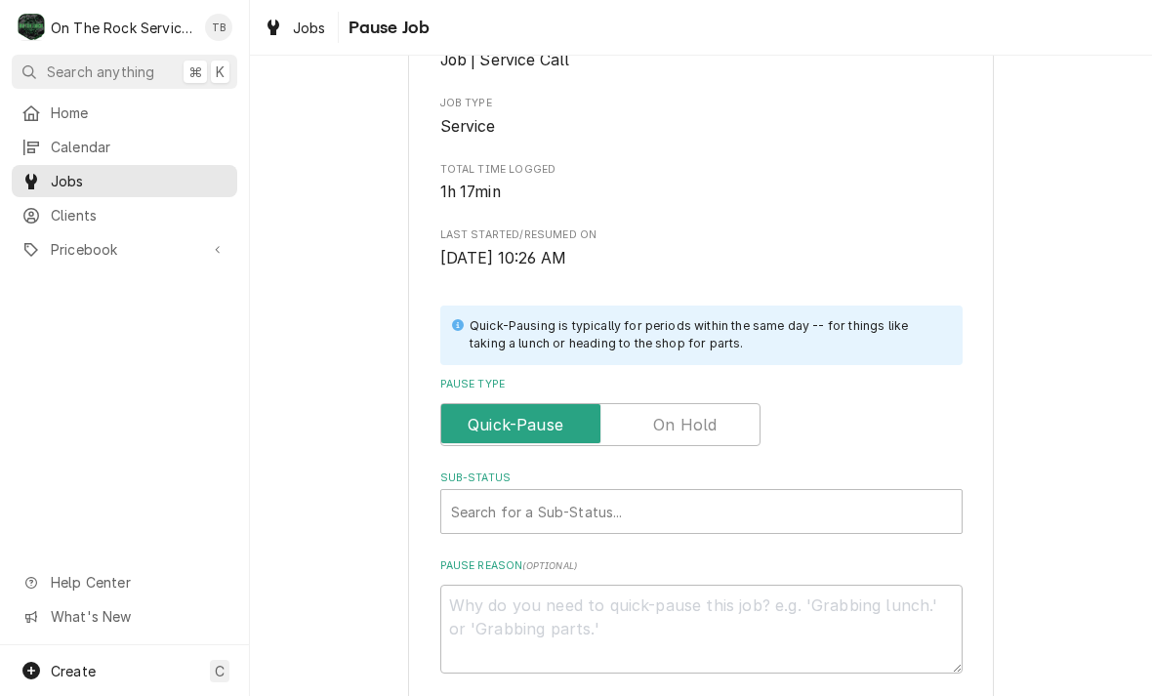
click at [732, 418] on input "Pause Type" at bounding box center [600, 424] width 303 height 43
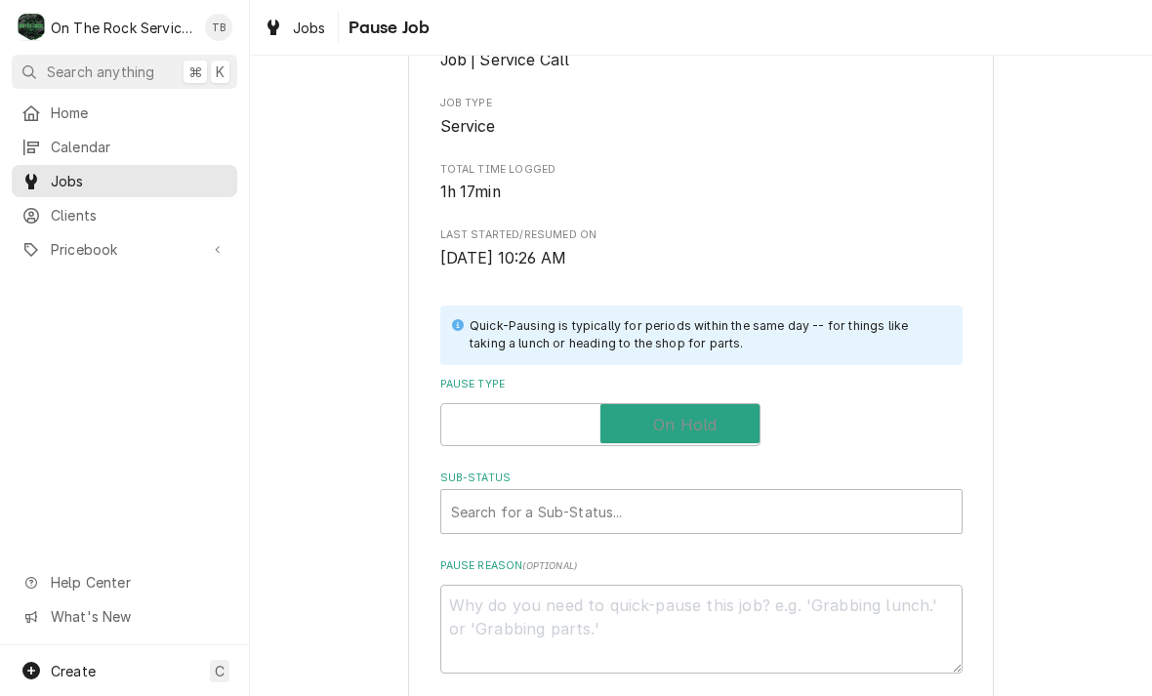
checkbox input "true"
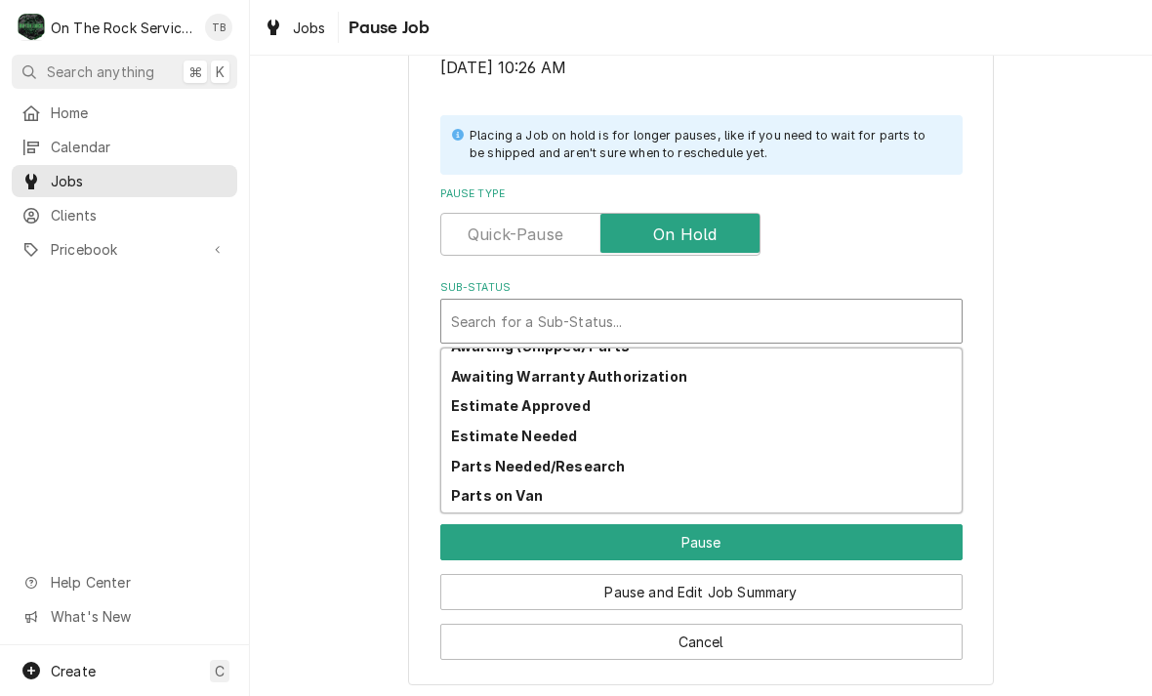
scroll to position [143, 0]
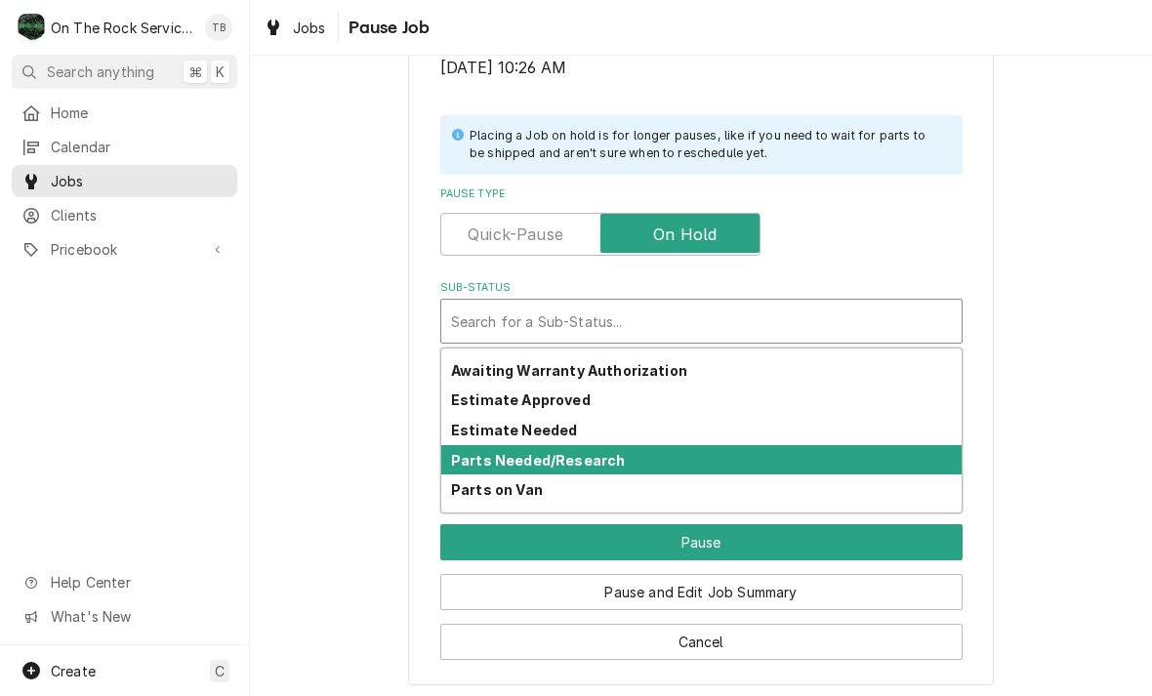
click at [590, 457] on strong "Parts Needed/Research" at bounding box center [538, 460] width 174 height 17
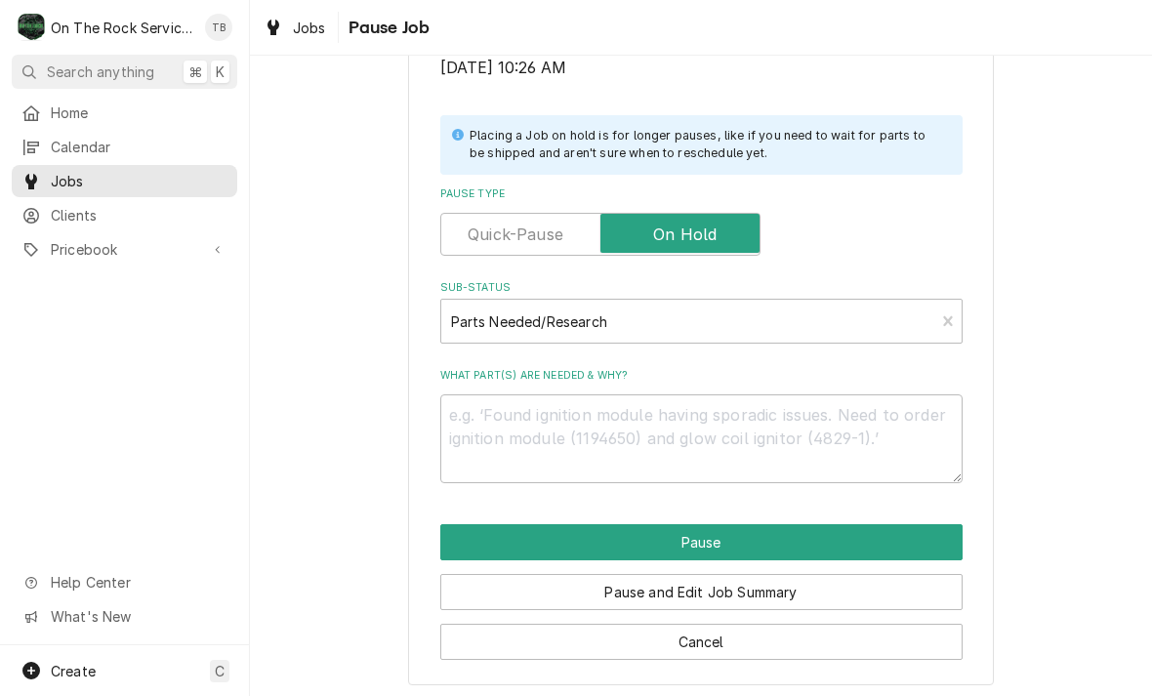
scroll to position [369, 0]
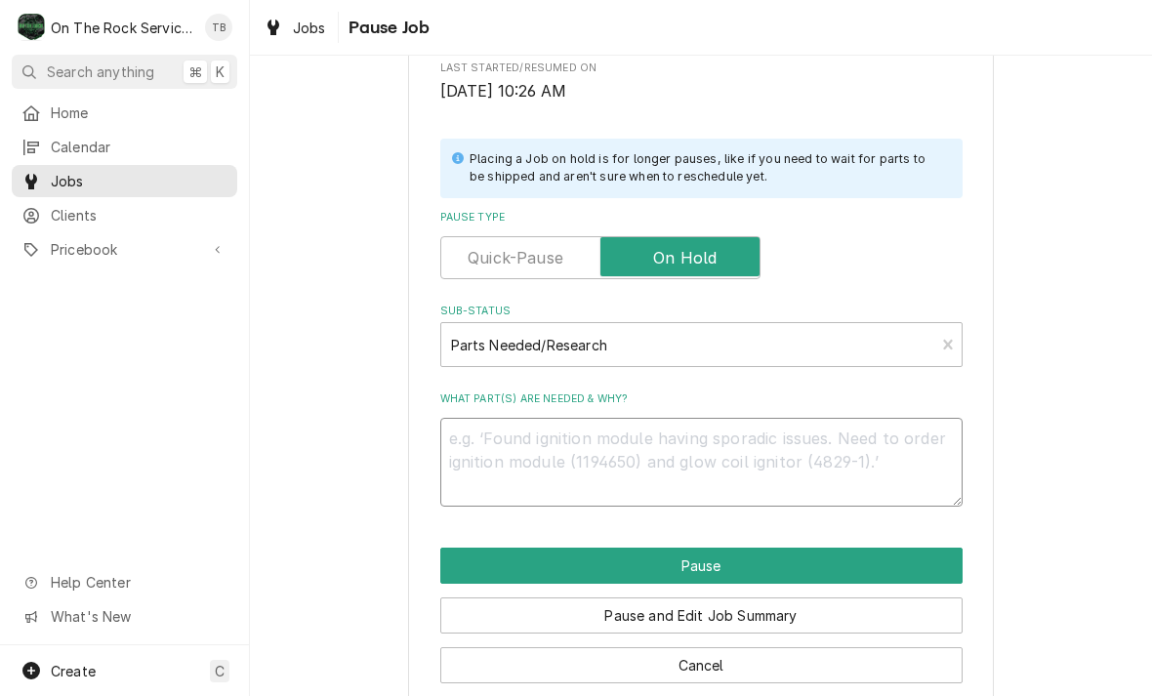
click at [524, 454] on textarea "What part(s) are needed & why?" at bounding box center [701, 462] width 522 height 89
type textarea "x"
type textarea "R"
type textarea "x"
type textarea "RE"
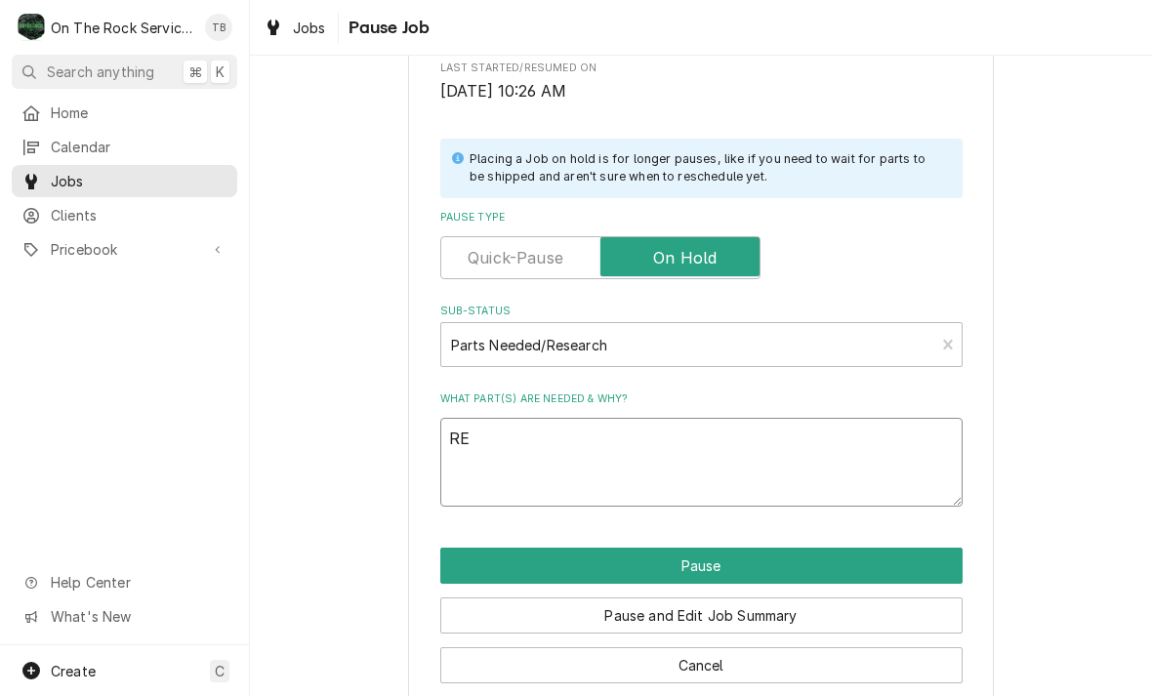
type textarea "x"
type textarea "RET"
type textarea "x"
type textarea "RETU"
type textarea "x"
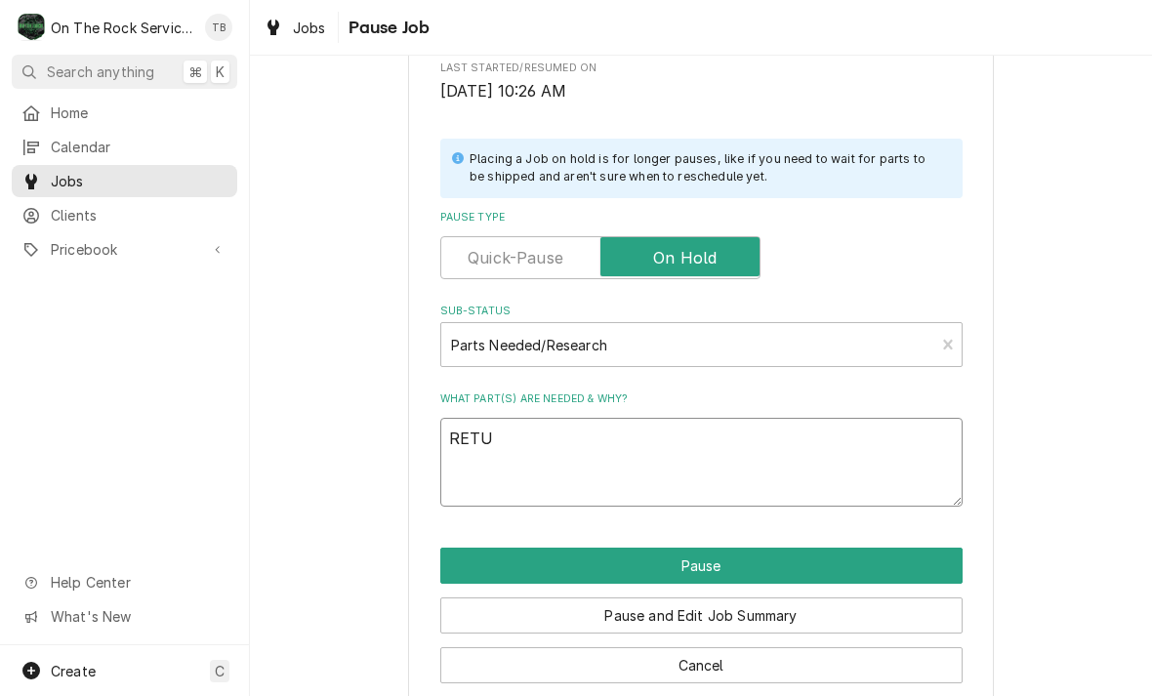
type textarea "RETUR"
type textarea "x"
type textarea "RETURN"
type textarea "x"
type textarea "RETURN A"
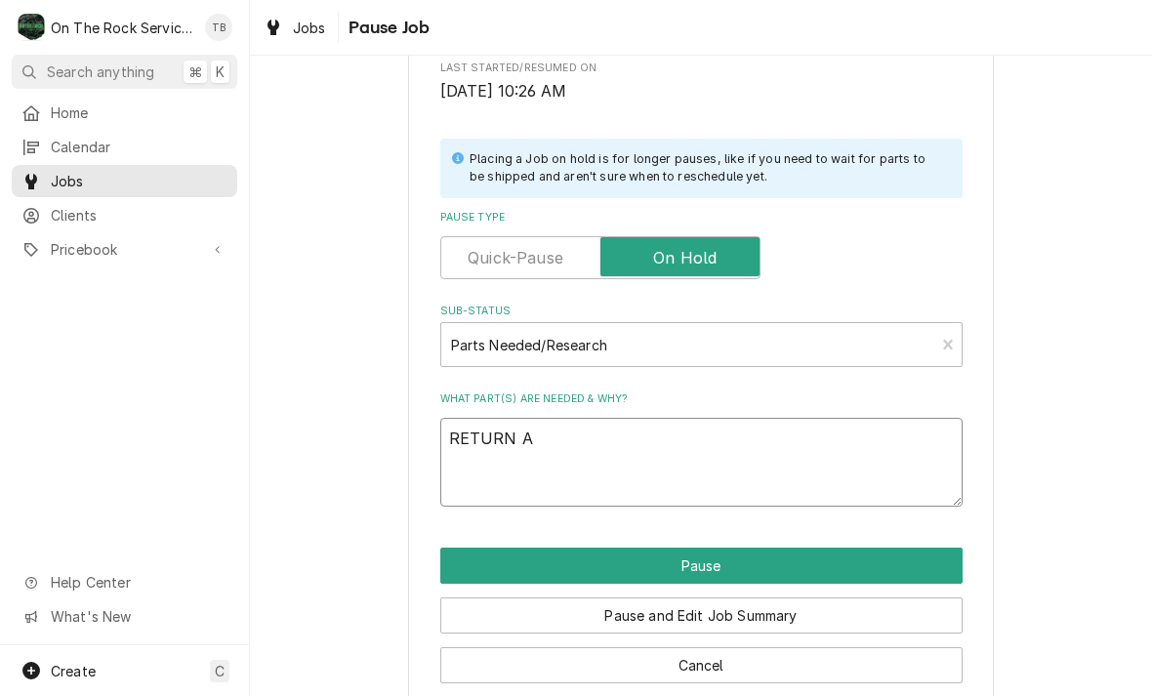
type textarea "x"
type textarea "RETURN AF"
type textarea "x"
type textarea "RETURN AFT"
type textarea "x"
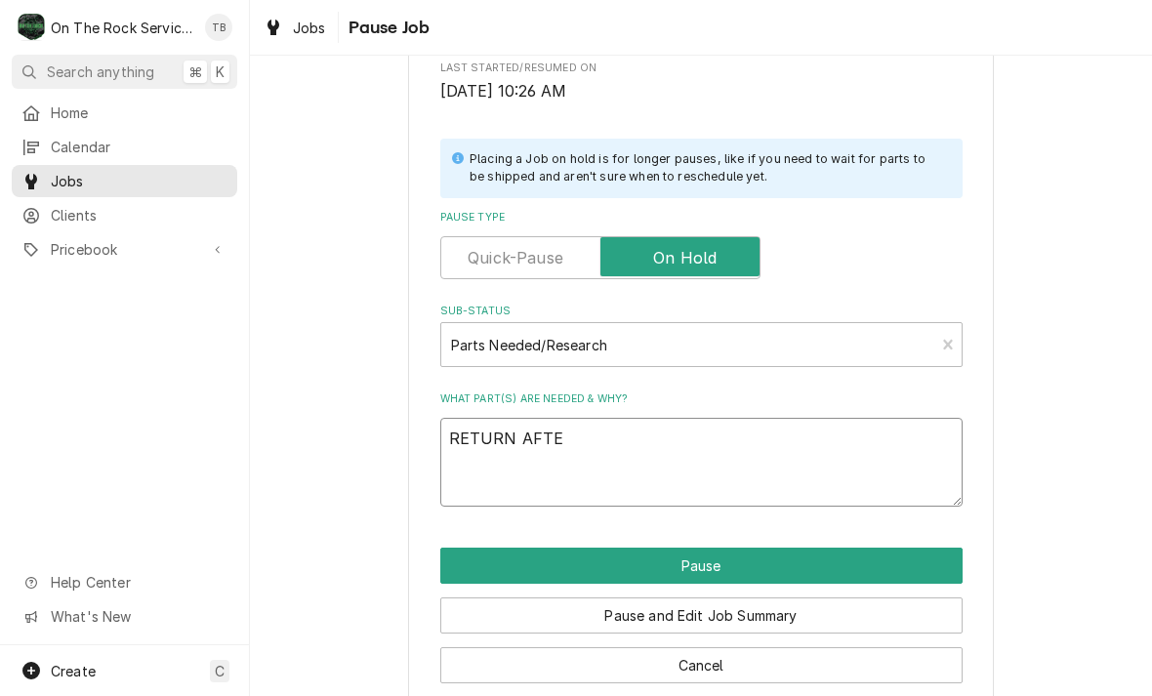
type textarea "RETURN AFTER"
type textarea "x"
type textarea "RETURN AFTER"
type textarea "x"
type textarea "RETURN AFTER E"
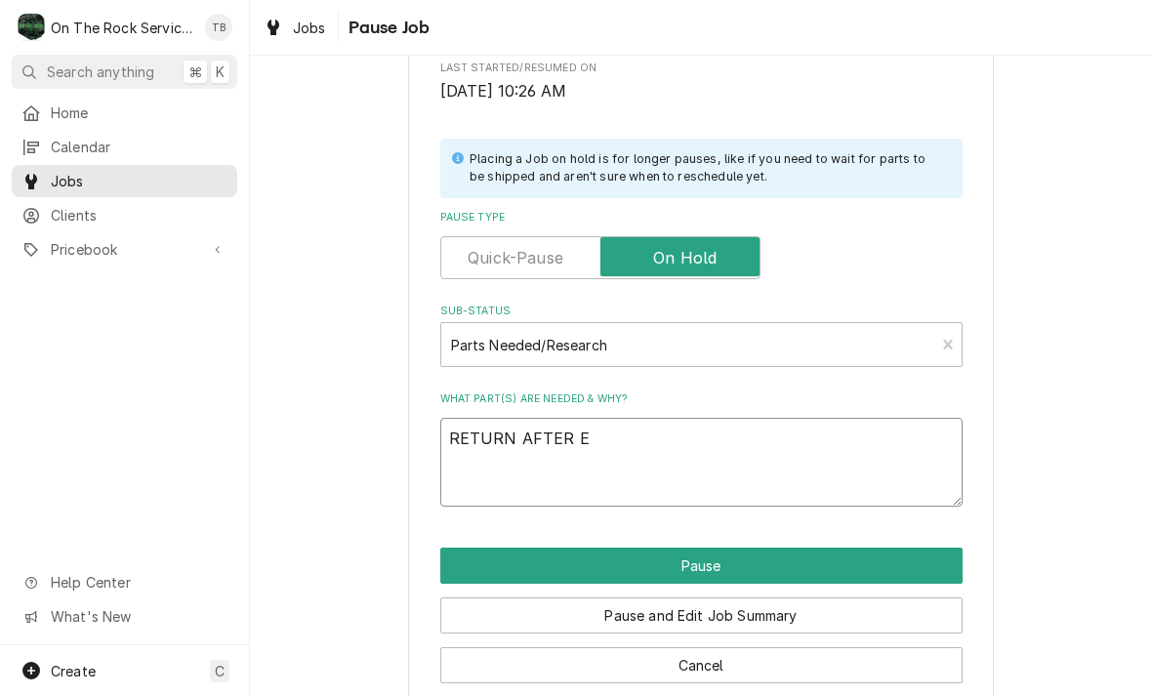
type textarea "x"
type textarea "RETURN AFTER EV"
type textarea "x"
type textarea "RETURN AFTER EVA"
type textarea "x"
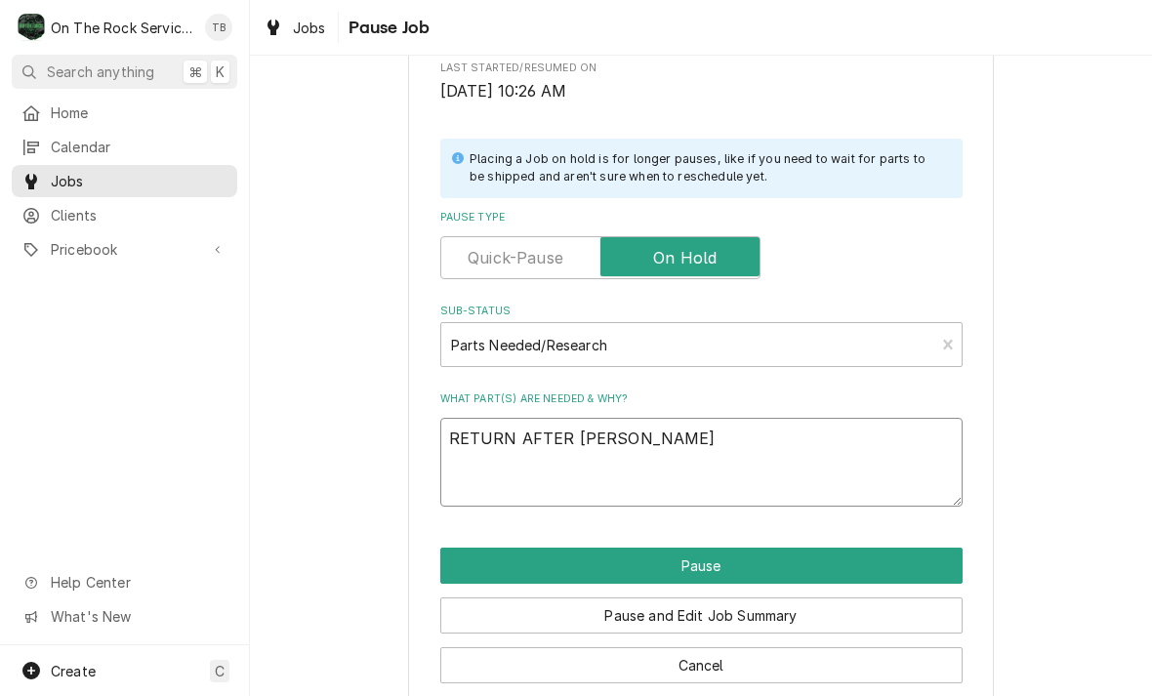
type textarea "RETURN AFTER EVAP"
type textarea "x"
type textarea "RETURN AFTER EVAPO"
type textarea "x"
type textarea "RETURN AFTER EVAPOR"
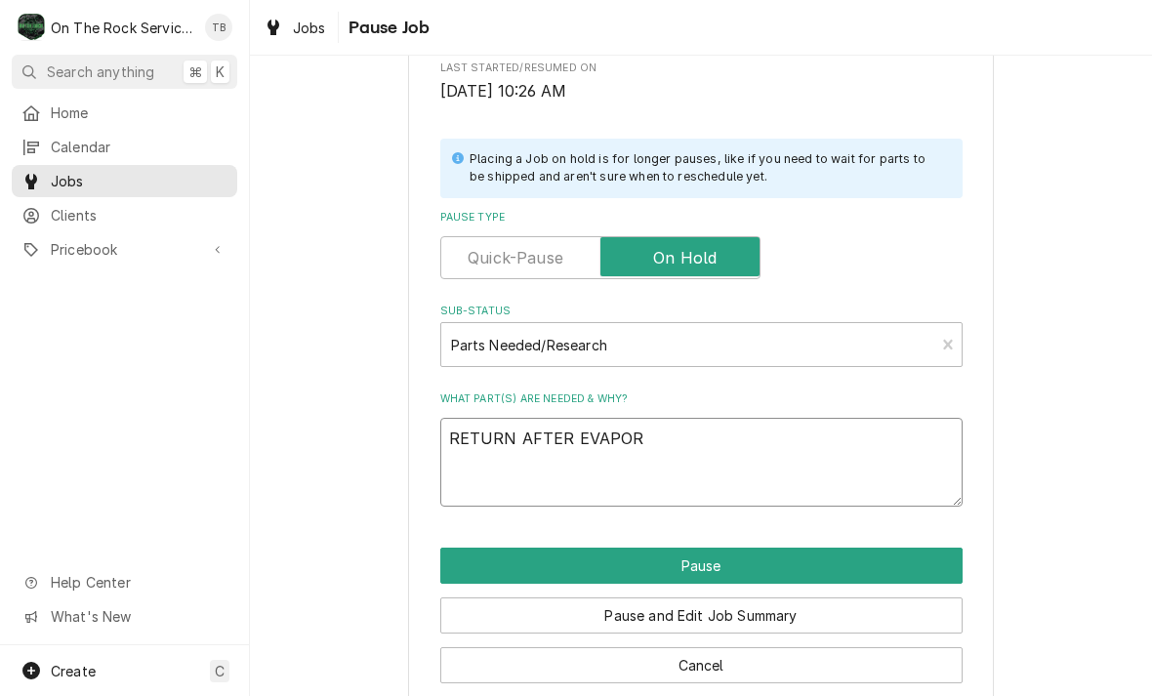
type textarea "x"
type textarea "RETURN AFTER EVAPORA"
type textarea "x"
type textarea "RETURN AFTER EVAPORATO"
type textarea "x"
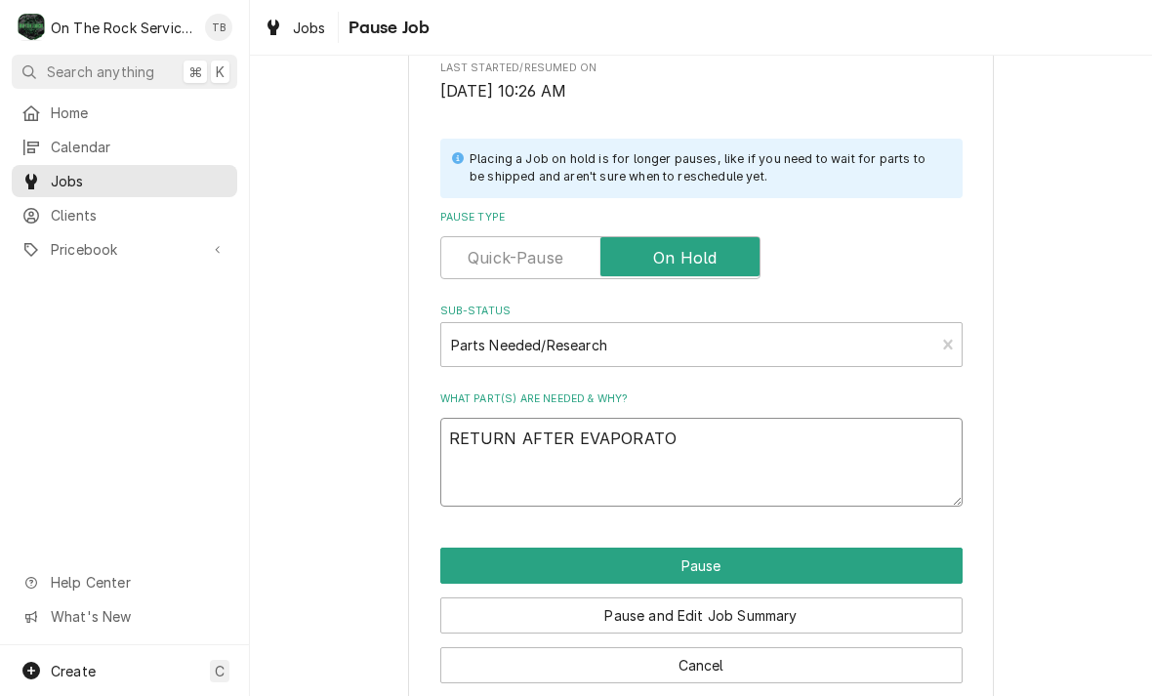
type textarea "RETURN AFTER EVAPORATOR"
type textarea "x"
type textarea "RETURN AFTER EVAPORATOR"
type textarea "x"
type textarea "RETURN AFTER EVAPORATOR C"
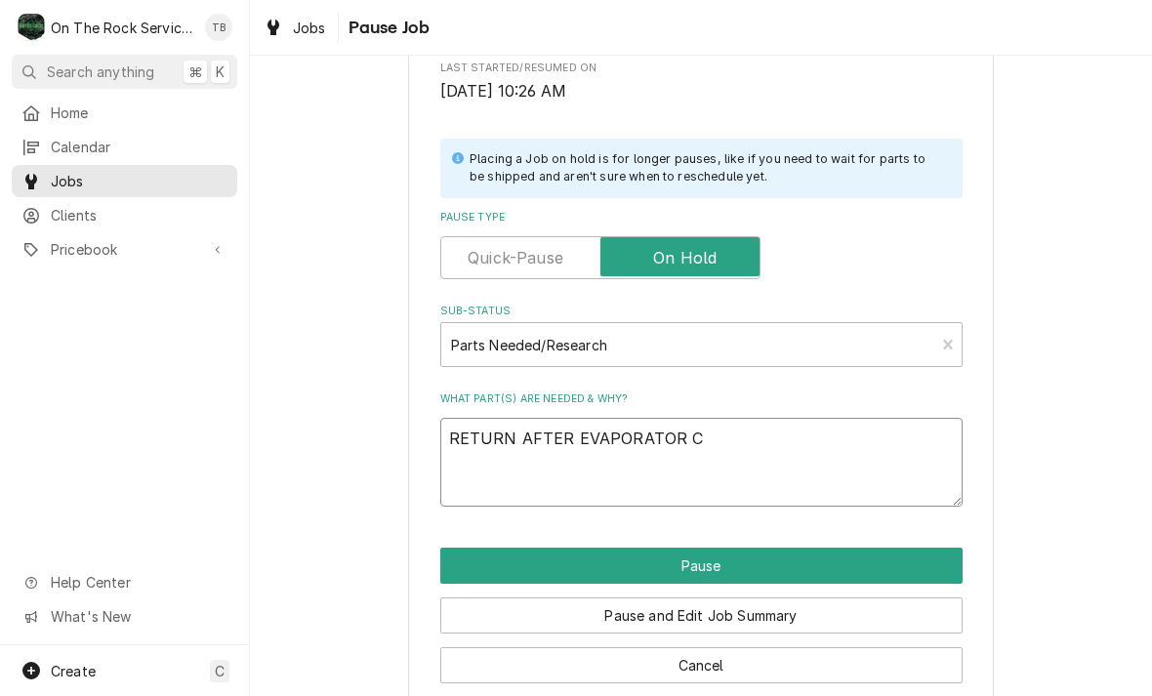
type textarea "x"
type textarea "RETURN AFTER EVAPORATOR CO"
type textarea "x"
type textarea "RETURN AFTER EVAPORATOR COI"
type textarea "x"
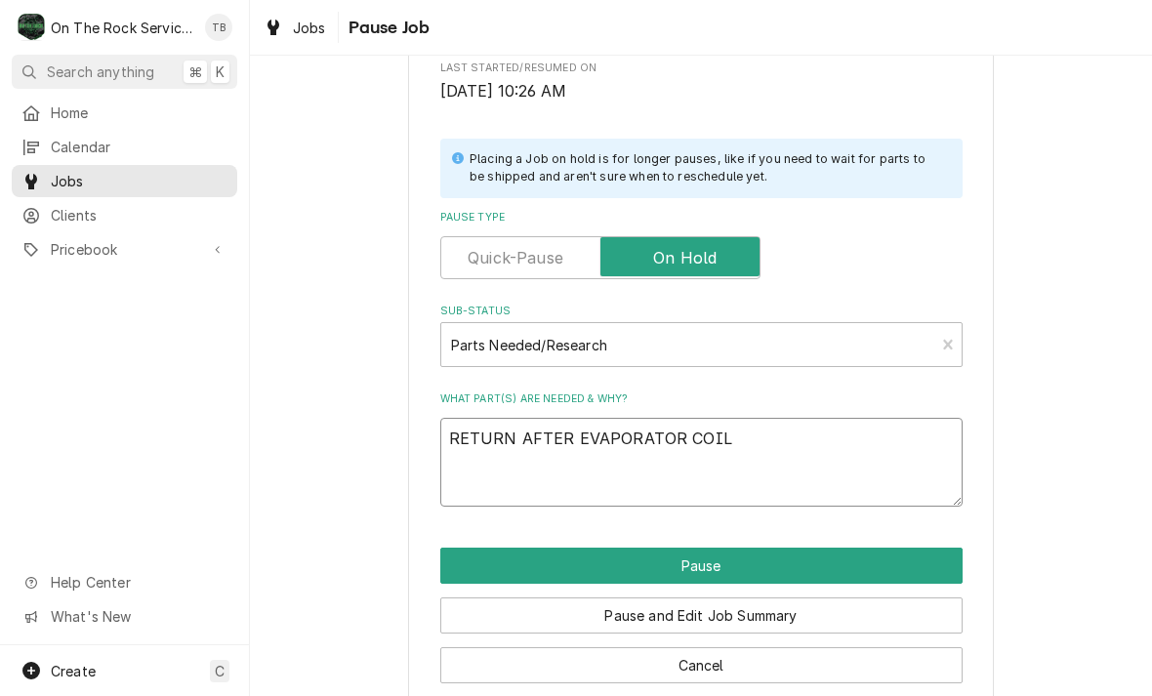
type textarea "RETURN AFTER EVAPORATOR COIL"
type textarea "x"
type textarea "RETURN AFTER EVAPORATOR COIL T"
type textarea "x"
type textarea "RETURN AFTER EVAPORATOR COIL TH"
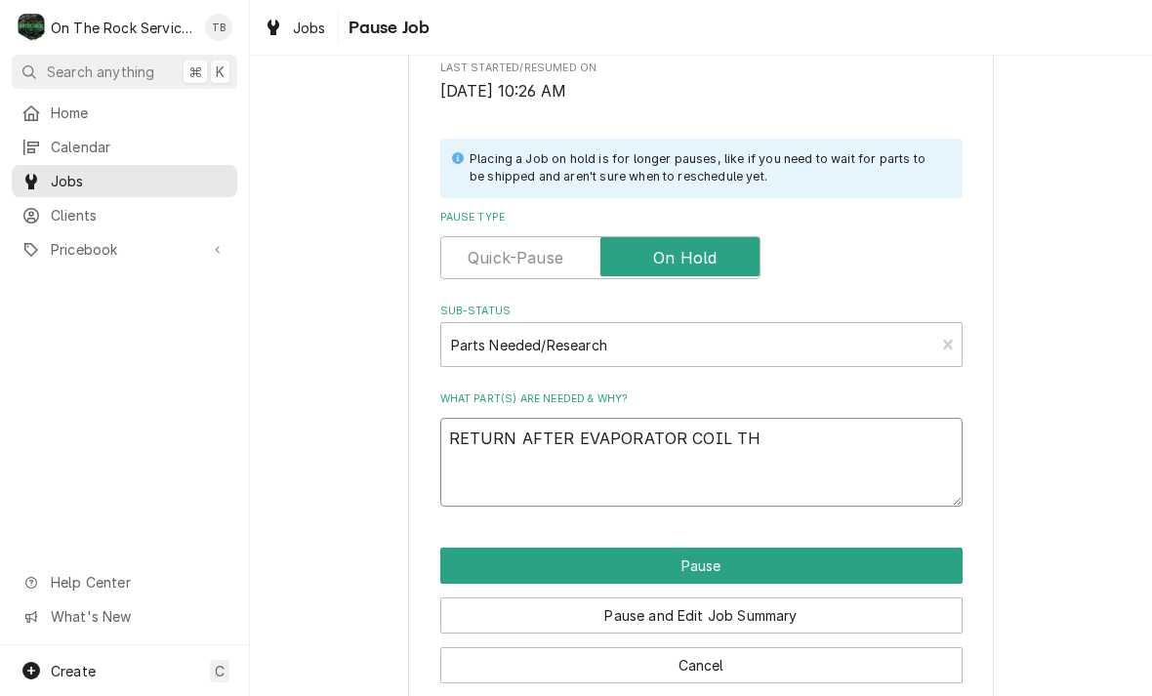
type textarea "x"
type textarea "RETURN AFTER EVAPORATOR COIL THAW"
type textarea "x"
type textarea "RETURN AFTER EVAPORATOR COIL THAWE"
type textarea "x"
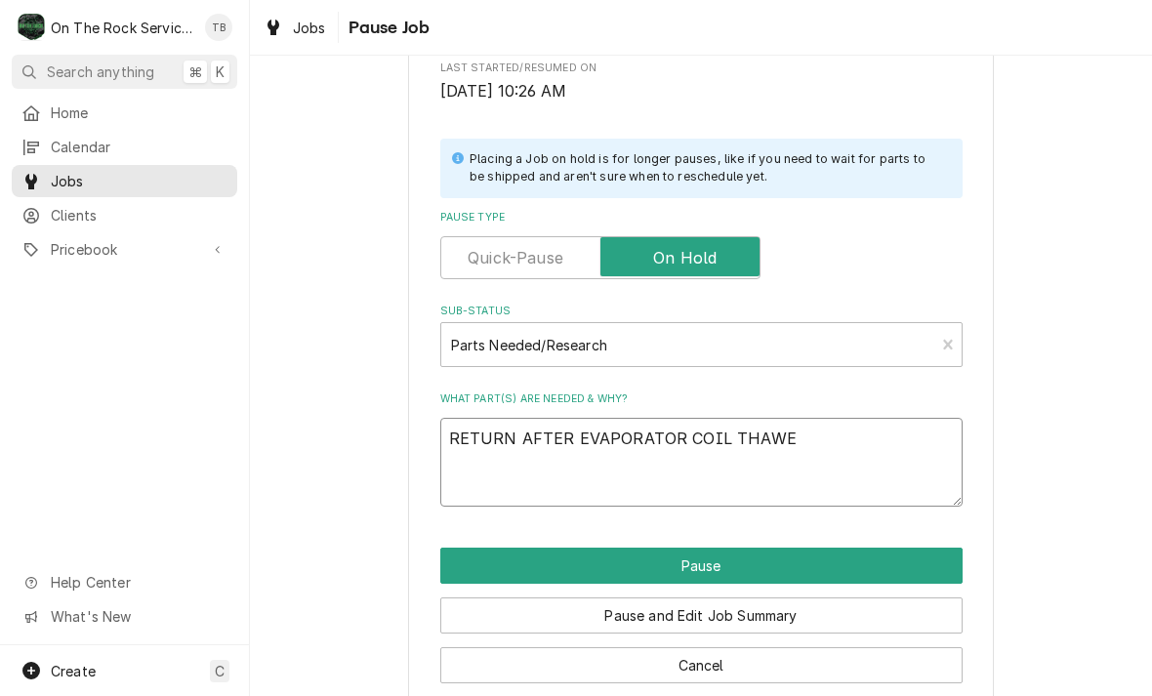
type textarea "RETURN AFTER EVAPORATOR COIL THAWED"
type textarea "x"
type textarea "RETURN AFTER EVAPORATOR COIL THAWED"
type textarea "x"
type textarea "RETURN AFTER EVAPORATOR COIL THAWED F"
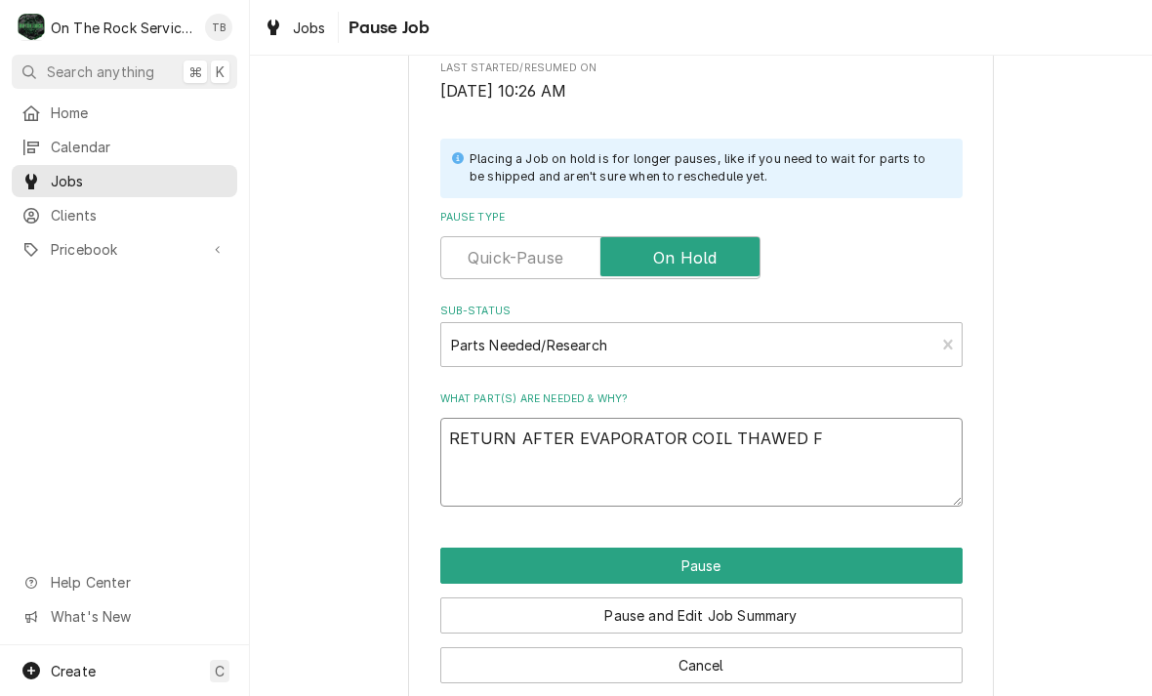
type textarea "x"
type textarea "RETURN AFTER EVAPORATOR COIL THAWED FRI"
type textarea "x"
type textarea "RETURN AFTER EVAPORATOR COIL THAWED FRID"
type textarea "x"
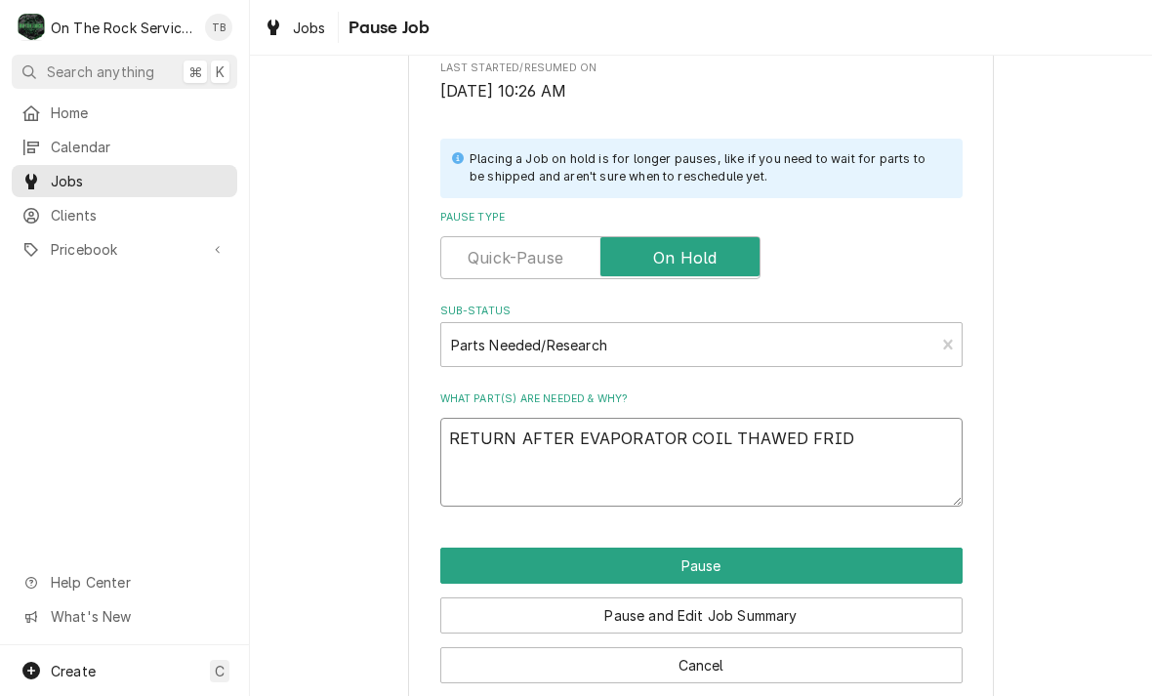
type textarea "RETURN AFTER EVAPORATOR COIL THAWED FRIDY"
type textarea "x"
type textarea "RETURN AFTER EVAPORATOR COIL THAWED FRIDYA"
type textarea "x"
type textarea "RETURN AFTER EVAPORATOR COIL THAWED FRIDYA"
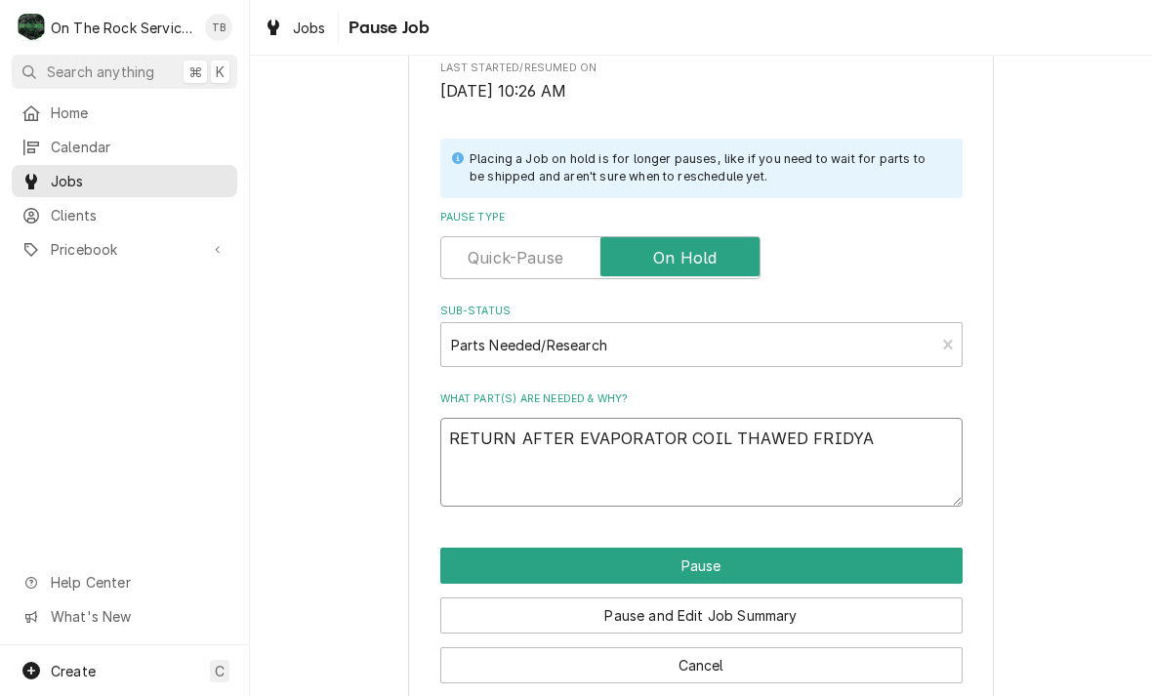
type textarea "x"
type textarea "RETURN AFTER EVAPORATOR COIL THAWED FRIDYA"
type textarea "x"
type textarea "RETURN AFTER EVAPORATOR COIL THAWED FRIDY"
type textarea "x"
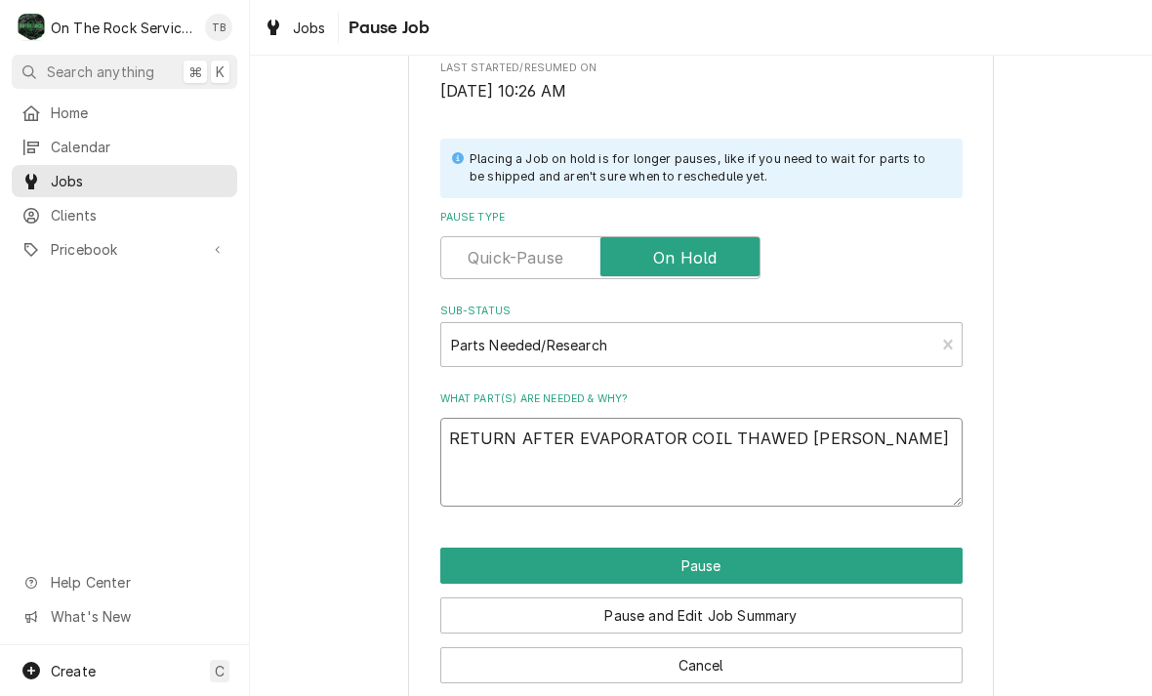
type textarea "RETURN AFTER EVAPORATOR COIL THAWED FRID"
type textarea "x"
type textarea "RETURN AFTER EVAPORATOR COIL THAWED FRI"
type textarea "x"
type textarea "RETURN AFTER EVAPORATOR COIL THAWED FRID"
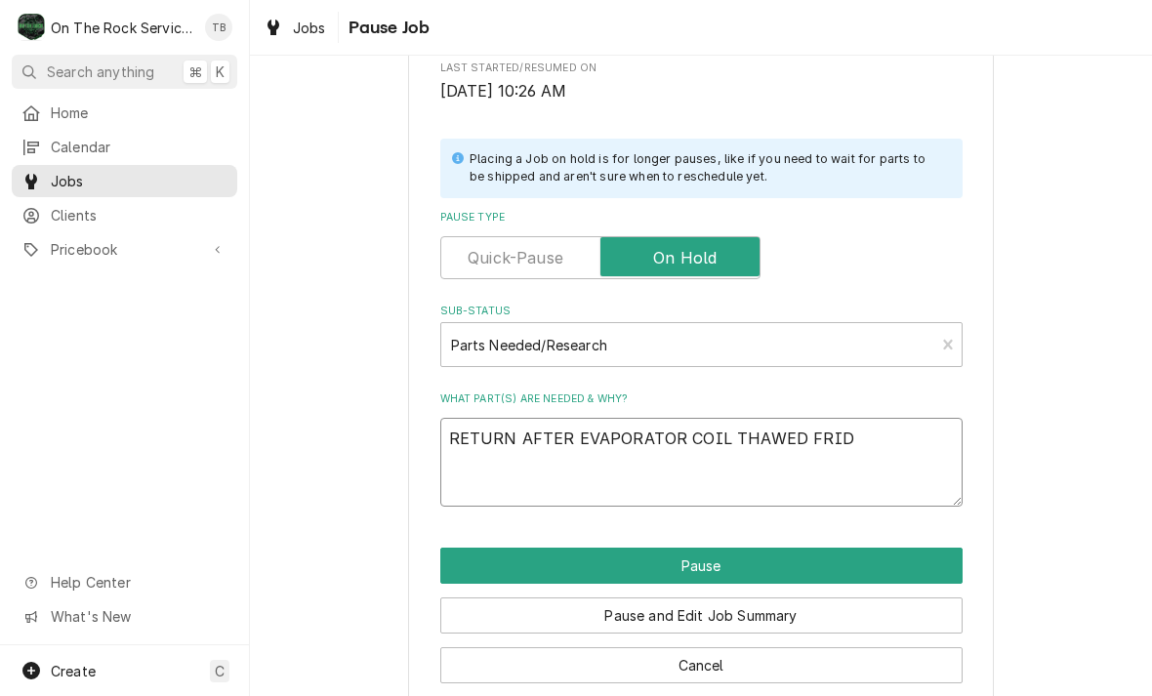
type textarea "x"
type textarea "RETURN AFTER EVAPORATOR COIL THAWED FRIDA"
type textarea "x"
type textarea "RETURN AFTER EVAPORATOR COIL THAWED FRIDAY"
type textarea "x"
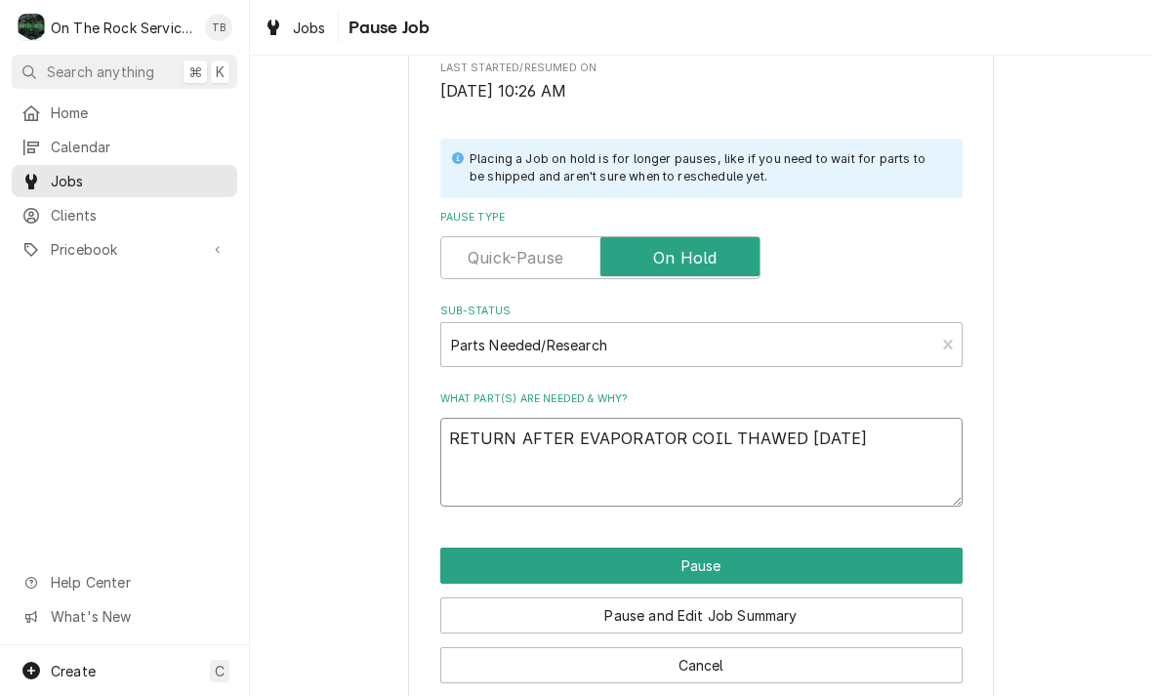
type textarea "RETURN AFTER EVAPORATOR COIL THAWED FRIDAY"
type textarea "x"
type textarea "RETURN AFTER EVAPORATOR COIL THAWED FRIDAY."
type textarea "x"
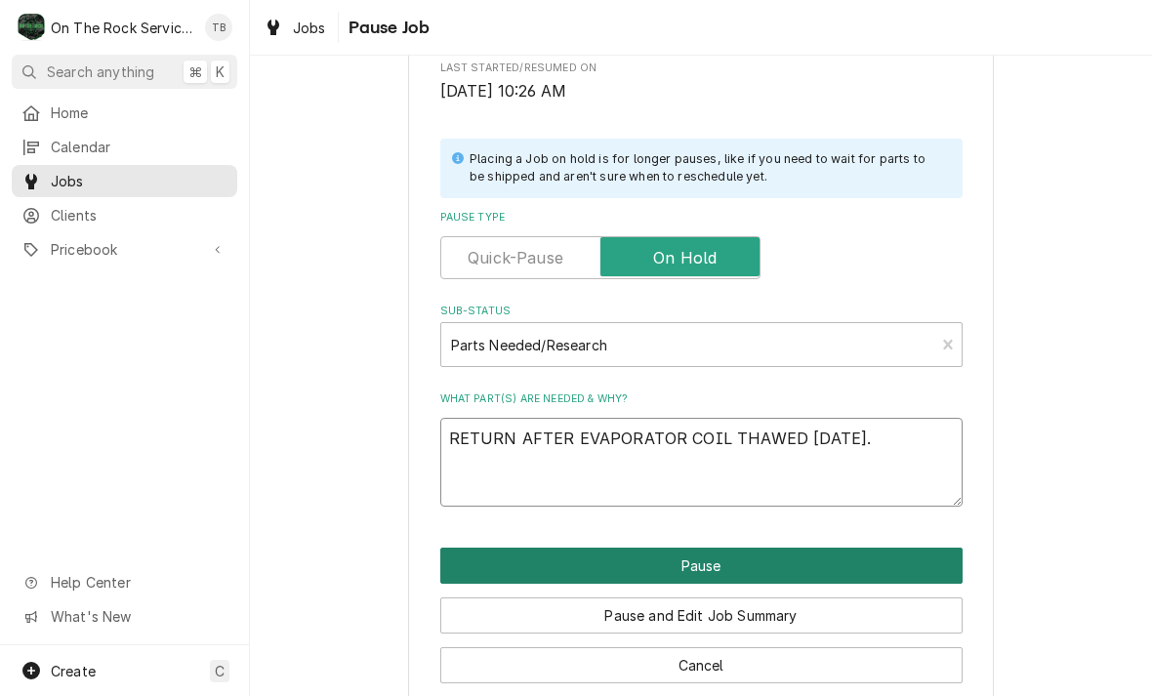
type textarea "RETURN AFTER EVAPORATOR COIL THAWED FRIDAY."
click at [796, 559] on button "Pause" at bounding box center [701, 566] width 522 height 36
type textarea "x"
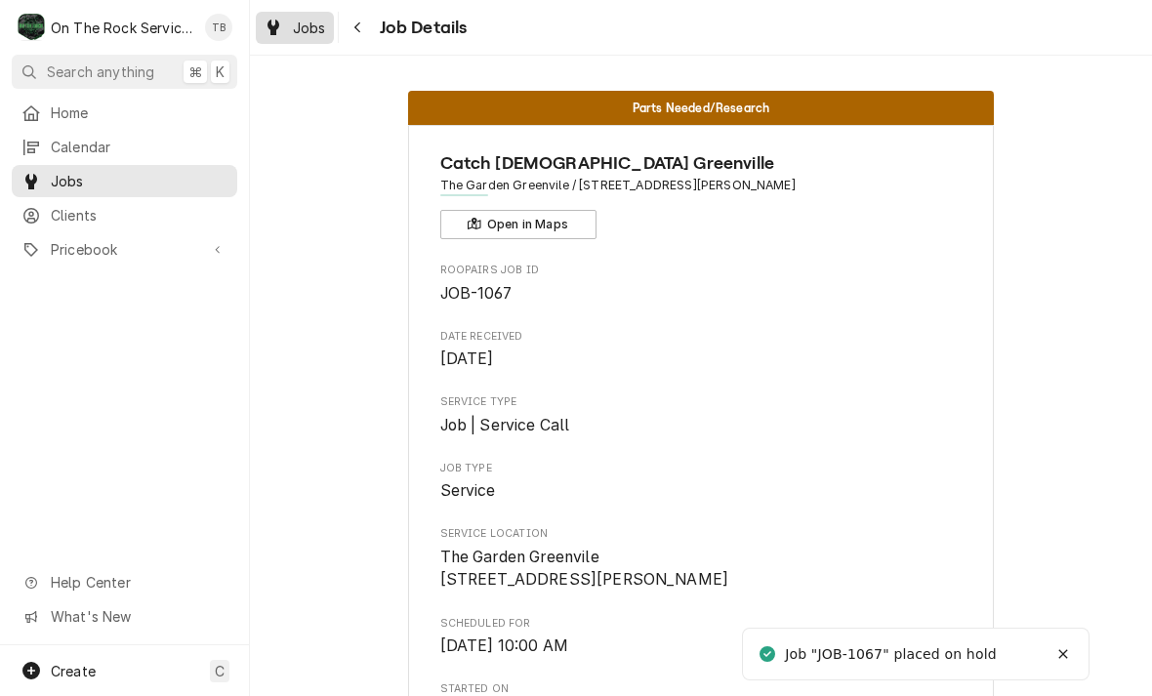
click at [320, 32] on span "Jobs" at bounding box center [309, 28] width 33 height 21
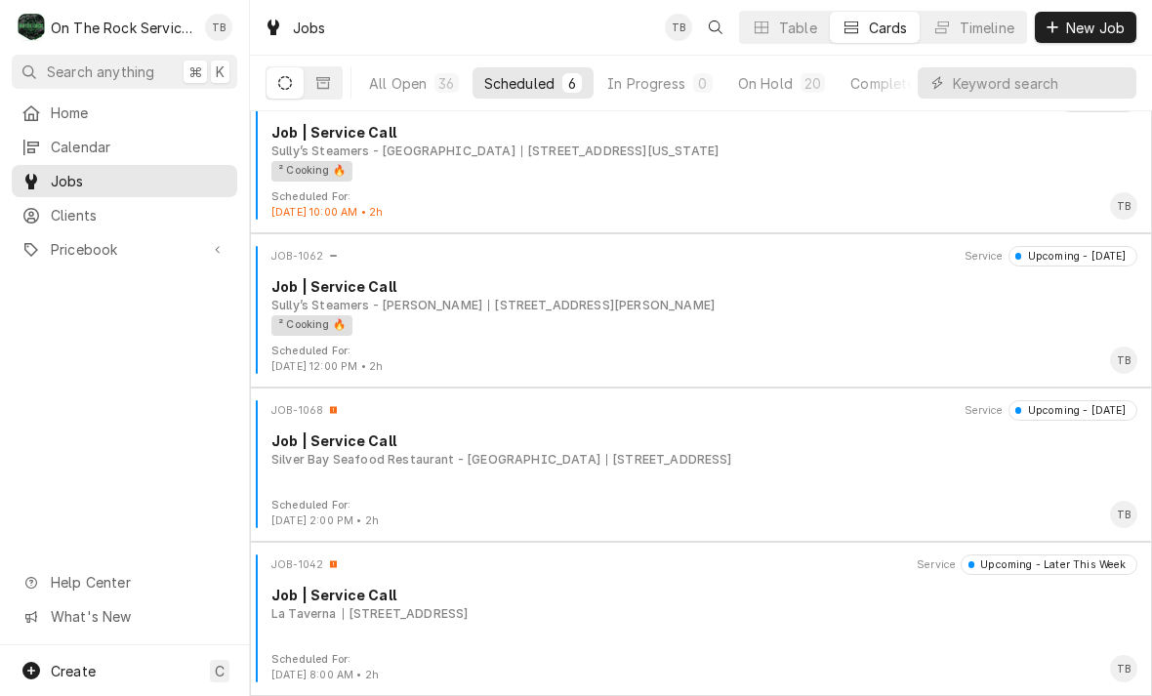
scroll to position [341, 0]
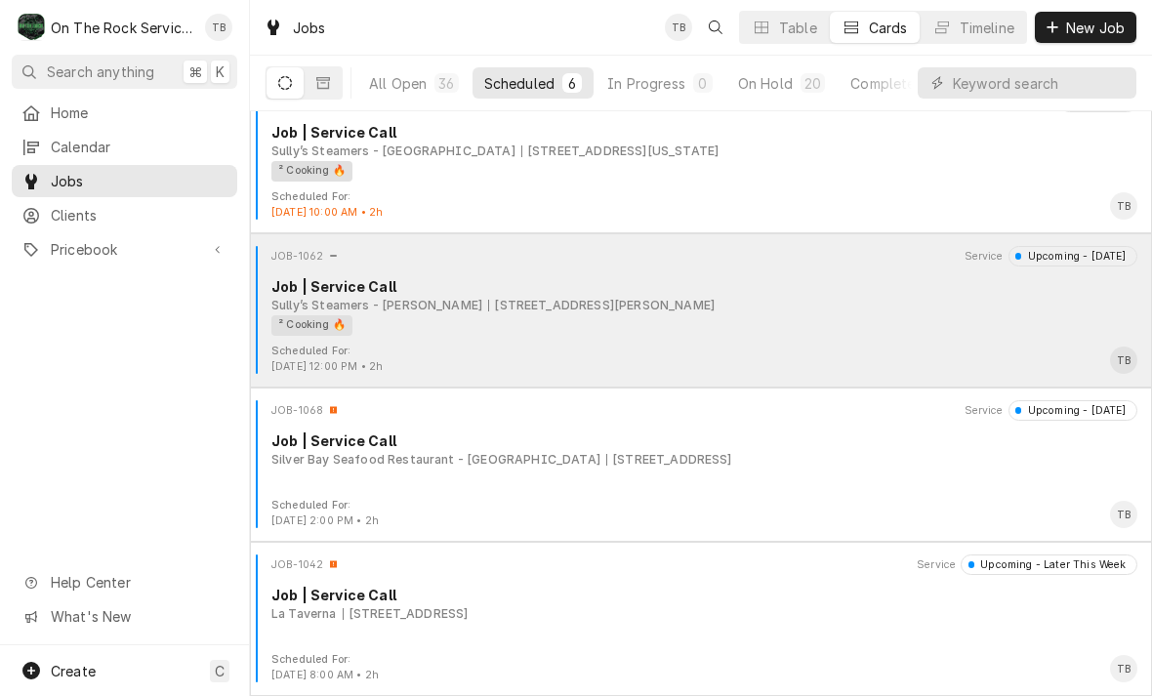
click at [311, 326] on div "² Cooking 🔥" at bounding box center [311, 325] width 81 height 21
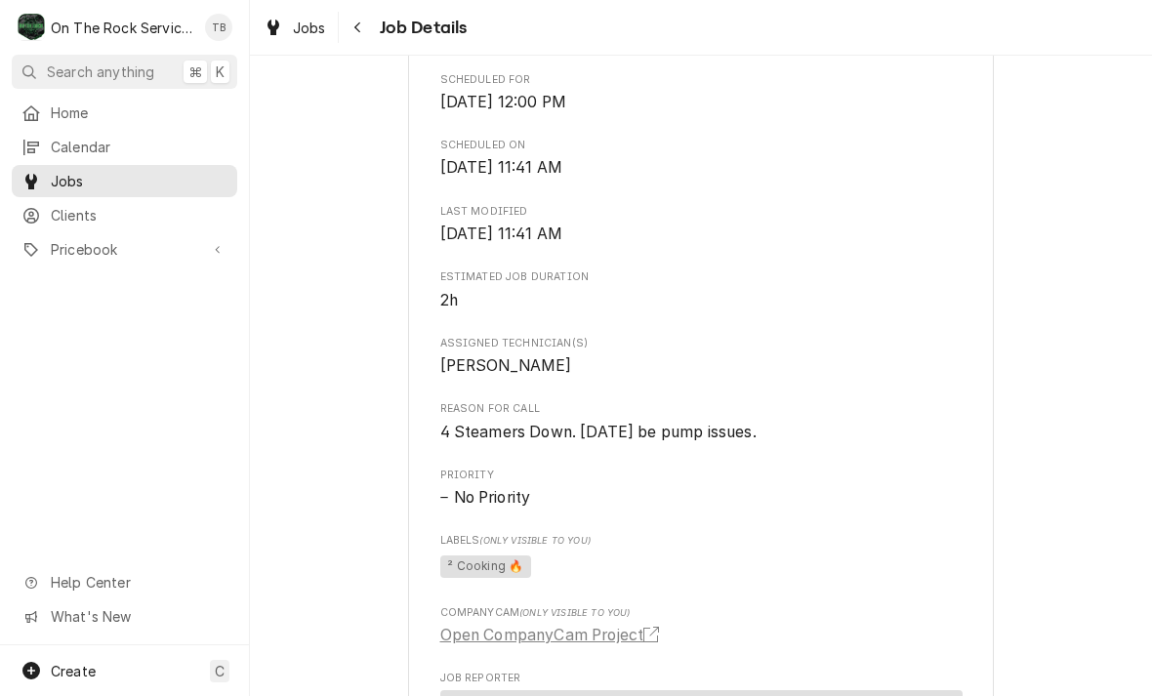
scroll to position [551, 0]
